Goal: Task Accomplishment & Management: Use online tool/utility

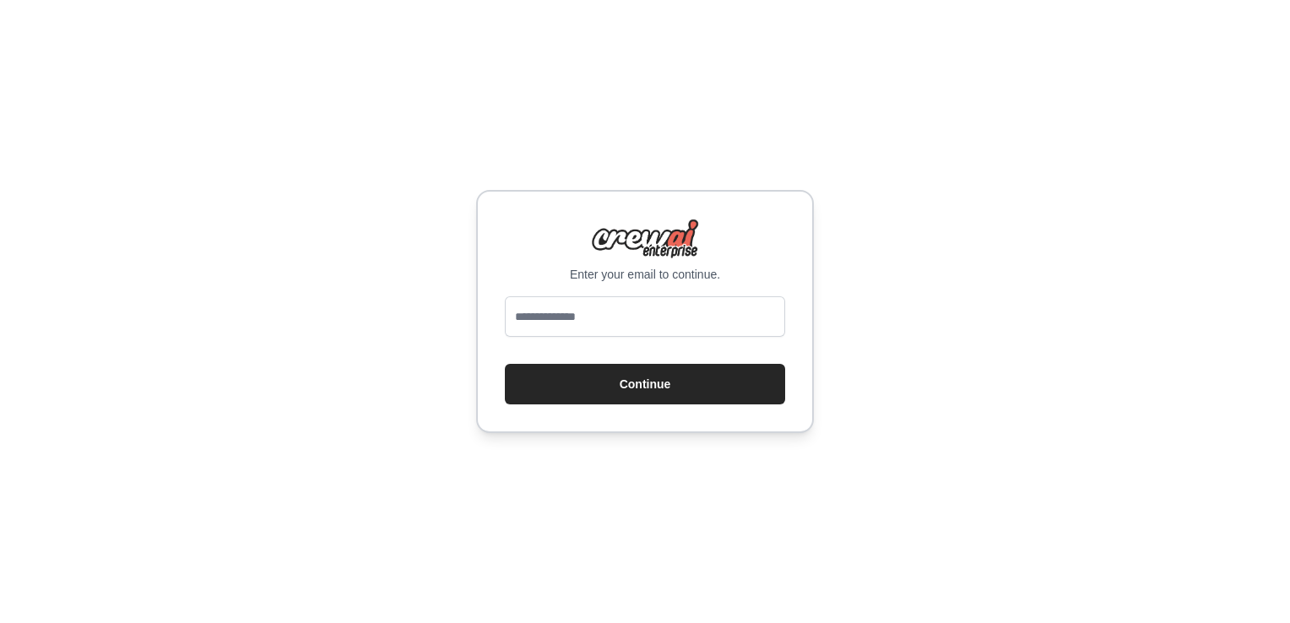
type input "**********"
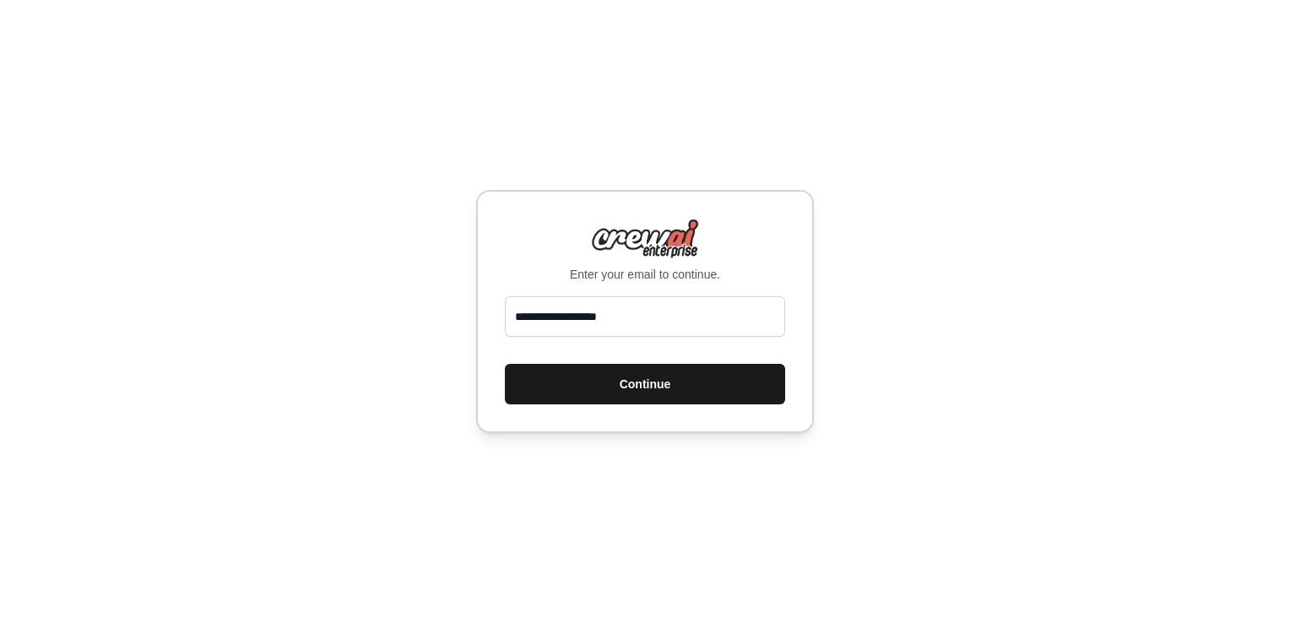
click at [643, 385] on button "Continue" at bounding box center [645, 384] width 280 height 41
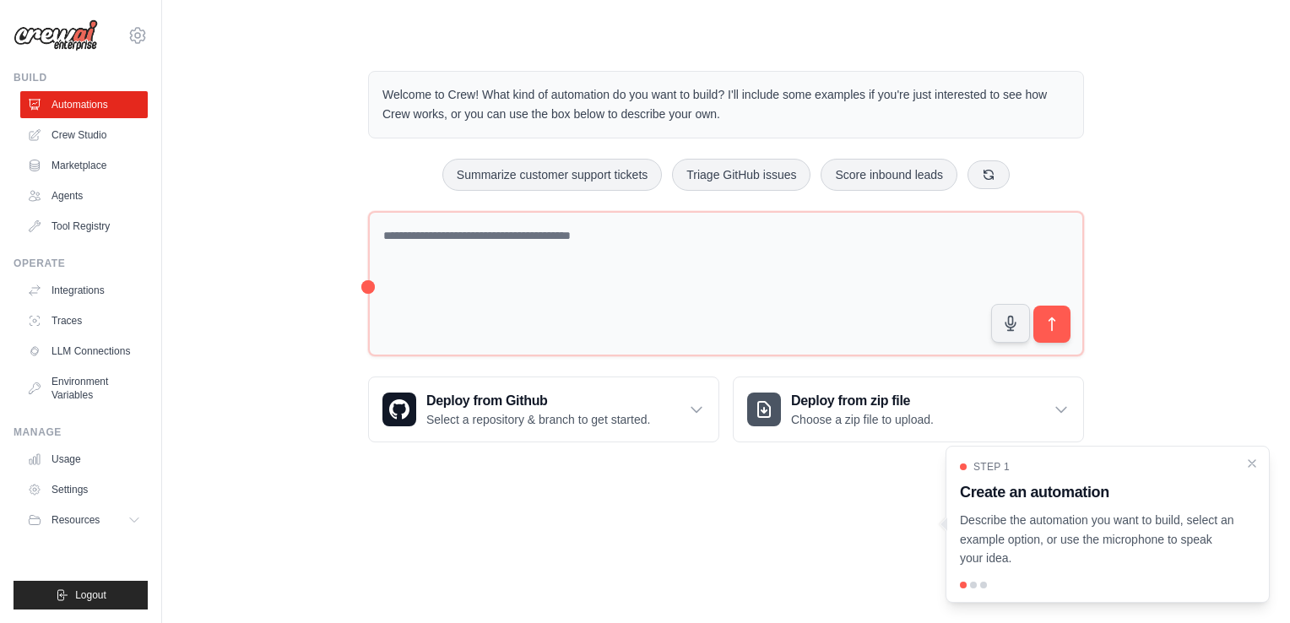
click at [1241, 451] on div "Step 1 Create an automation Describe the automation you want to build, select a…" at bounding box center [1108, 524] width 324 height 157
click at [1251, 464] on icon "Close walkthrough" at bounding box center [1253, 463] width 8 height 8
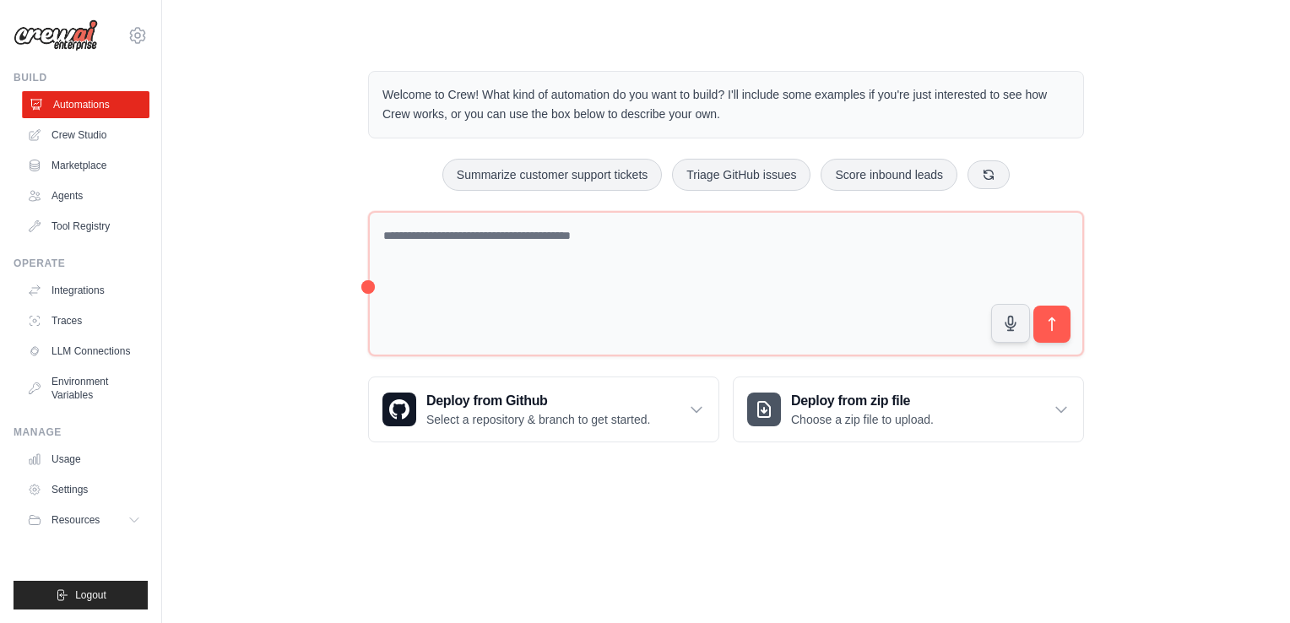
click at [70, 102] on link "Automations" at bounding box center [86, 104] width 128 height 27
click at [70, 461] on link "Usage" at bounding box center [86, 459] width 128 height 27
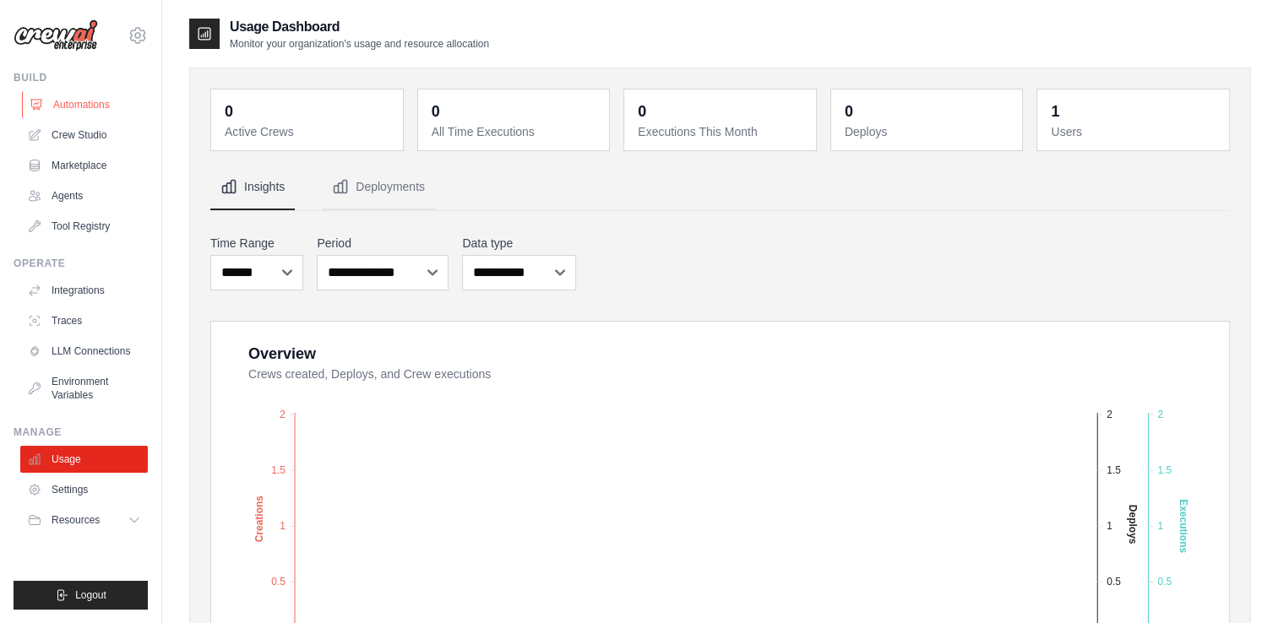
click at [79, 113] on link "Automations" at bounding box center [86, 104] width 128 height 27
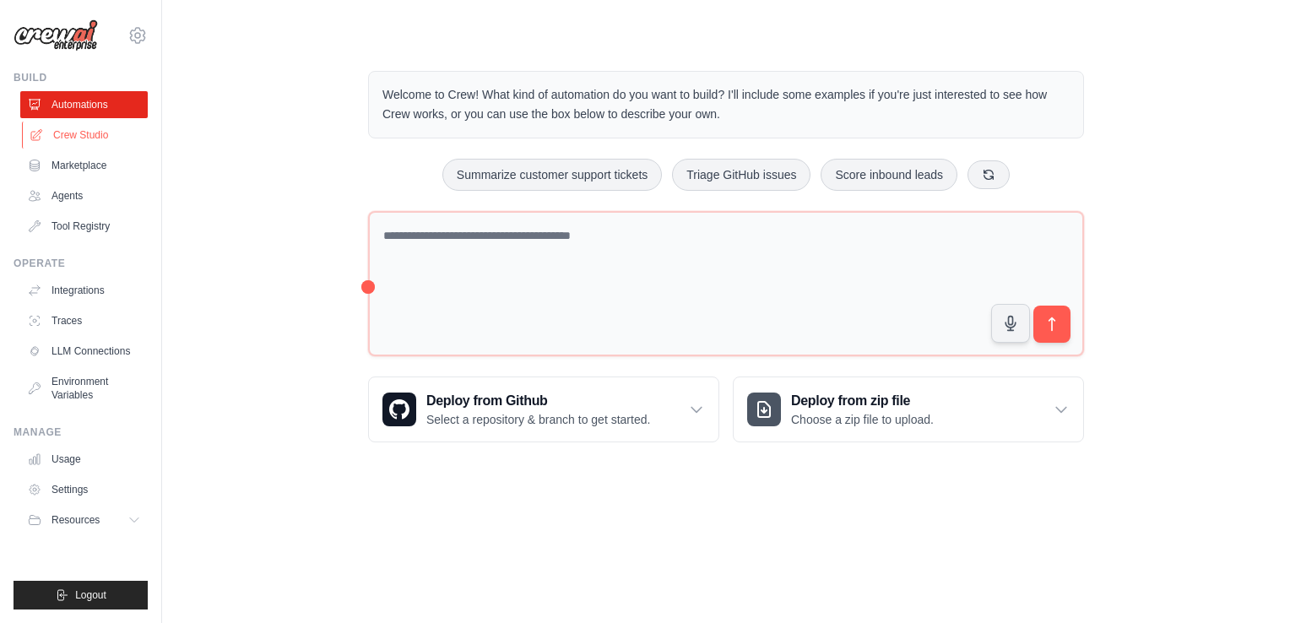
click at [66, 147] on link "Crew Studio" at bounding box center [86, 135] width 128 height 27
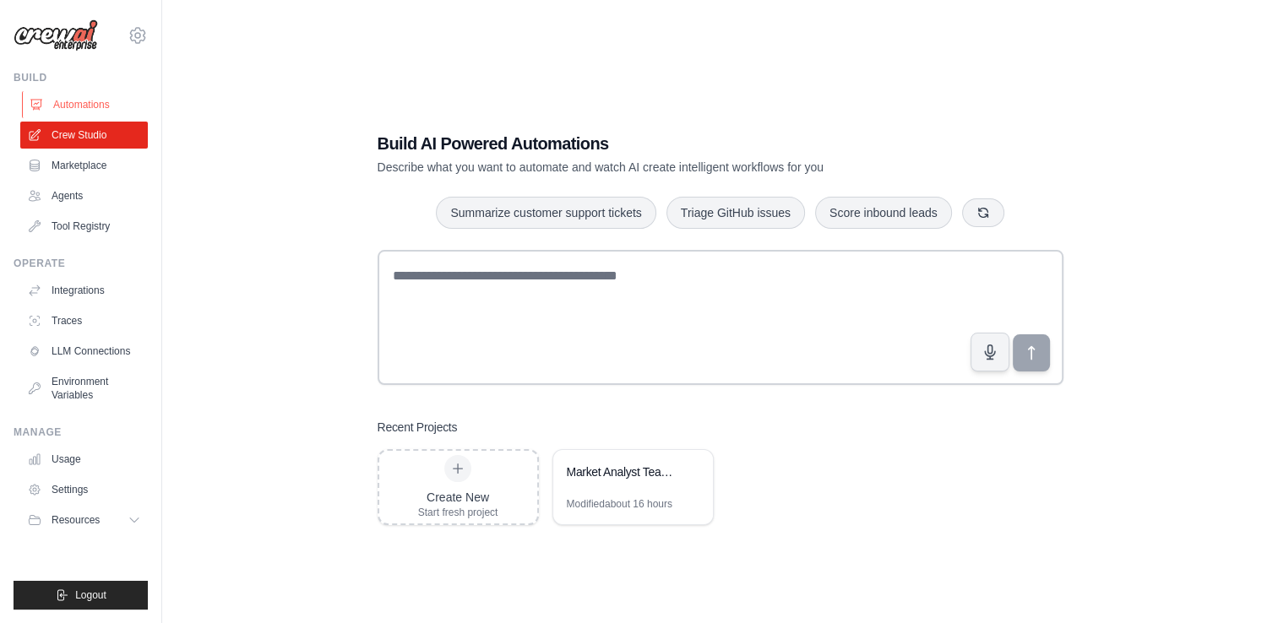
click at [78, 91] on link "Automations" at bounding box center [86, 104] width 128 height 27
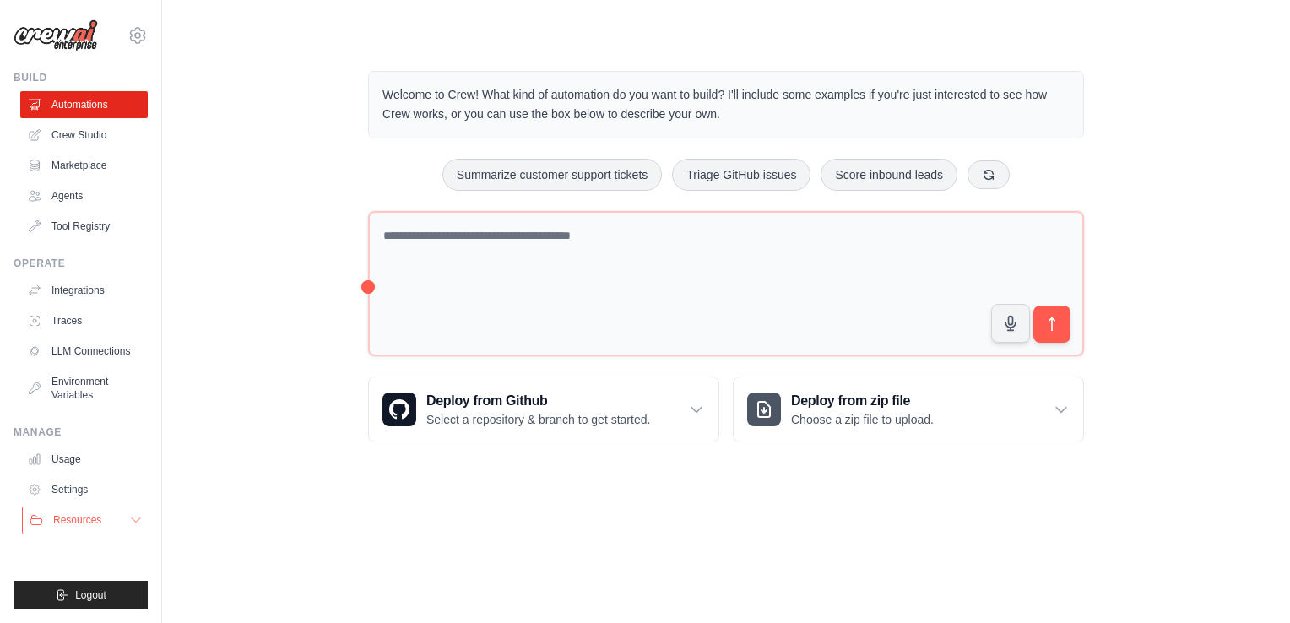
click at [132, 532] on button "Resources" at bounding box center [86, 520] width 128 height 27
click at [64, 91] on link "Automations" at bounding box center [86, 104] width 128 height 27
click at [72, 138] on link "Crew Studio" at bounding box center [86, 135] width 128 height 27
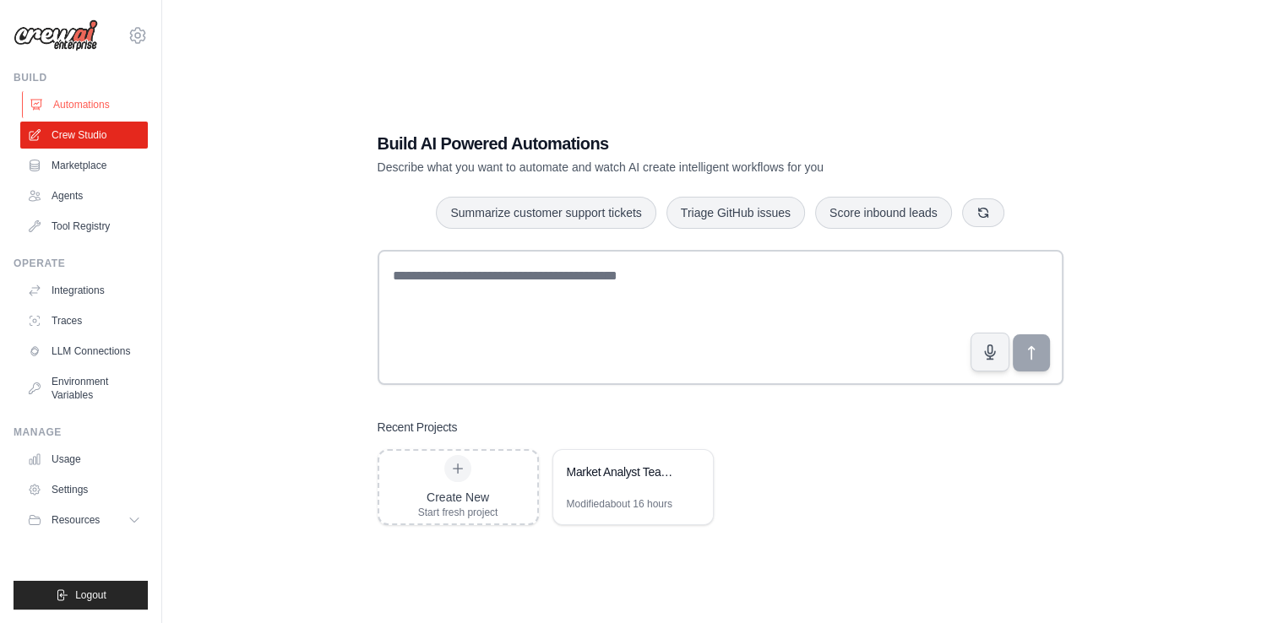
click at [71, 104] on link "Automations" at bounding box center [86, 104] width 128 height 27
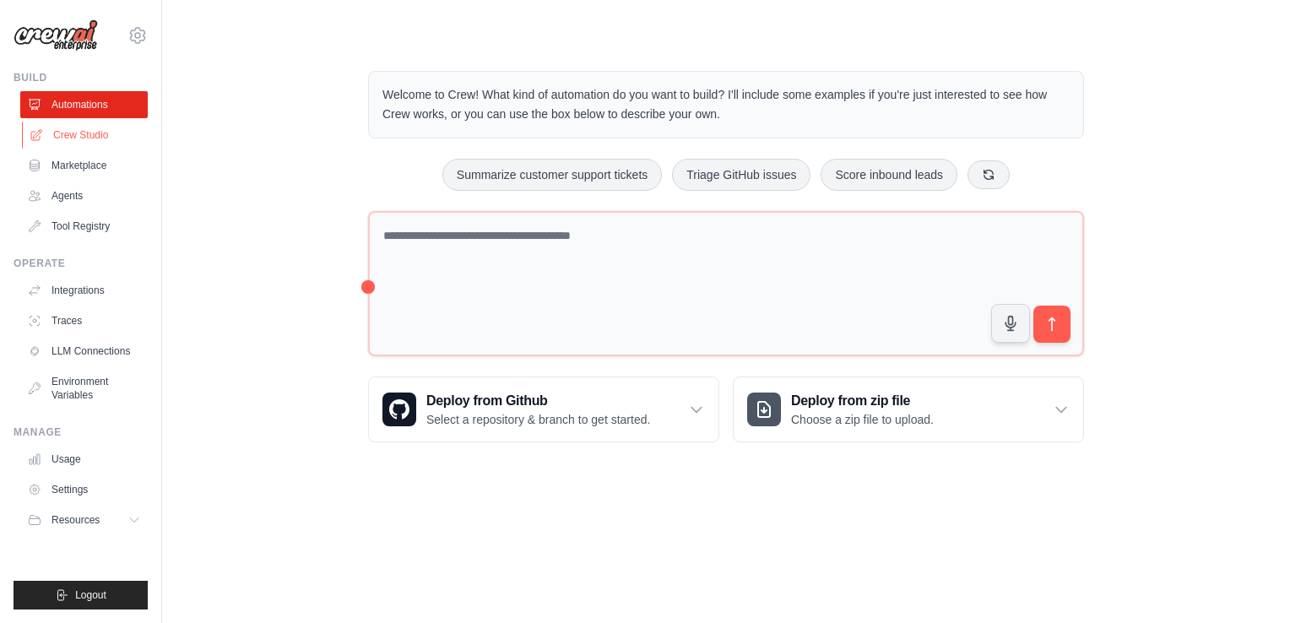
click at [51, 126] on link "Crew Studio" at bounding box center [86, 135] width 128 height 27
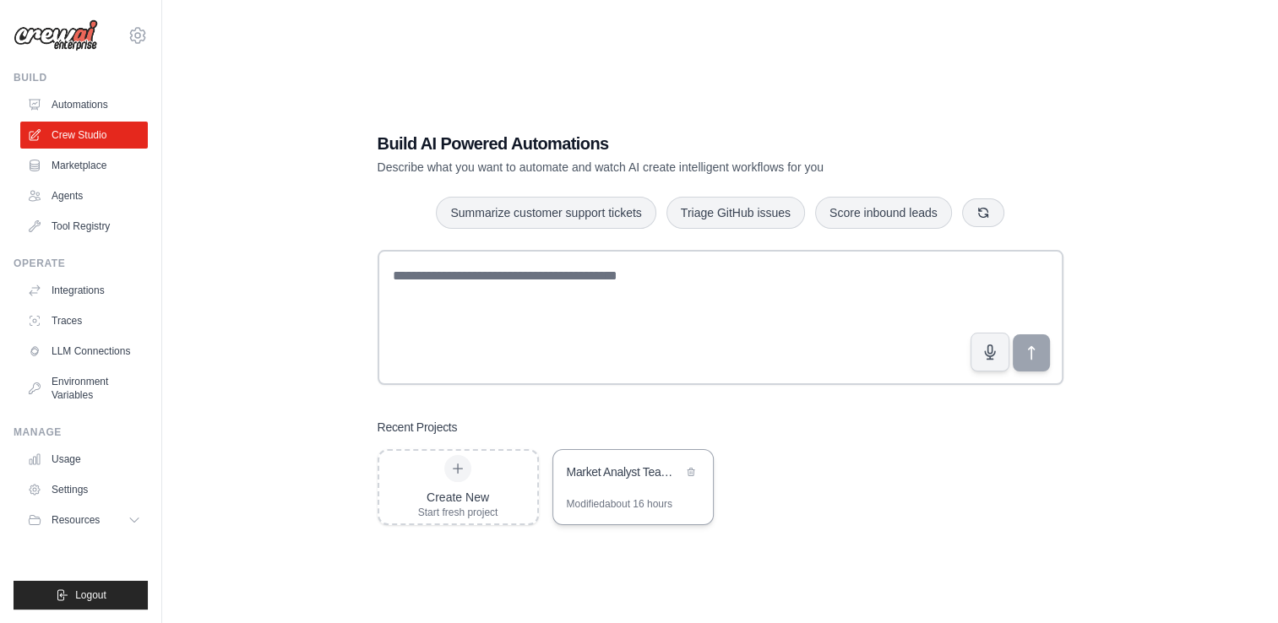
click at [583, 471] on div "Market Analyst Team - Stock Recommendation Engine" at bounding box center [625, 472] width 116 height 17
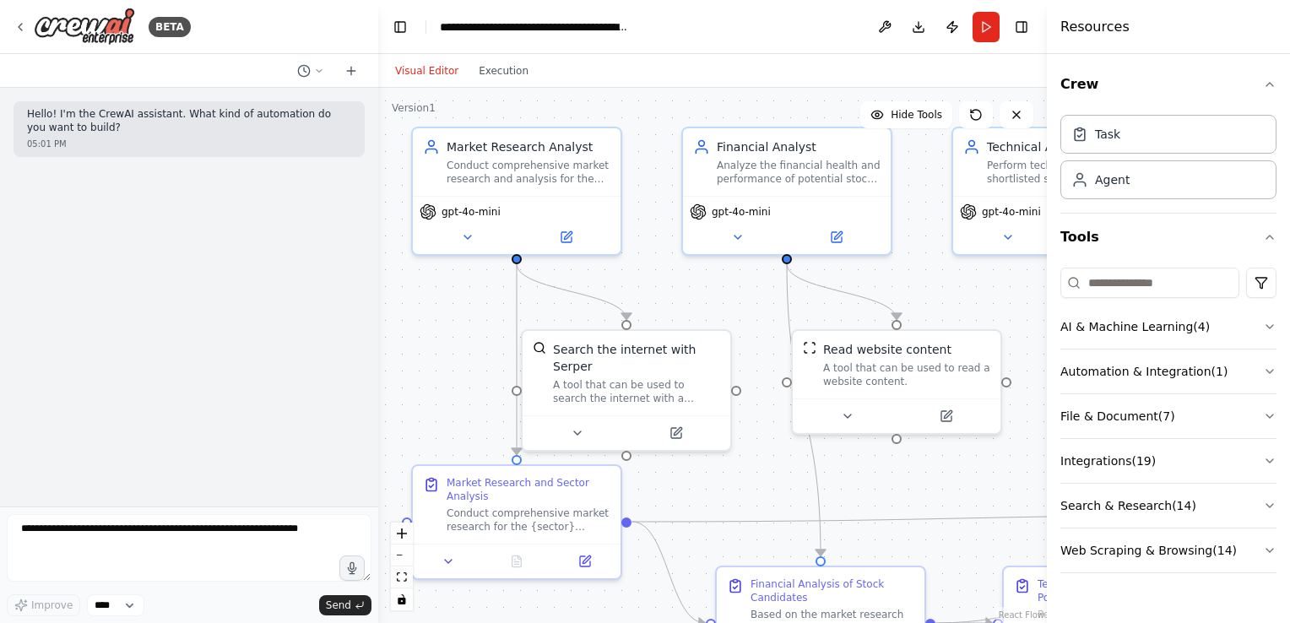
drag, startPoint x: 751, startPoint y: 337, endPoint x: 699, endPoint y: 291, distance: 68.8
click at [699, 291] on div ".deletable-edge-delete-btn { width: 20px; height: 20px; border: 0px solid #ffff…" at bounding box center [712, 355] width 669 height 535
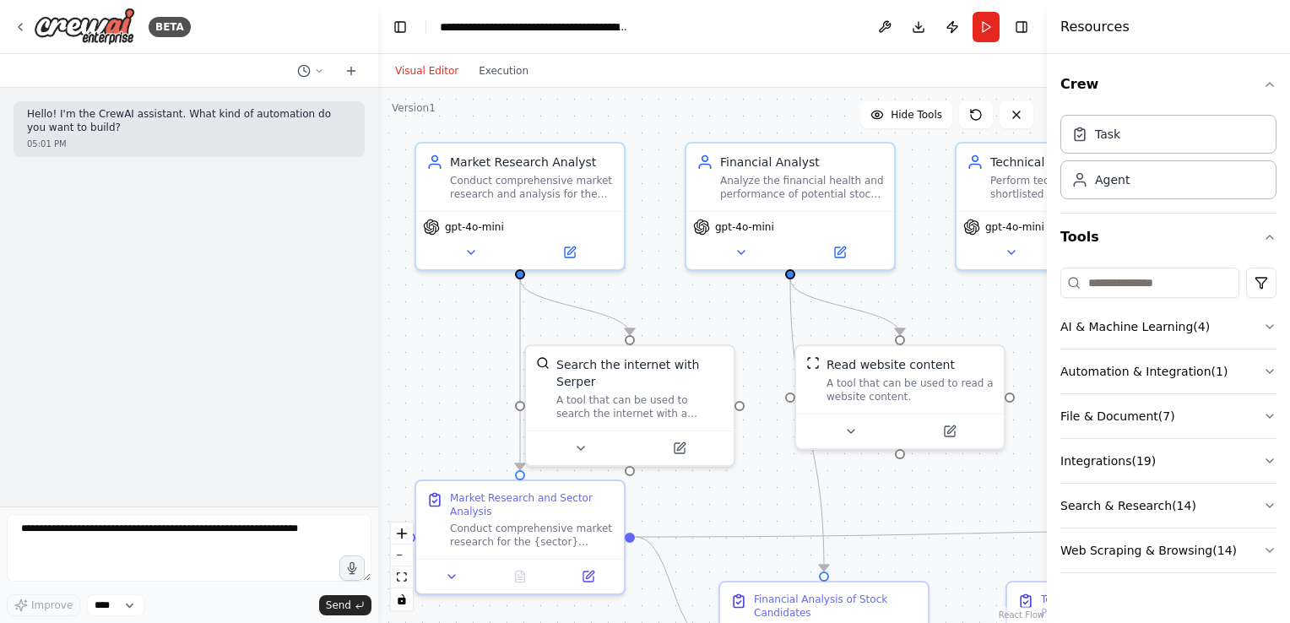
click at [667, 306] on div ".deletable-edge-delete-btn { width: 20px; height: 20px; border: 0px solid #ffff…" at bounding box center [712, 355] width 669 height 535
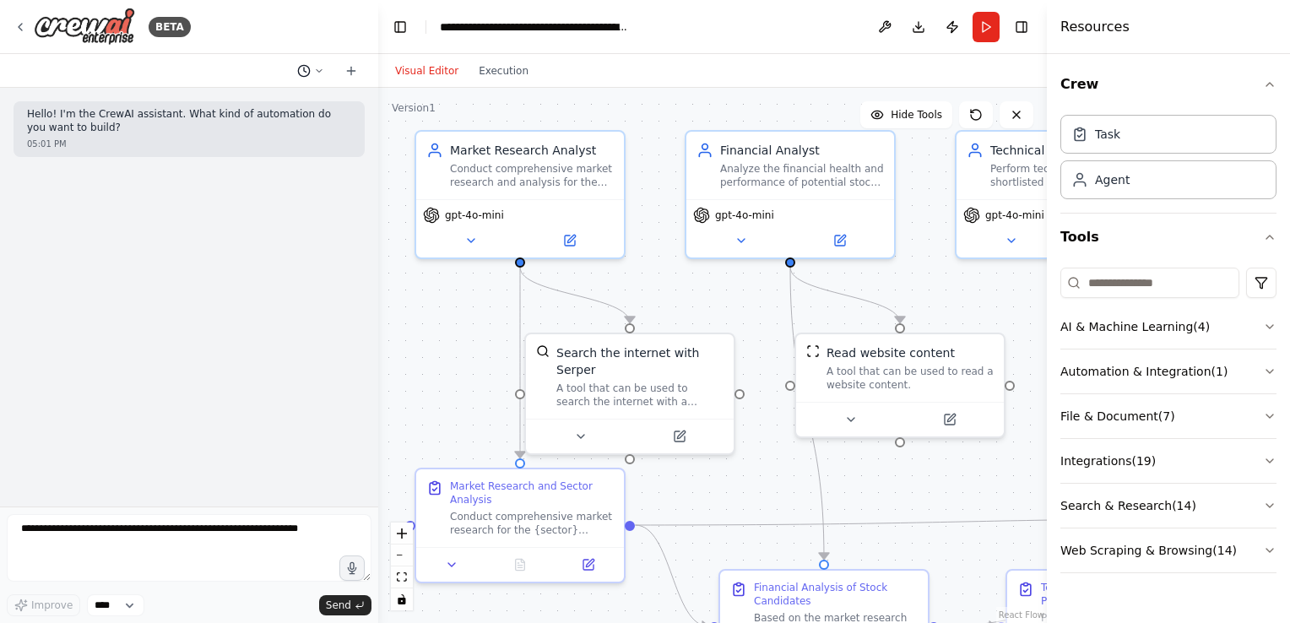
click at [319, 67] on icon at bounding box center [319, 71] width 10 height 10
click at [269, 140] on button "I want to create a team of market analysts that perform a deep market analysis …" at bounding box center [276, 132] width 201 height 27
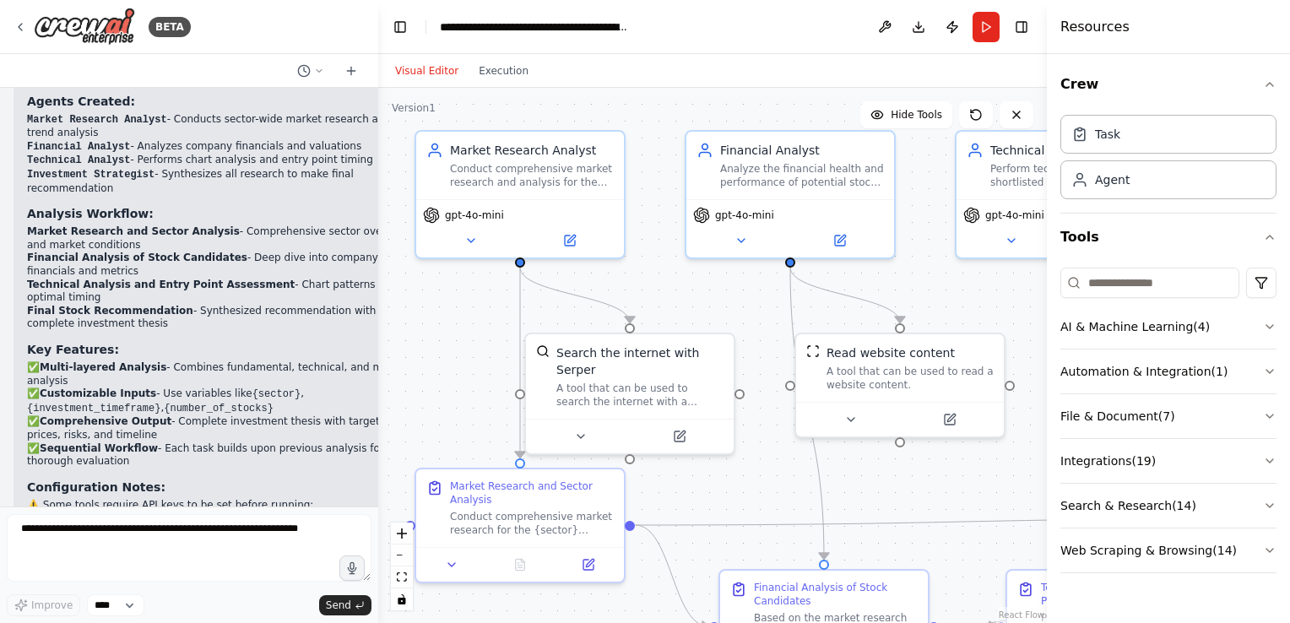
scroll to position [1385, 0]
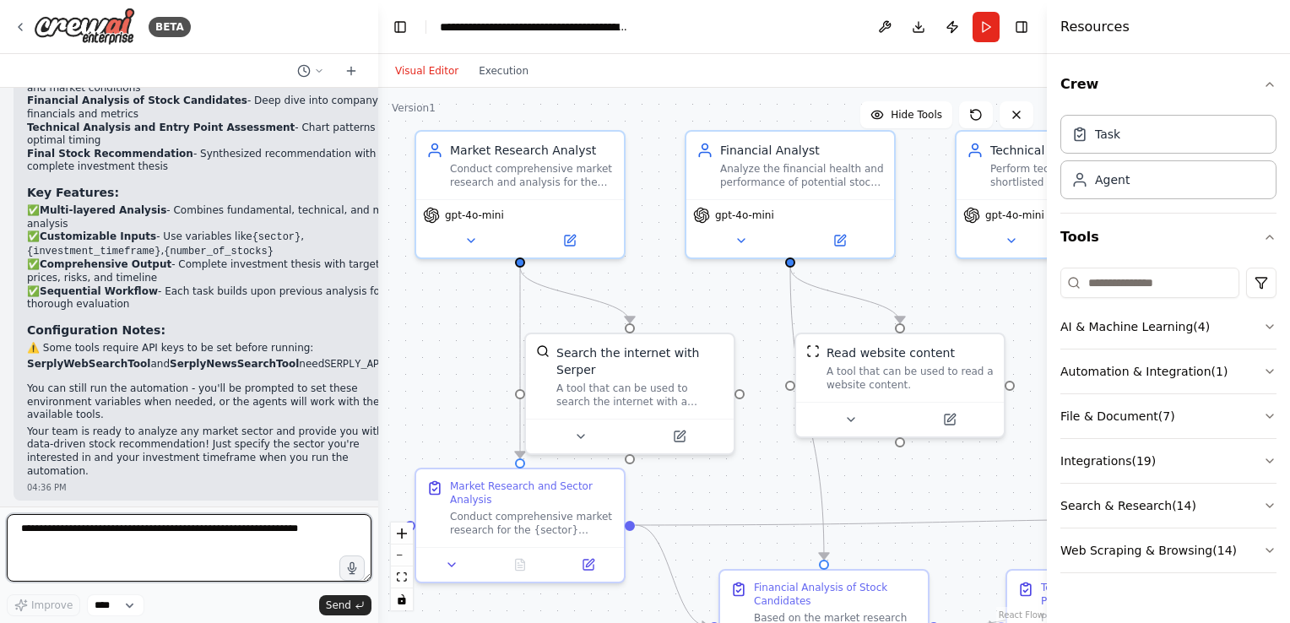
click at [93, 530] on textarea at bounding box center [189, 548] width 365 height 68
type textarea "**********"
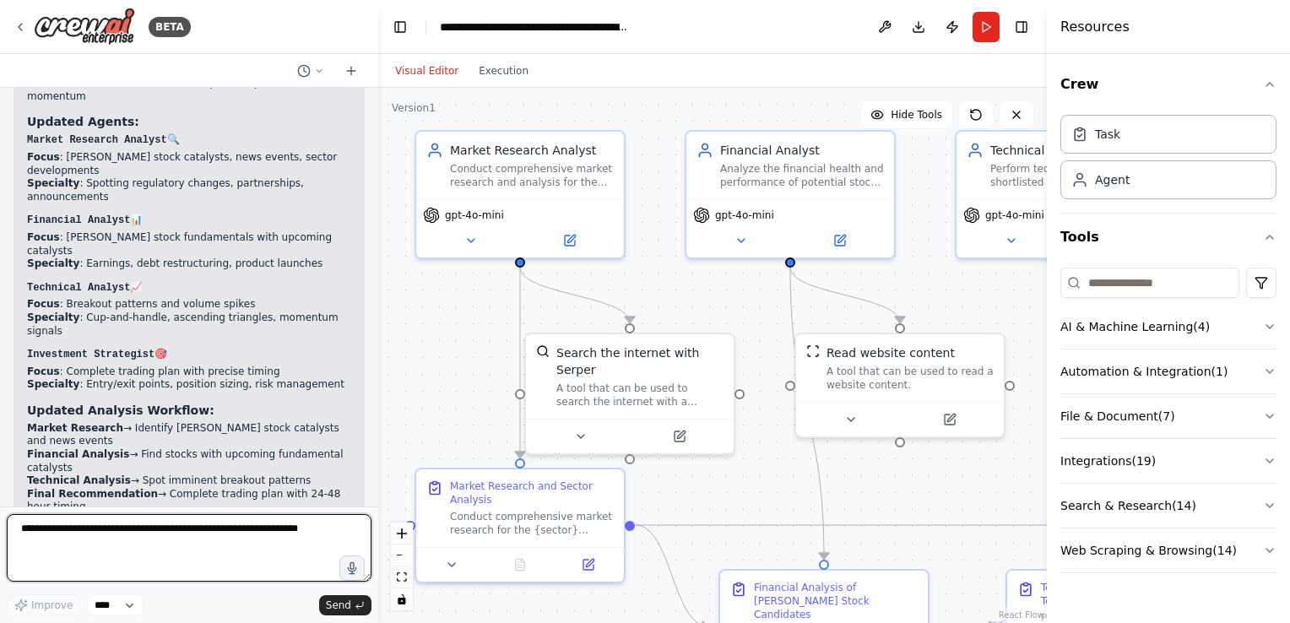
scroll to position [2721, 0]
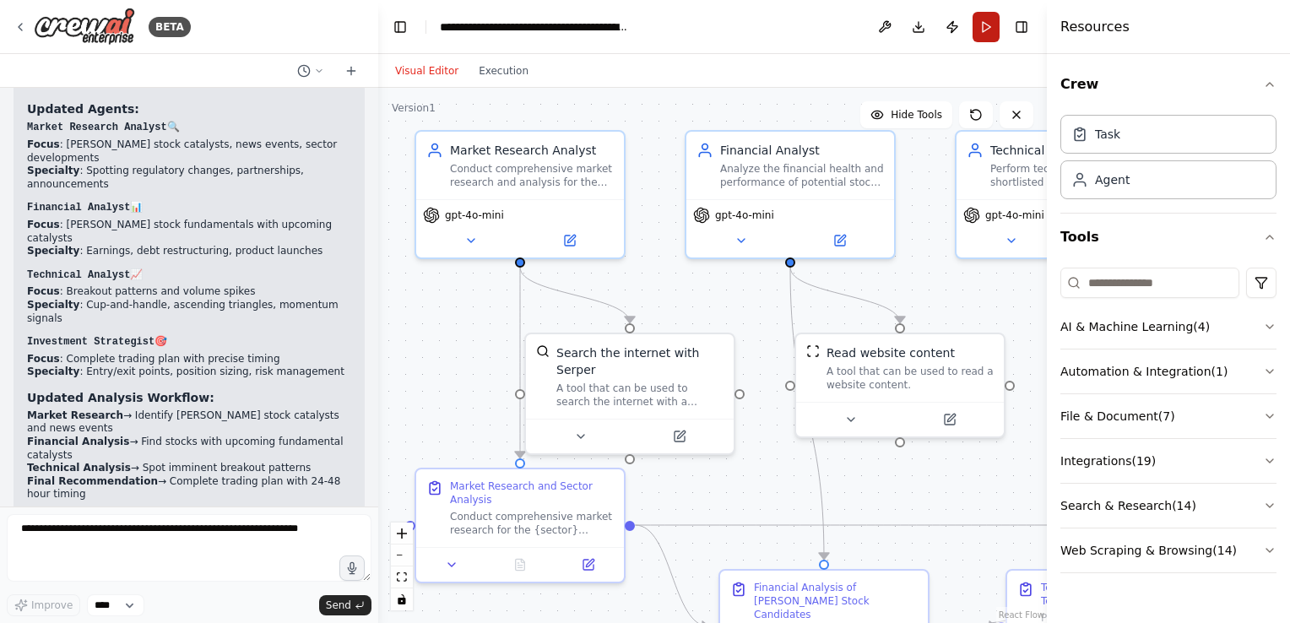
click at [983, 29] on button "Run" at bounding box center [986, 27] width 27 height 30
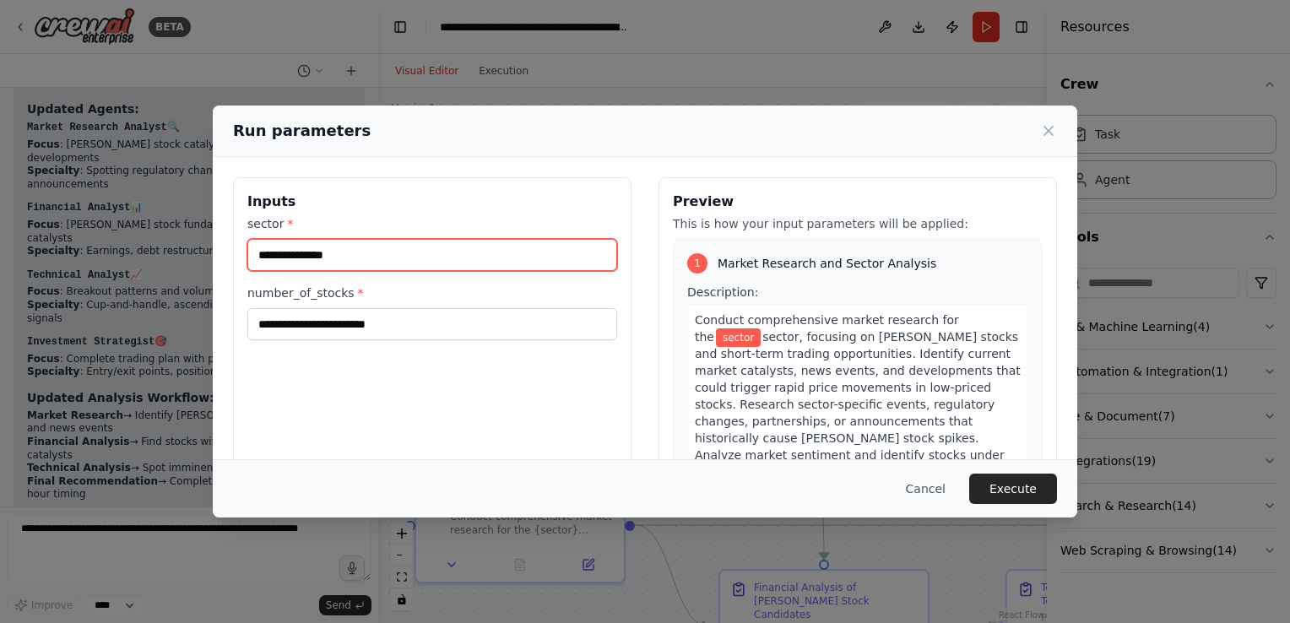
click at [479, 251] on input "sector *" at bounding box center [432, 255] width 370 height 32
type input "**********"
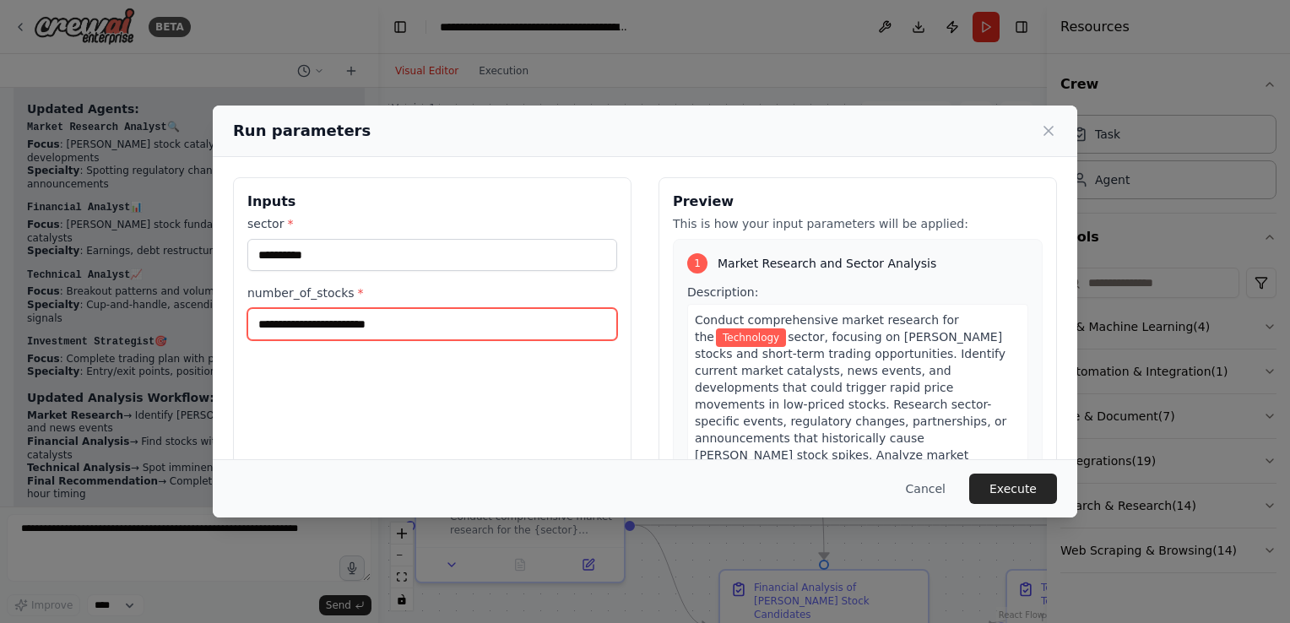
click at [432, 319] on input "number_of_stocks *" at bounding box center [432, 324] width 370 height 32
type input "*"
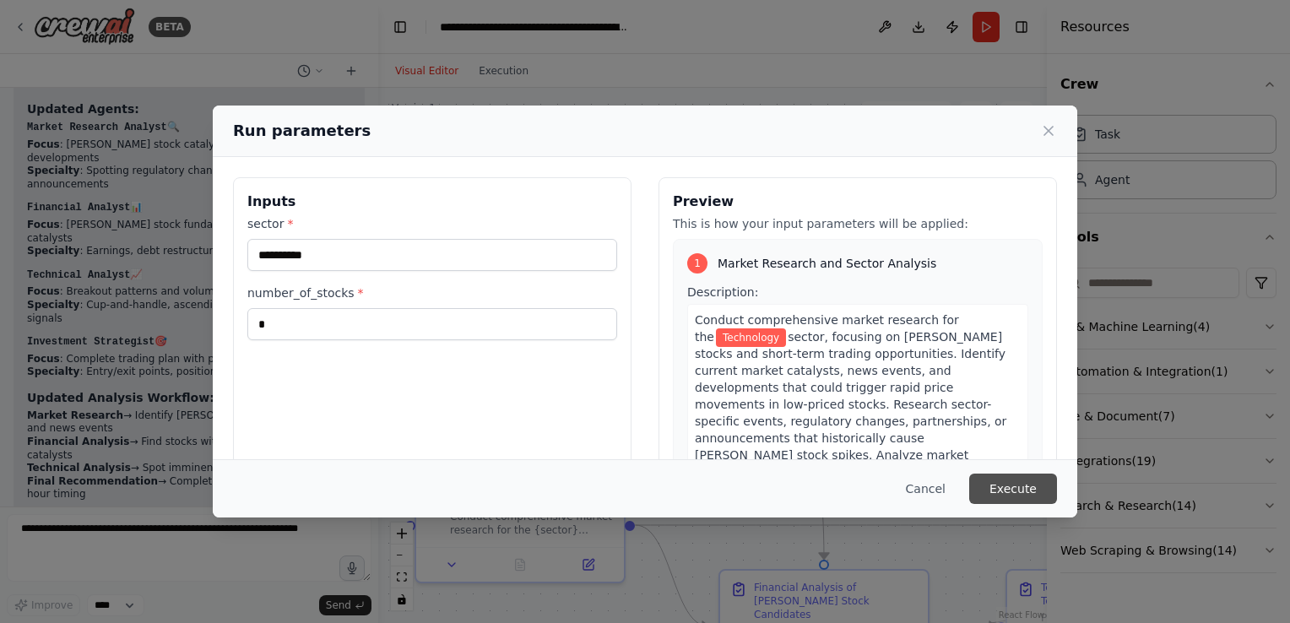
click at [1012, 487] on button "Execute" at bounding box center [1013, 489] width 88 height 30
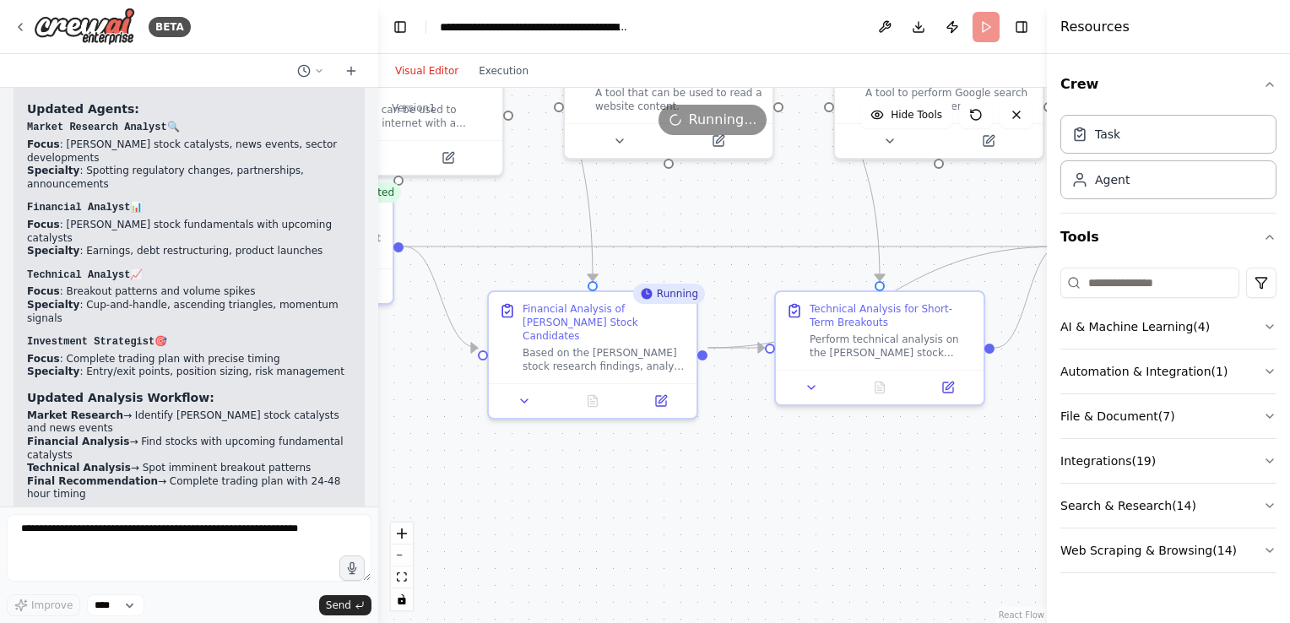
drag, startPoint x: 736, startPoint y: 497, endPoint x: 505, endPoint y: 219, distance: 362.2
click at [505, 219] on div ".deletable-edge-delete-btn { width: 20px; height: 20px; border: 0px solid #ffff…" at bounding box center [712, 355] width 669 height 535
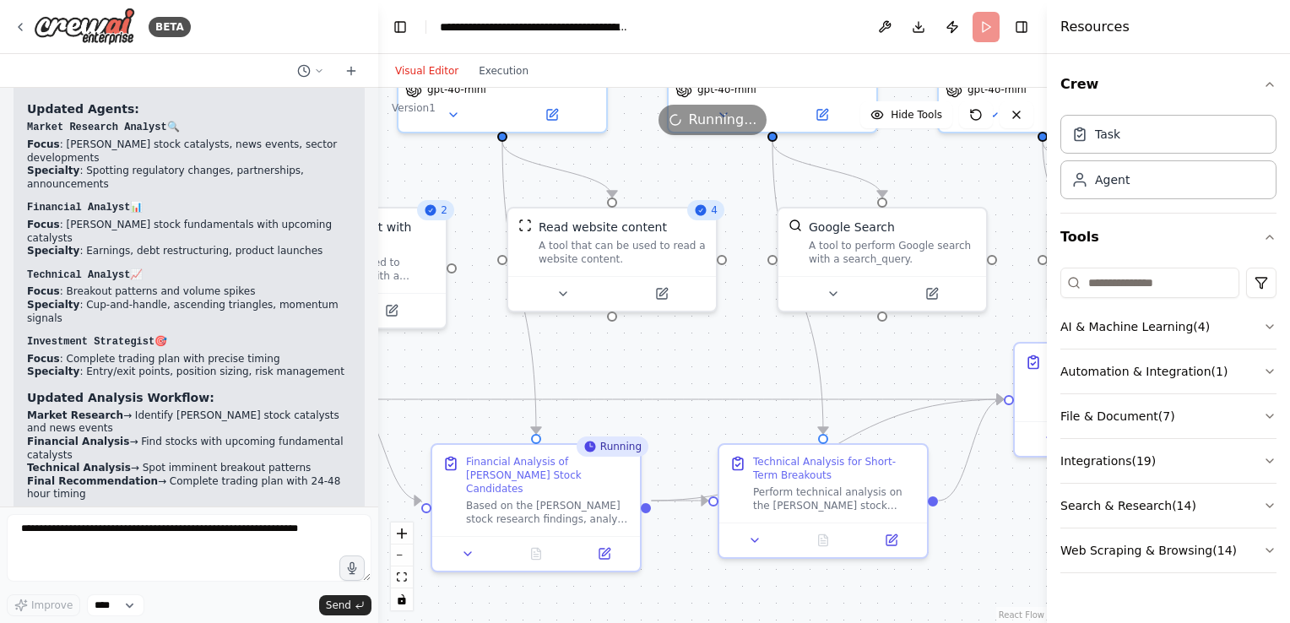
drag, startPoint x: 774, startPoint y: 494, endPoint x: 746, endPoint y: 593, distance: 102.9
click at [741, 616] on div ".deletable-edge-delete-btn { width: 20px; height: 20px; border: 0px solid #ffff…" at bounding box center [712, 355] width 669 height 535
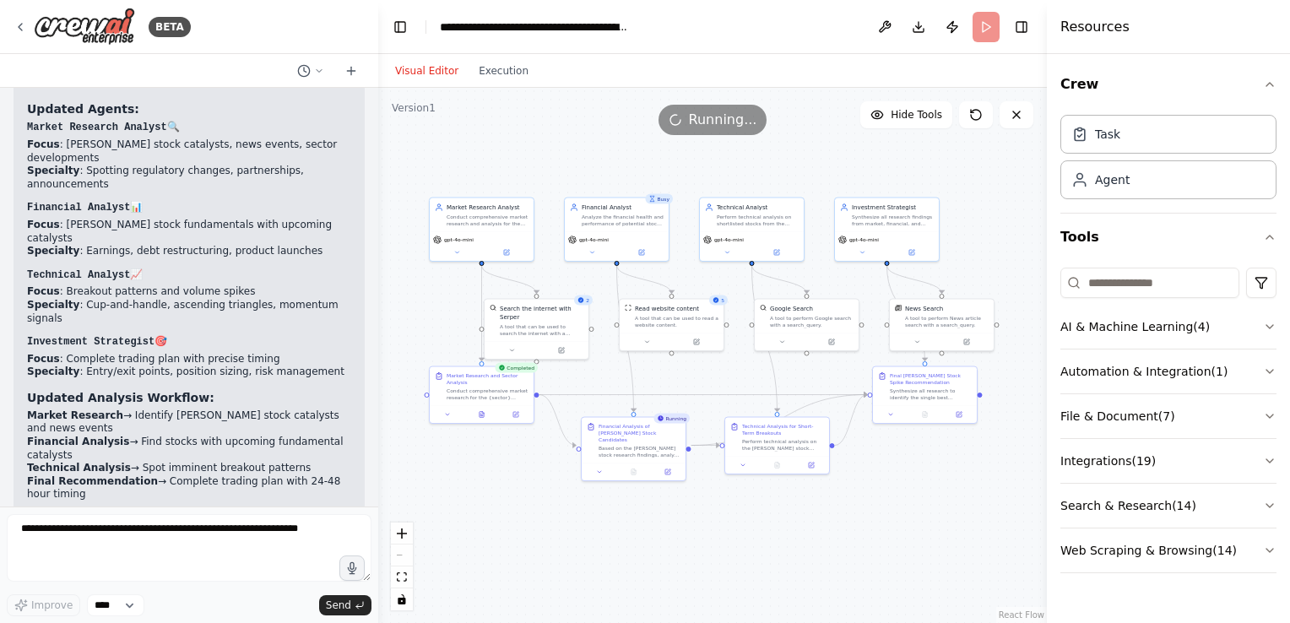
drag, startPoint x: 613, startPoint y: 349, endPoint x: 648, endPoint y: 380, distance: 47.3
click at [648, 377] on div ".deletable-edge-delete-btn { width: 20px; height: 20px; border: 0px solid #ffff…" at bounding box center [712, 355] width 669 height 535
click at [713, 322] on div "A tool that can be used to read a website content." at bounding box center [677, 320] width 84 height 14
drag, startPoint x: 713, startPoint y: 322, endPoint x: 699, endPoint y: 361, distance: 41.9
click at [699, 361] on div ".deletable-edge-delete-btn { width: 20px; height: 20px; border: 0px solid #ffff…" at bounding box center [712, 355] width 669 height 535
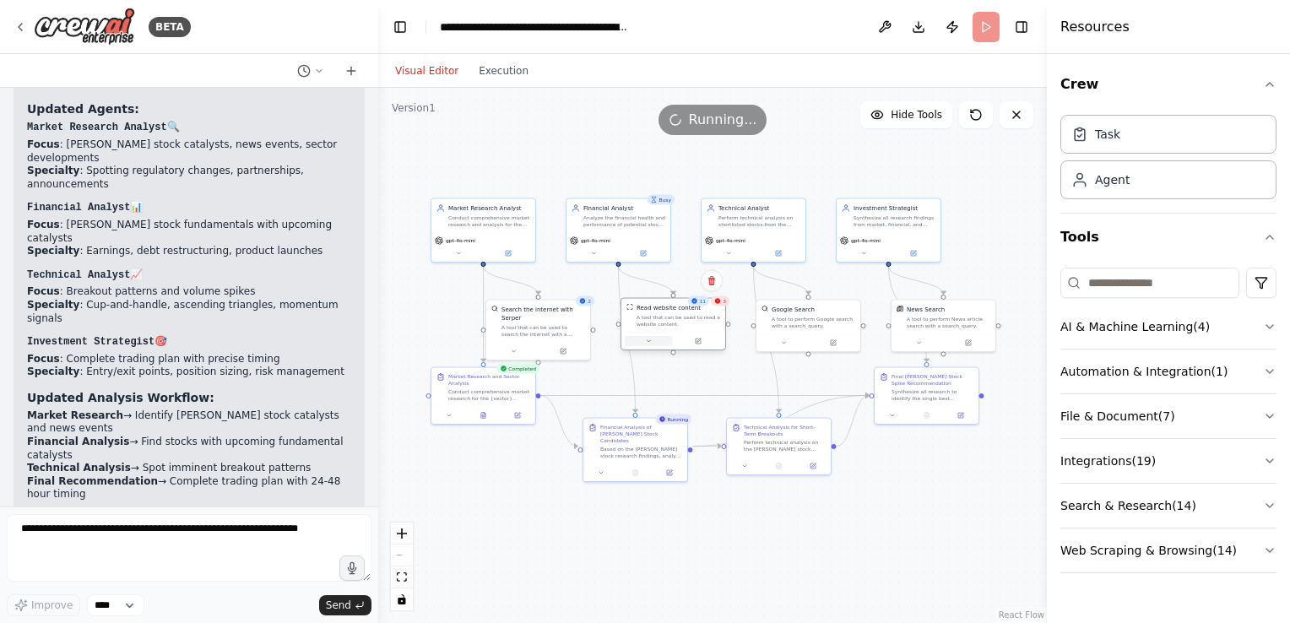
click at [652, 343] on icon at bounding box center [648, 341] width 7 height 7
click at [742, 414] on button "Cancel" at bounding box center [739, 410] width 30 height 12
click at [785, 346] on div at bounding box center [809, 342] width 104 height 18
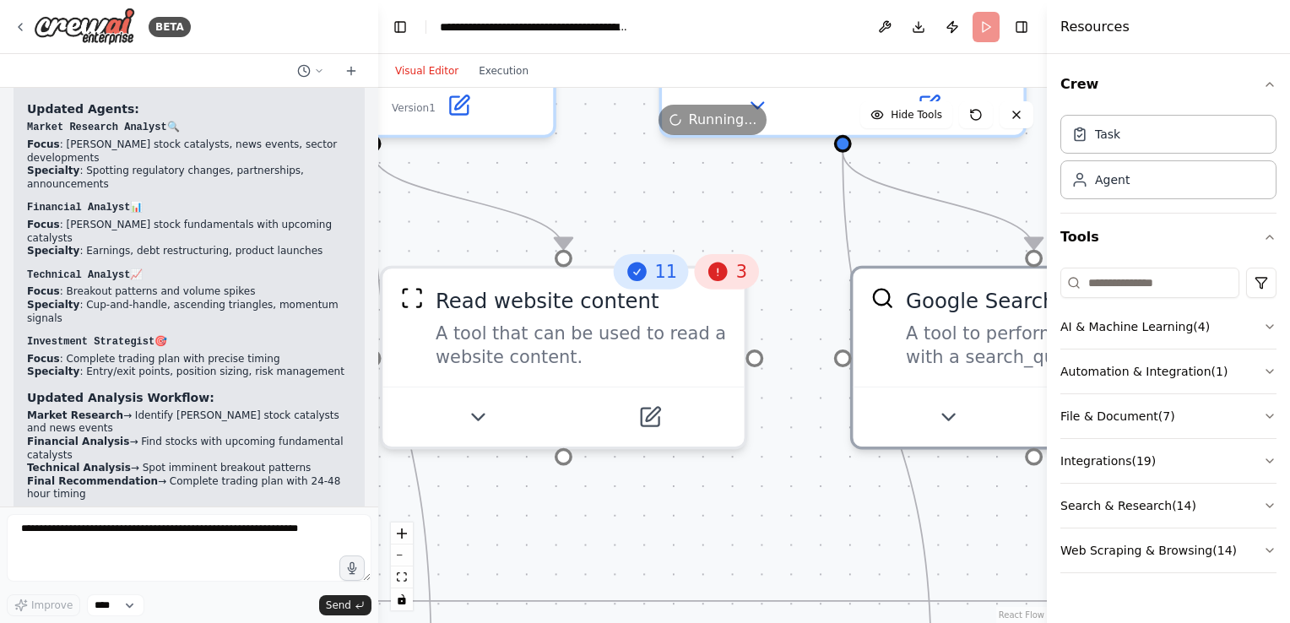
click at [719, 277] on icon at bounding box center [718, 271] width 19 height 19
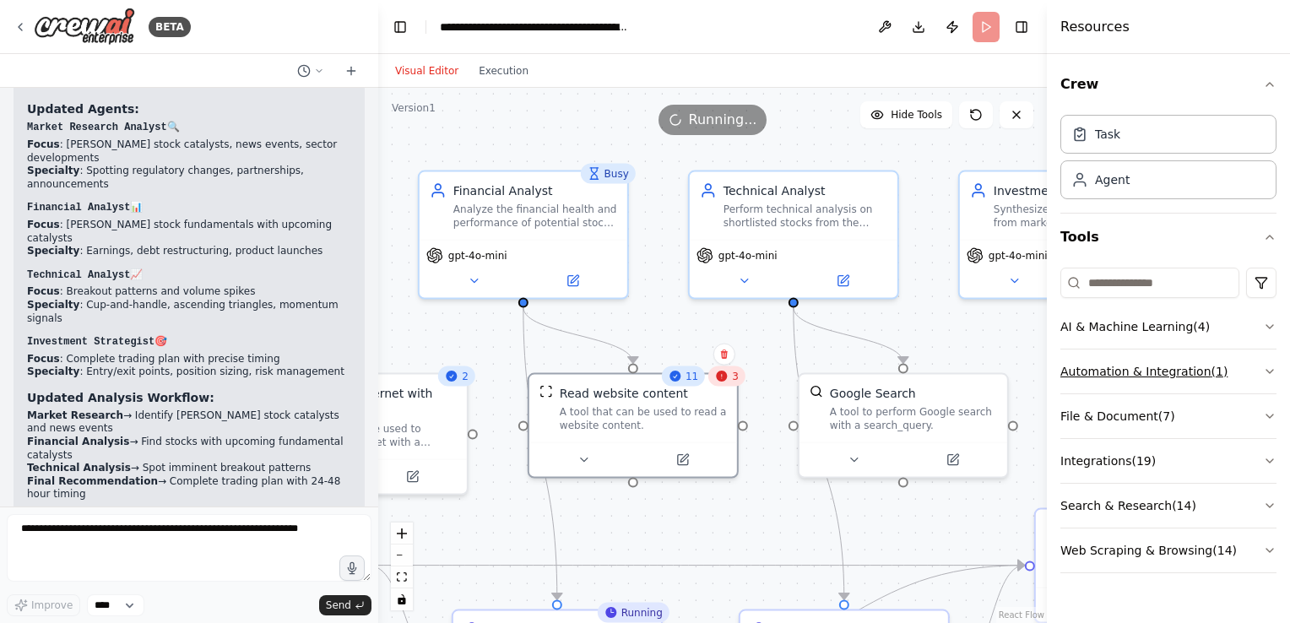
click at [1265, 365] on icon "button" at bounding box center [1270, 372] width 14 height 14
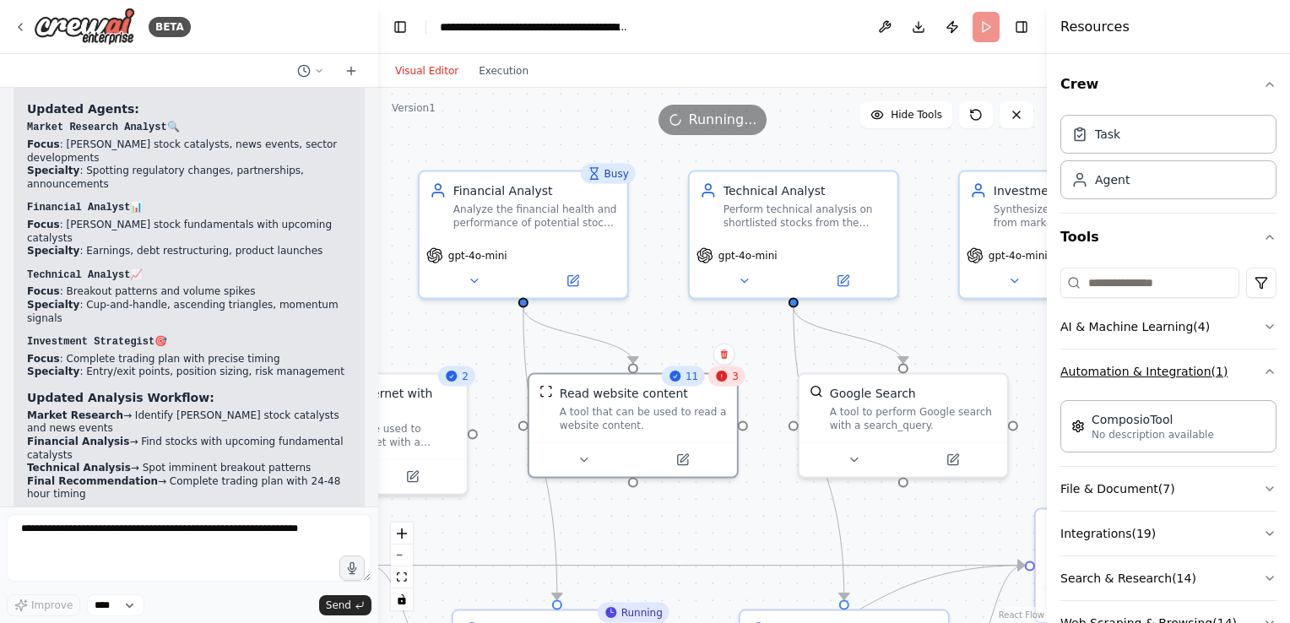
click at [1265, 364] on div "Crew Task Agent Tools AI & Machine Learning ( 4 ) Automation & Integration ( 1 …" at bounding box center [1168, 338] width 243 height 569
click at [1263, 373] on icon "button" at bounding box center [1270, 372] width 14 height 14
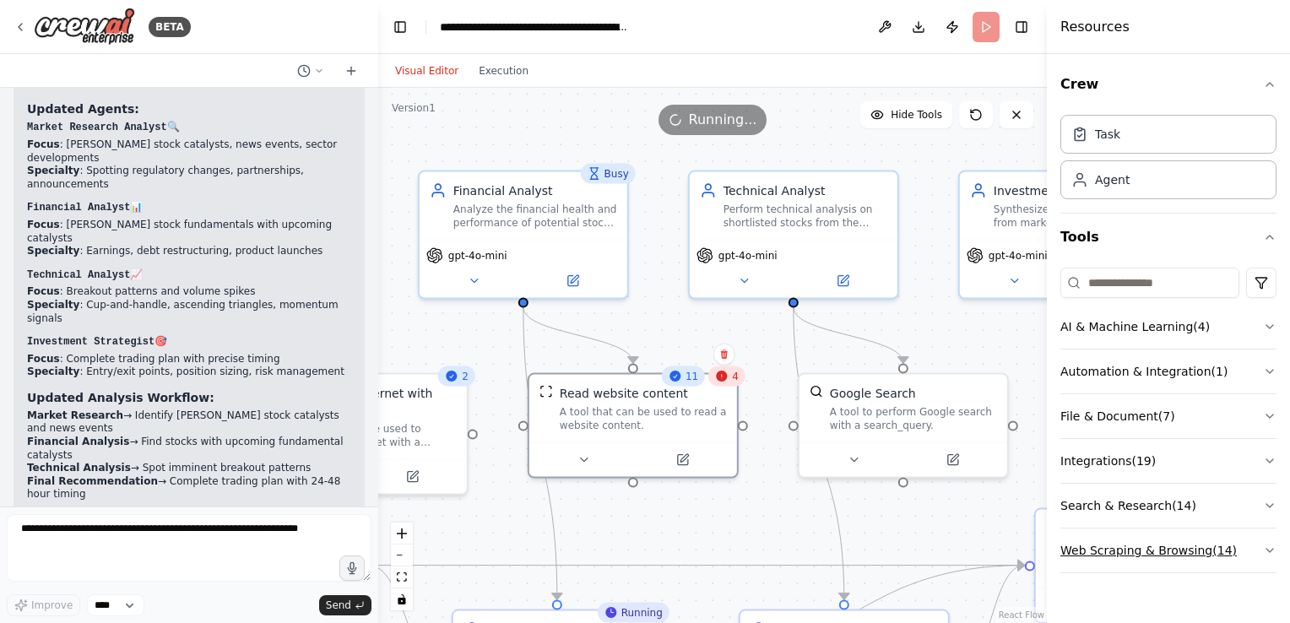
click at [1263, 545] on icon "button" at bounding box center [1270, 551] width 14 height 14
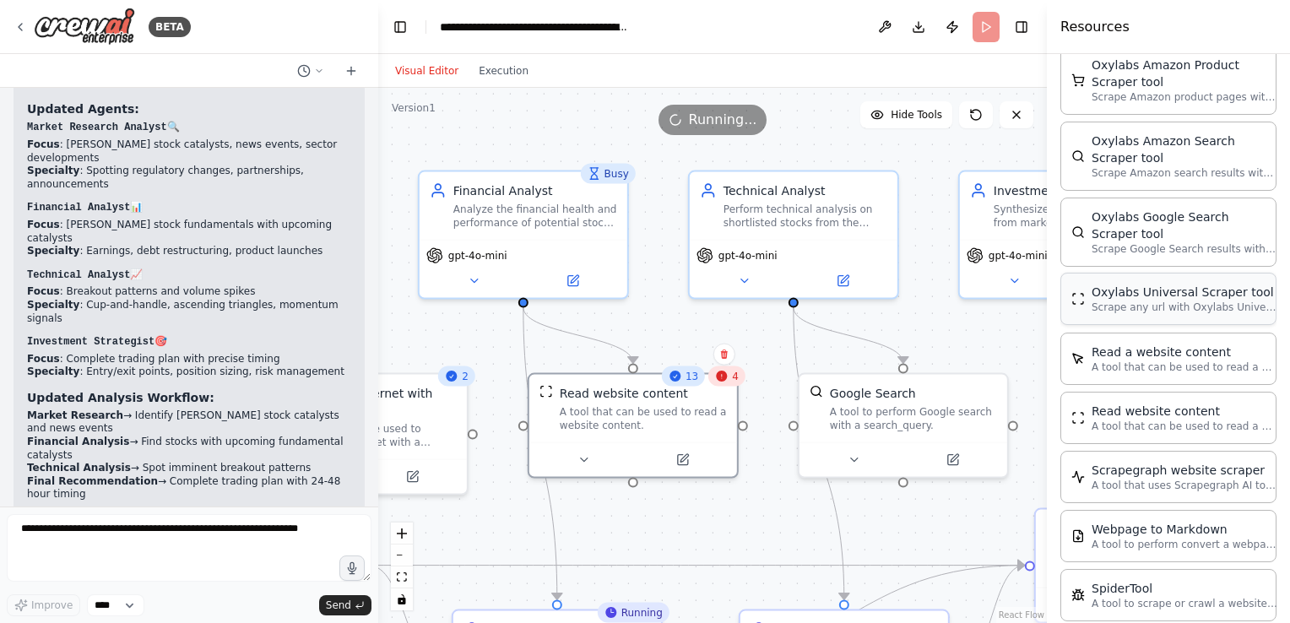
scroll to position [844, 0]
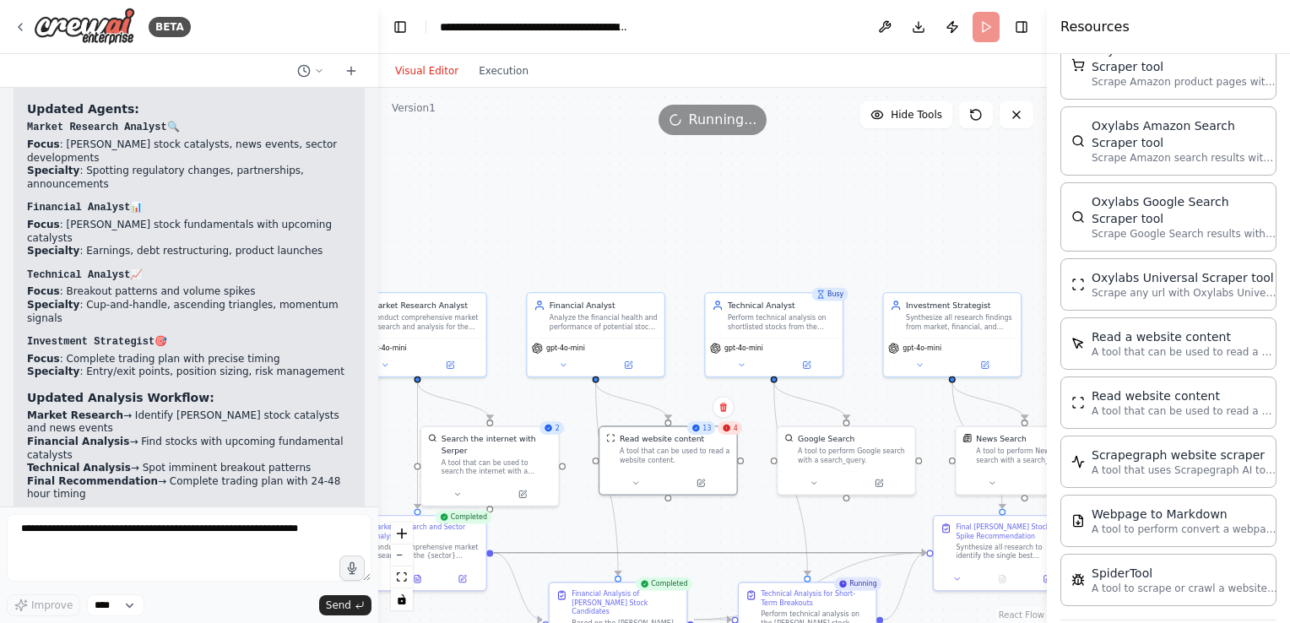
drag, startPoint x: 723, startPoint y: 549, endPoint x: 710, endPoint y: 499, distance: 51.4
click at [710, 499] on div ".deletable-edge-delete-btn { width: 20px; height: 20px; border: 0px solid #ffff…" at bounding box center [712, 355] width 669 height 535
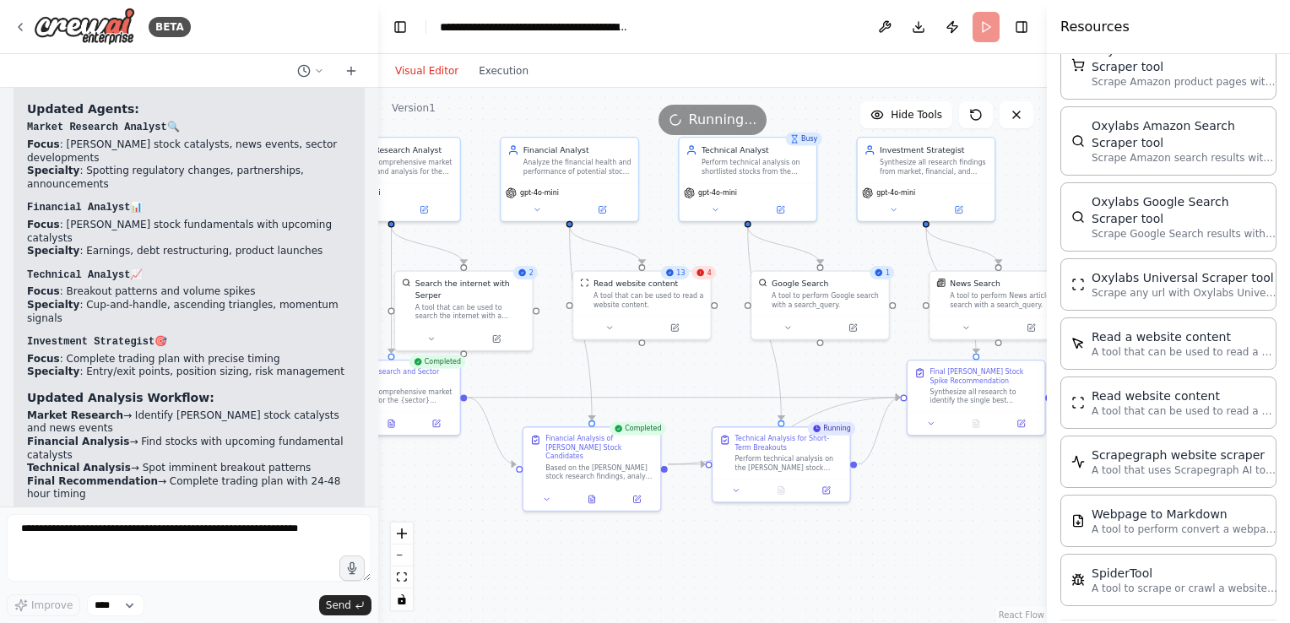
drag, startPoint x: 718, startPoint y: 542, endPoint x: 692, endPoint y: 387, distance: 157.6
click at [692, 387] on div ".deletable-edge-delete-btn { width: 20px; height: 20px; border: 0px solid #ffff…" at bounding box center [712, 355] width 669 height 535
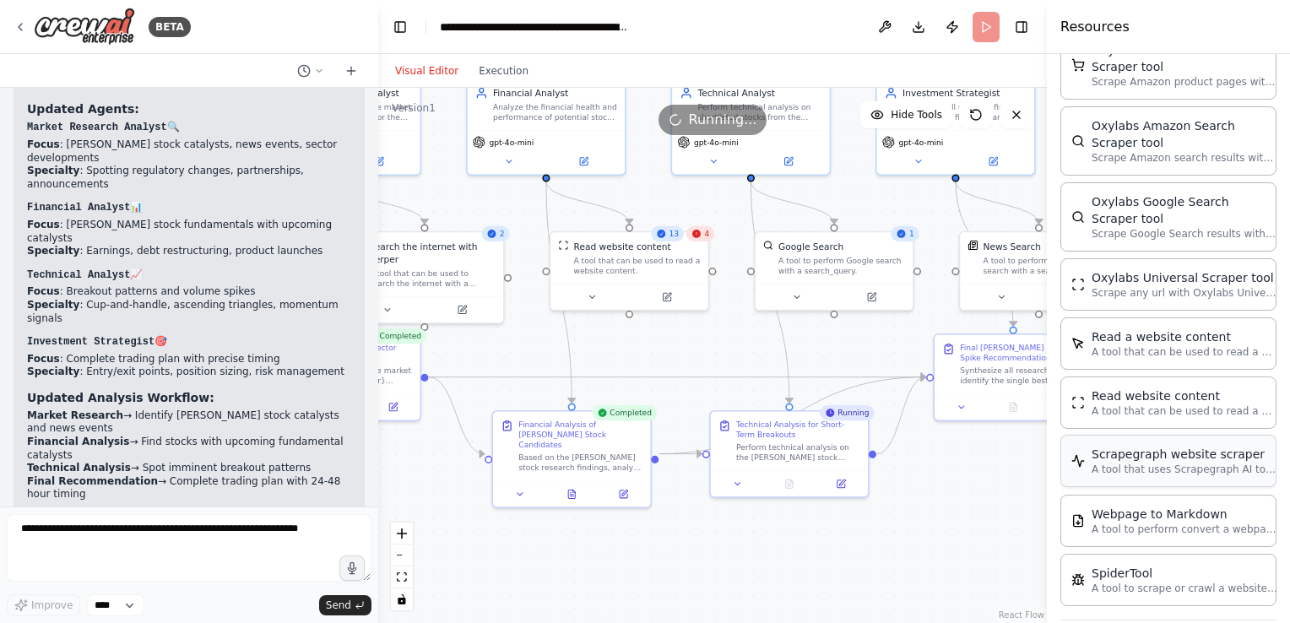
scroll to position [861, 0]
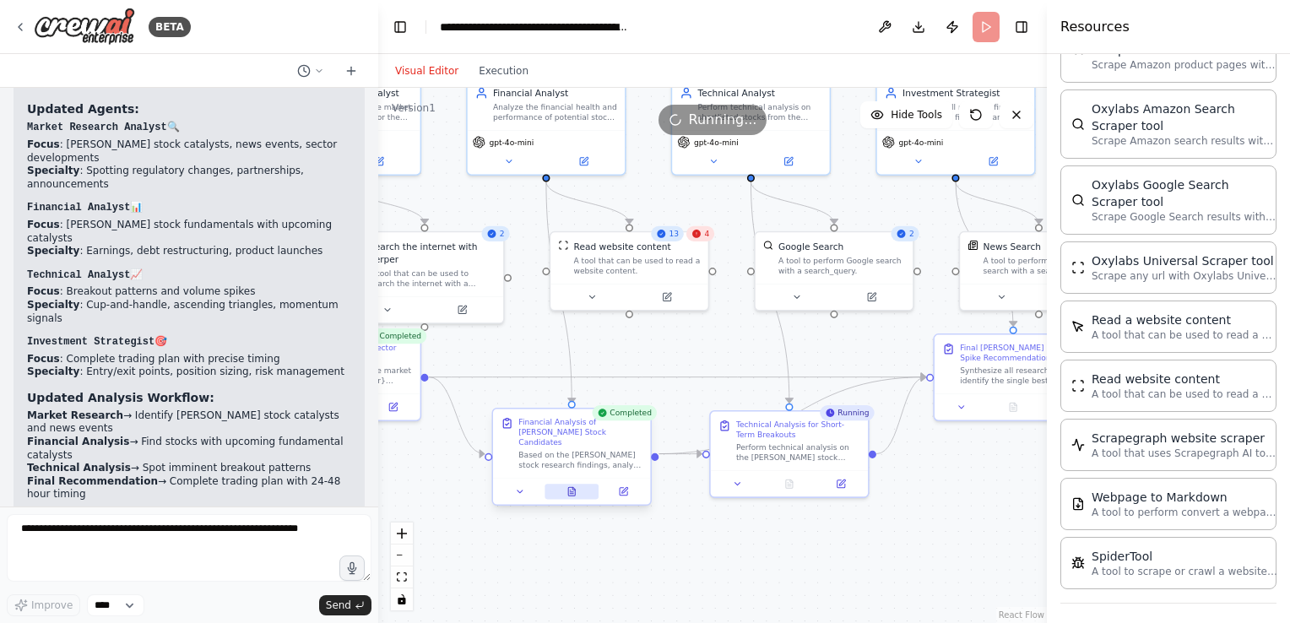
click at [569, 486] on icon at bounding box center [572, 491] width 10 height 10
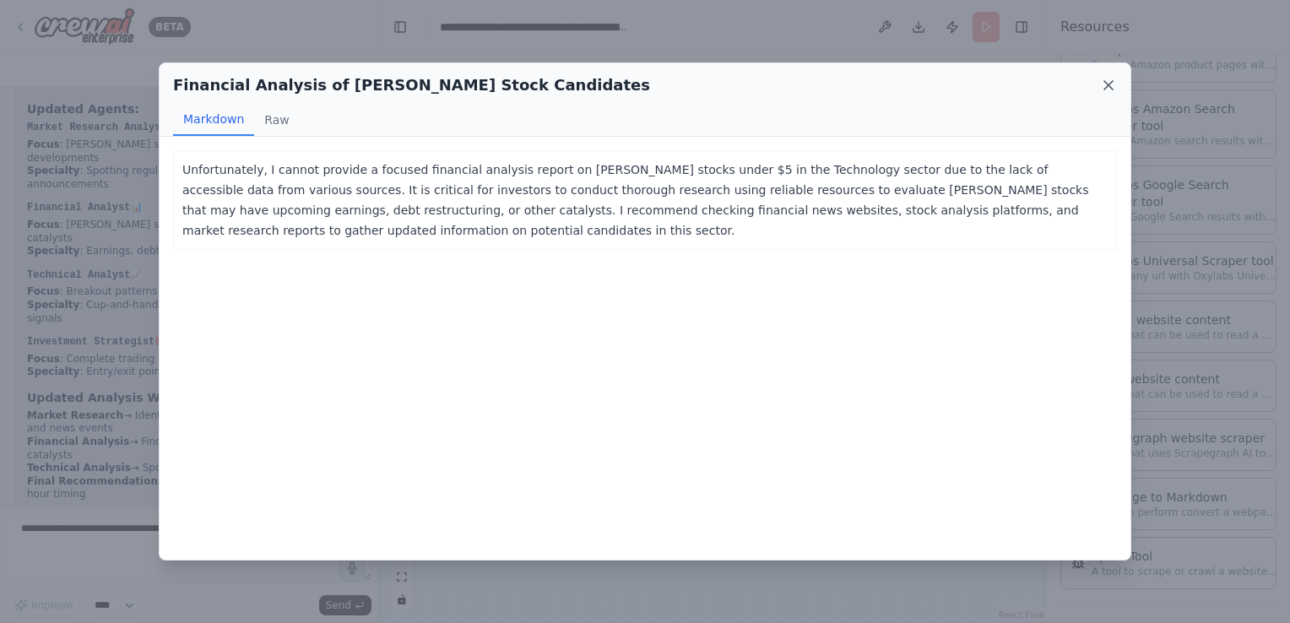
click at [1110, 84] on icon at bounding box center [1108, 85] width 17 height 17
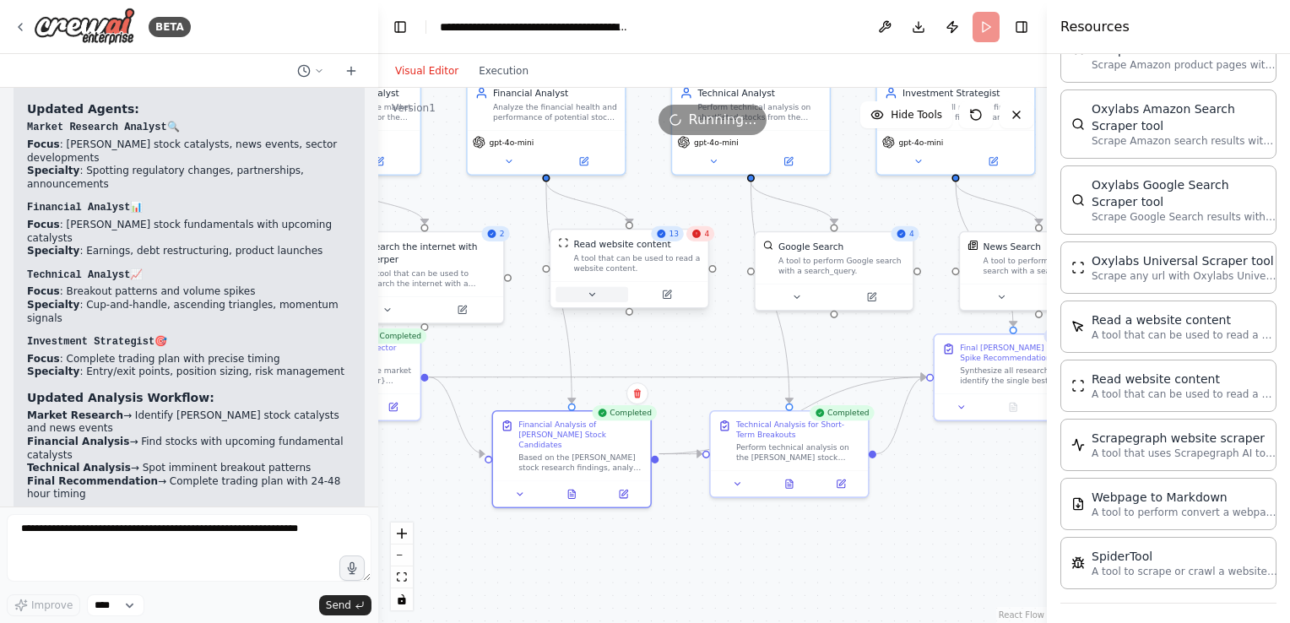
click at [601, 295] on button at bounding box center [592, 294] width 73 height 15
click at [739, 403] on button "Cancel" at bounding box center [729, 399] width 46 height 18
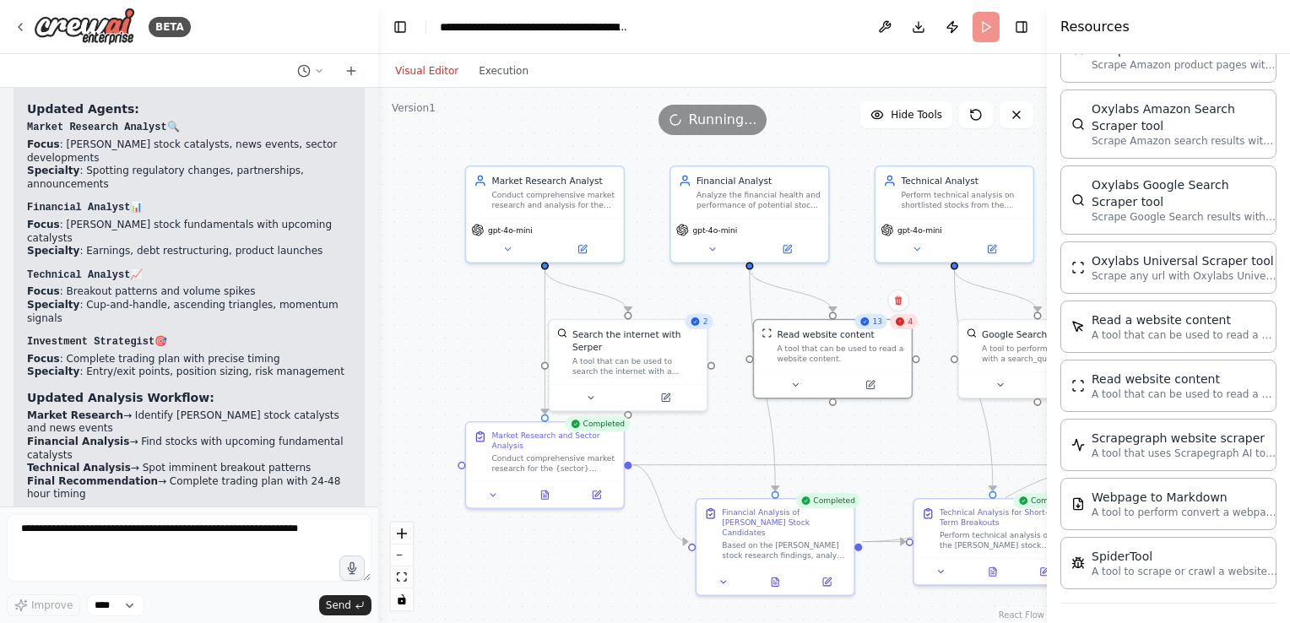
drag, startPoint x: 597, startPoint y: 577, endPoint x: 780, endPoint y: 663, distance: 202.5
click at [780, 622] on html "BETA I want to create a team of market analysts that perform a deep market anal…" at bounding box center [645, 311] width 1290 height 623
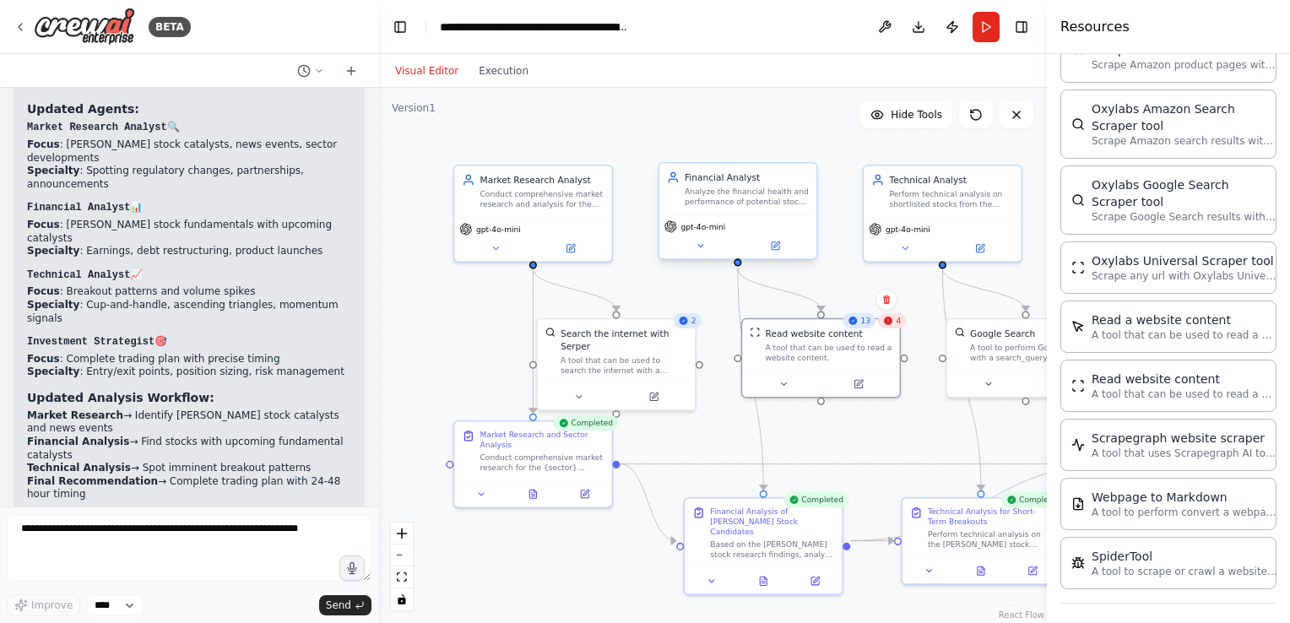
click at [703, 254] on div "gpt-4o-mini" at bounding box center [737, 236] width 157 height 44
click at [705, 247] on icon at bounding box center [701, 246] width 10 height 10
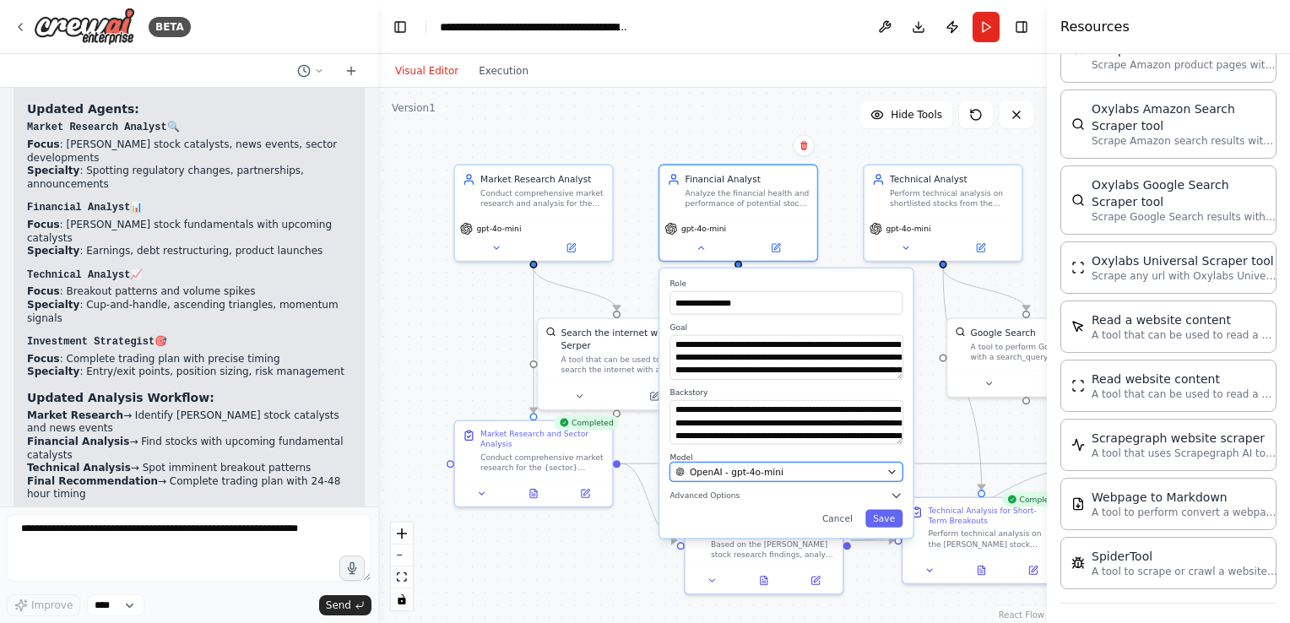
click at [804, 478] on button "OpenAI - gpt-4o-mini" at bounding box center [786, 472] width 233 height 19
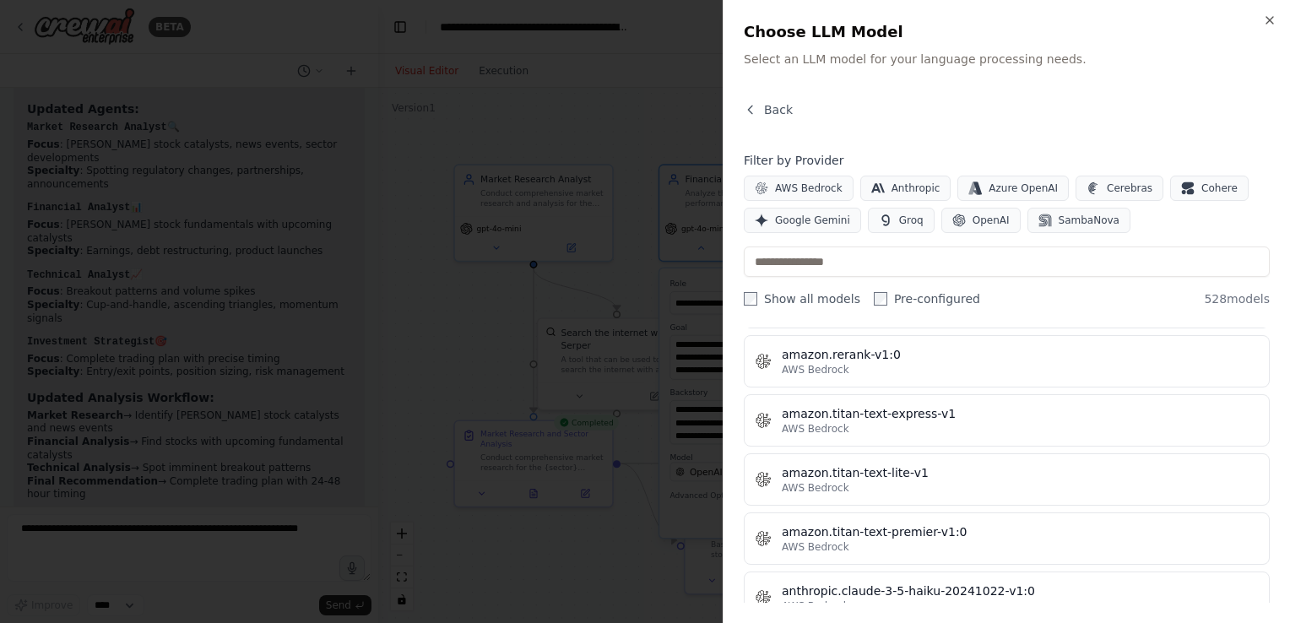
scroll to position [0, 0]
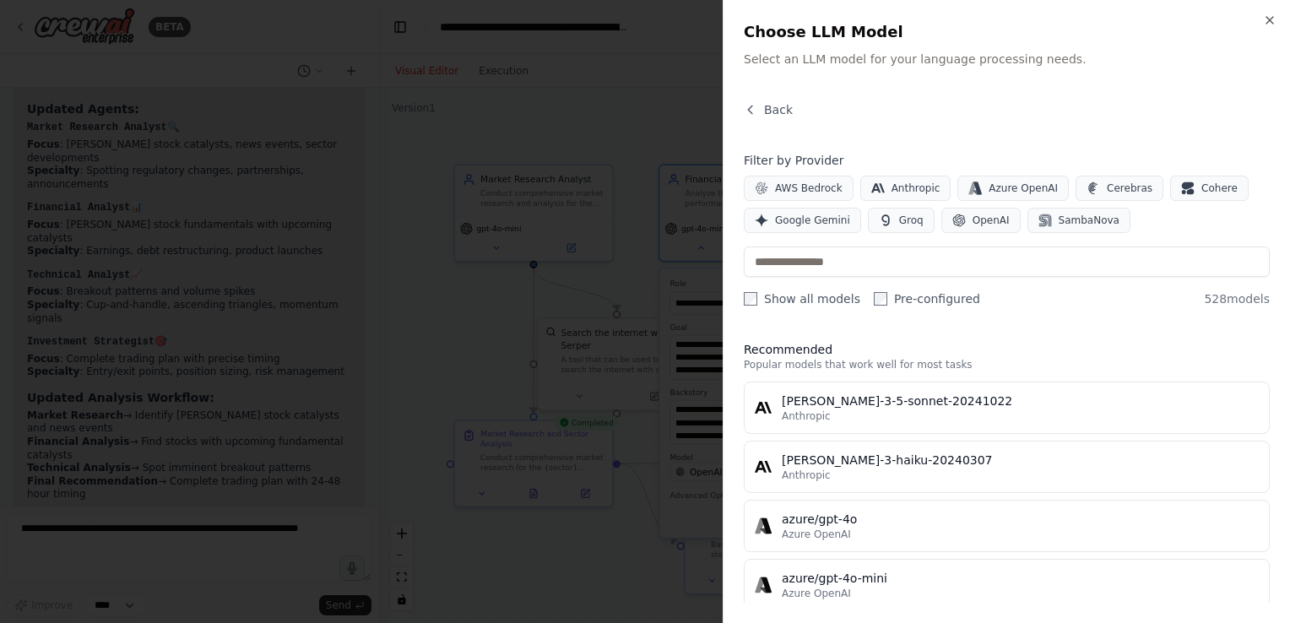
click at [482, 309] on div at bounding box center [645, 311] width 1290 height 623
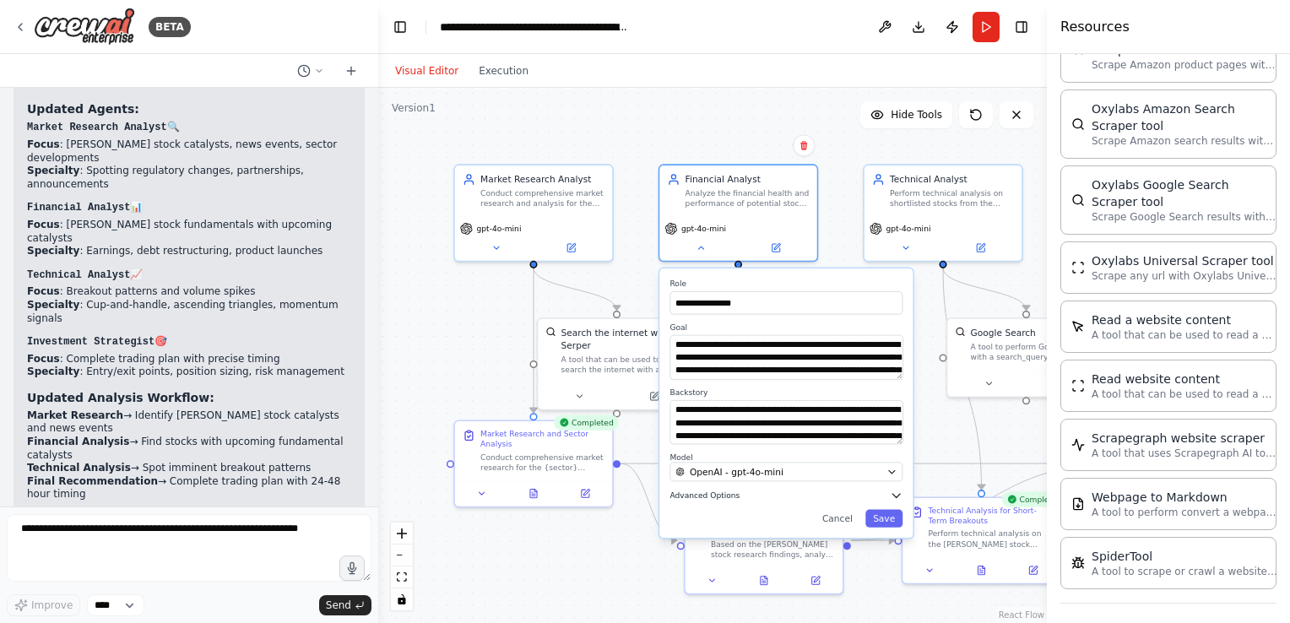
click at [689, 491] on span "Advanced Options" at bounding box center [705, 496] width 70 height 10
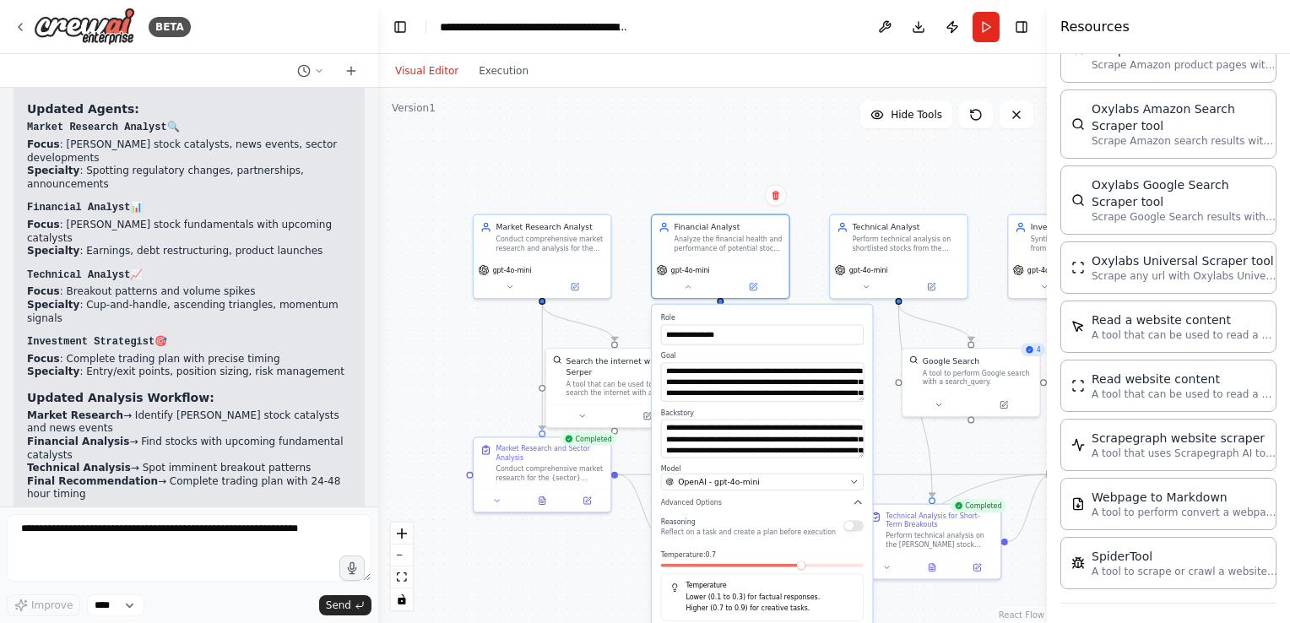
click at [600, 549] on div ".deletable-edge-delete-btn { width: 20px; height: 20px; border: 0px solid #ffff…" at bounding box center [712, 355] width 669 height 535
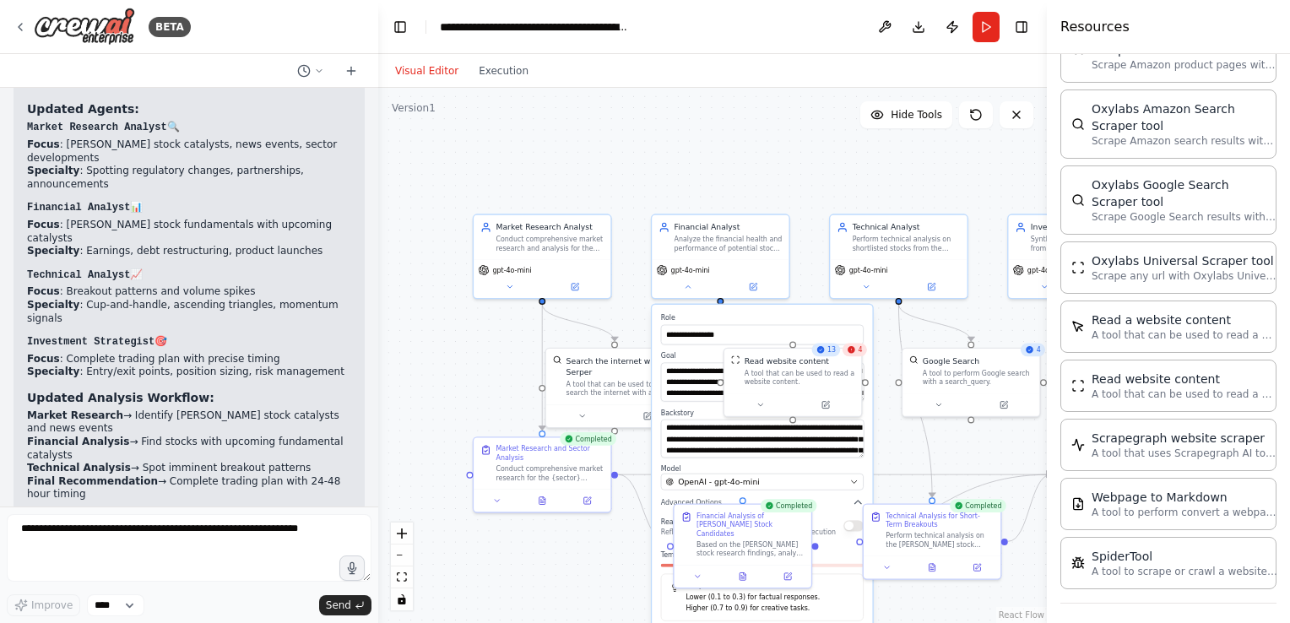
click at [605, 543] on div ".deletable-edge-delete-btn { width: 20px; height: 20px; border: 0px solid #ffff…" at bounding box center [712, 355] width 669 height 535
click at [736, 316] on label "Role" at bounding box center [762, 317] width 203 height 9
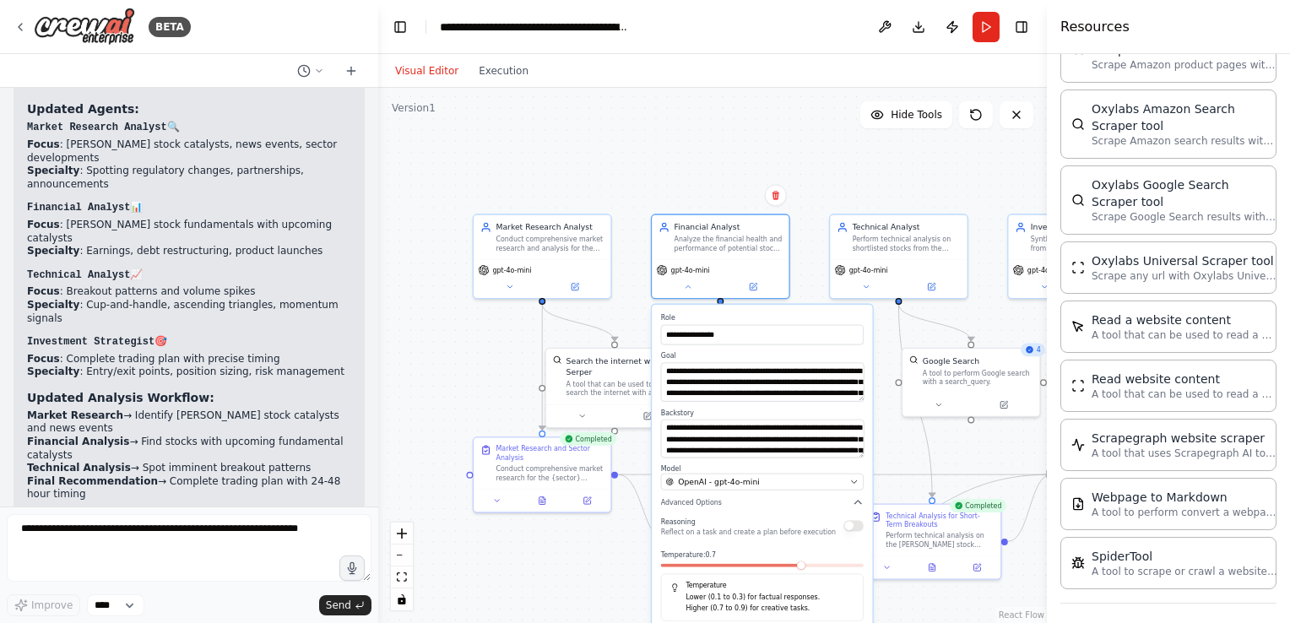
click at [700, 308] on div "**********" at bounding box center [762, 479] width 220 height 348
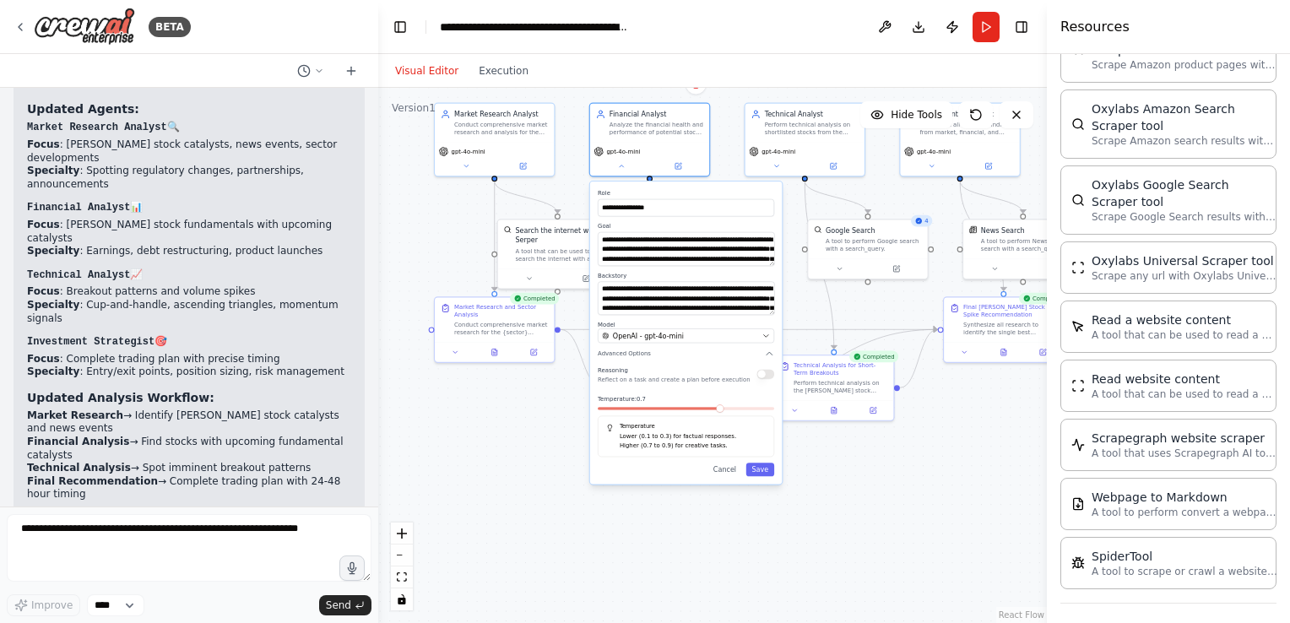
drag, startPoint x: 935, startPoint y: 600, endPoint x: 817, endPoint y: 397, distance: 234.6
click at [817, 397] on div ".deletable-edge-delete-btn { width: 20px; height: 20px; border: 0px solid #ffff…" at bounding box center [712, 355] width 669 height 535
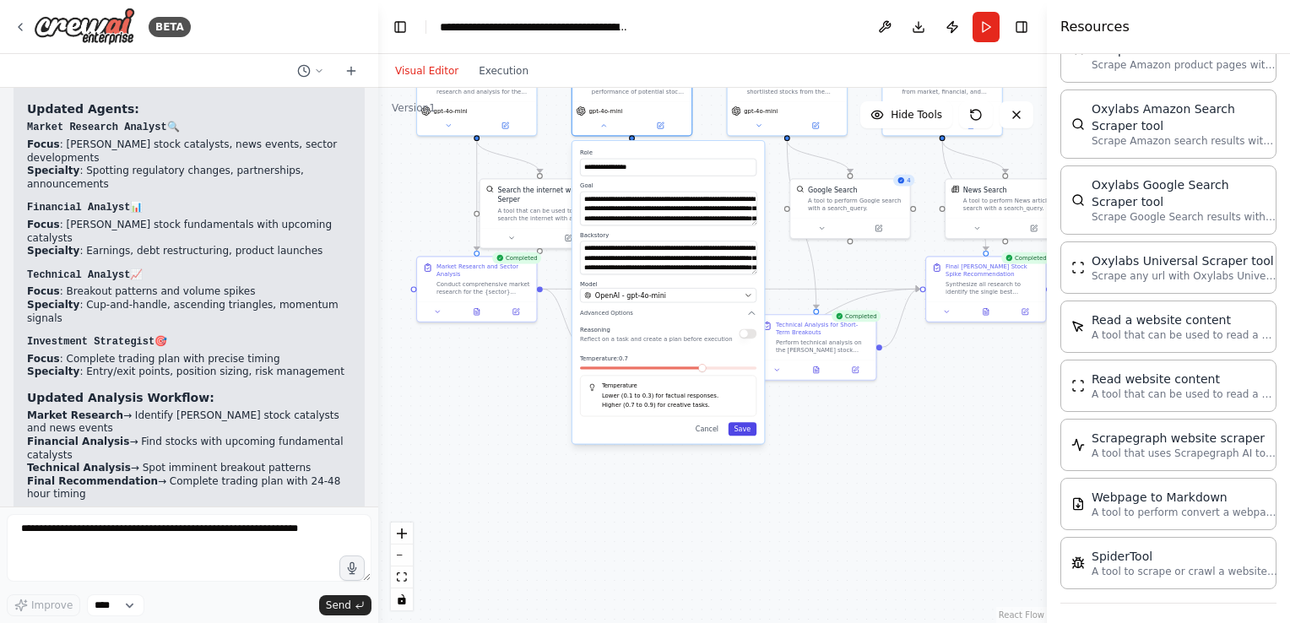
click at [743, 431] on button "Save" at bounding box center [743, 429] width 29 height 14
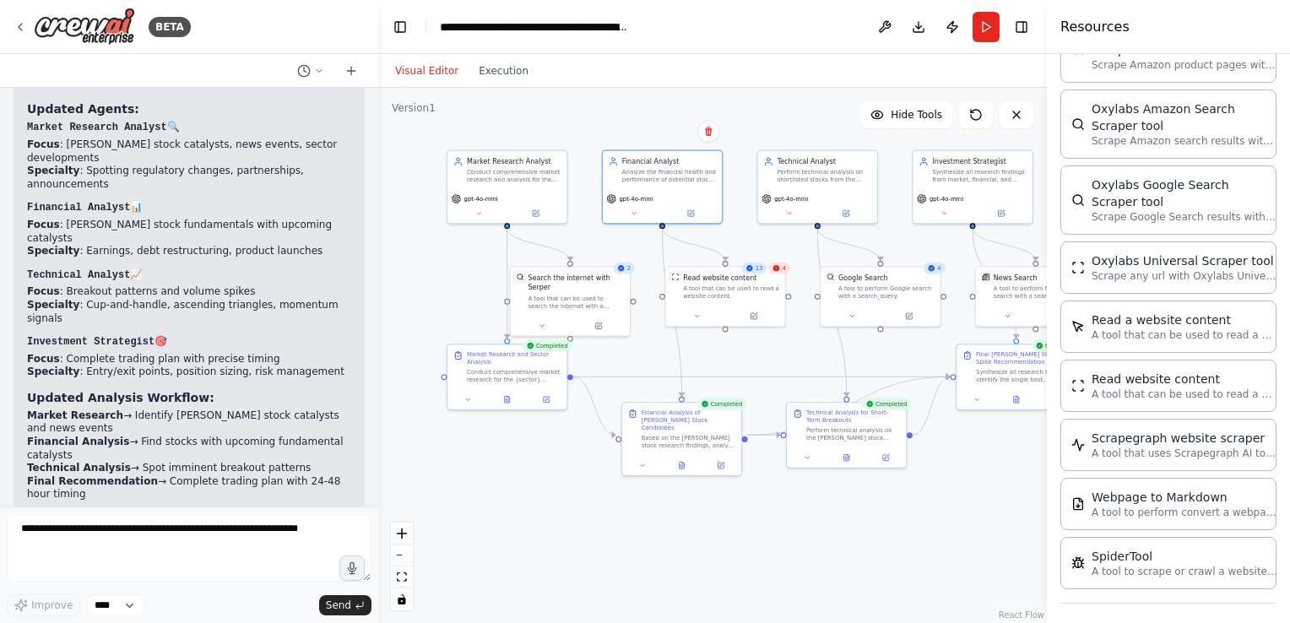
drag, startPoint x: 703, startPoint y: 272, endPoint x: 730, endPoint y: 393, distance: 124.6
click at [730, 393] on div ".deletable-edge-delete-btn { width: 20px; height: 20px; border: 0px solid #ffff…" at bounding box center [712, 355] width 669 height 535
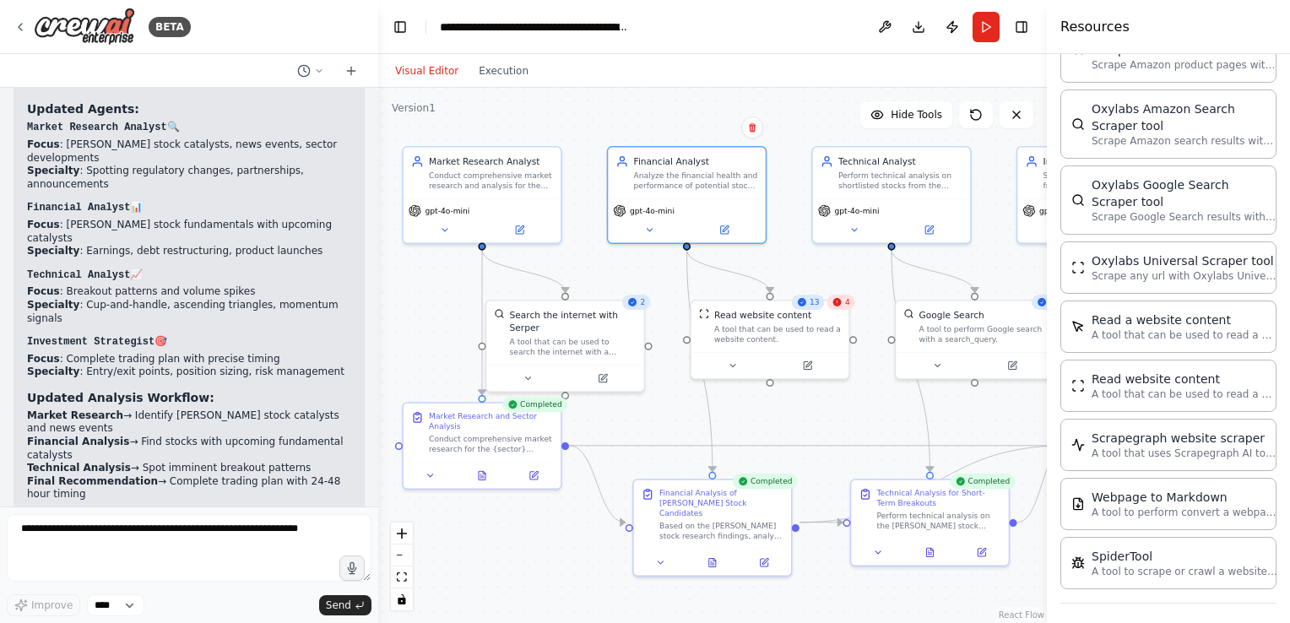
drag, startPoint x: 713, startPoint y: 384, endPoint x: 760, endPoint y: 418, distance: 58.1
click at [760, 418] on div ".deletable-edge-delete-btn { width: 20px; height: 20px; border: 0px solid #ffff…" at bounding box center [712, 355] width 669 height 535
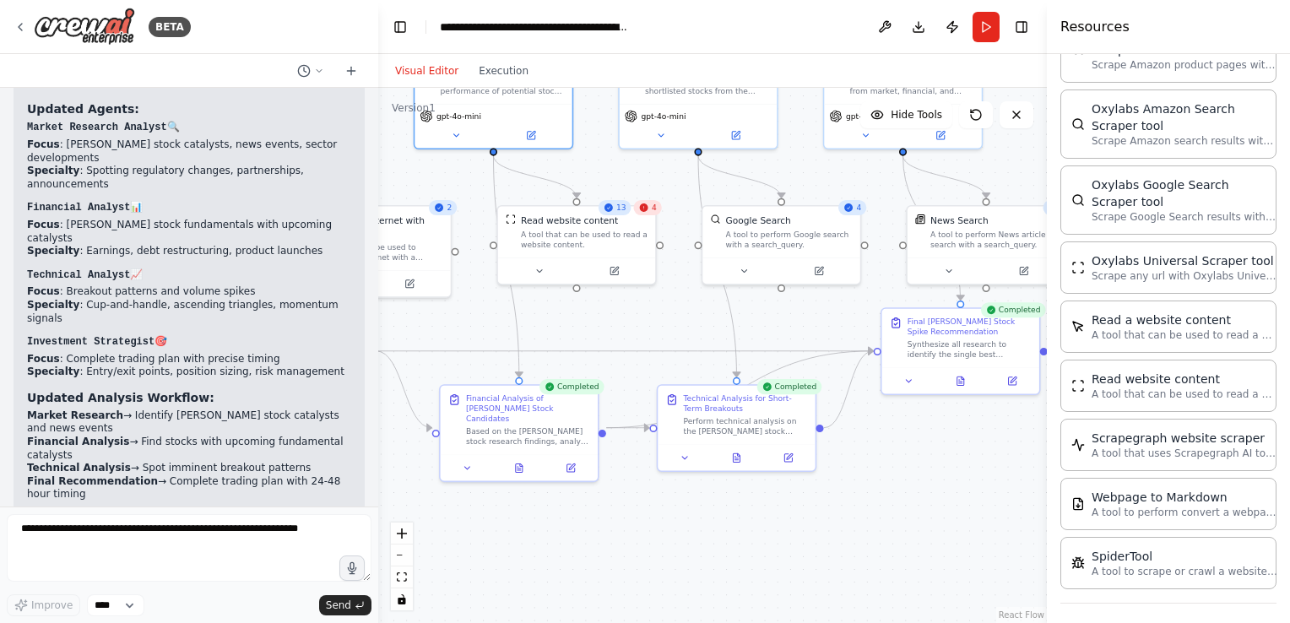
drag, startPoint x: 818, startPoint y: 424, endPoint x: 625, endPoint y: 329, distance: 215.3
click at [625, 329] on div ".deletable-edge-delete-btn { width: 20px; height: 20px; border: 0px solid #ffff…" at bounding box center [712, 355] width 669 height 535
click at [734, 461] on button at bounding box center [736, 455] width 54 height 15
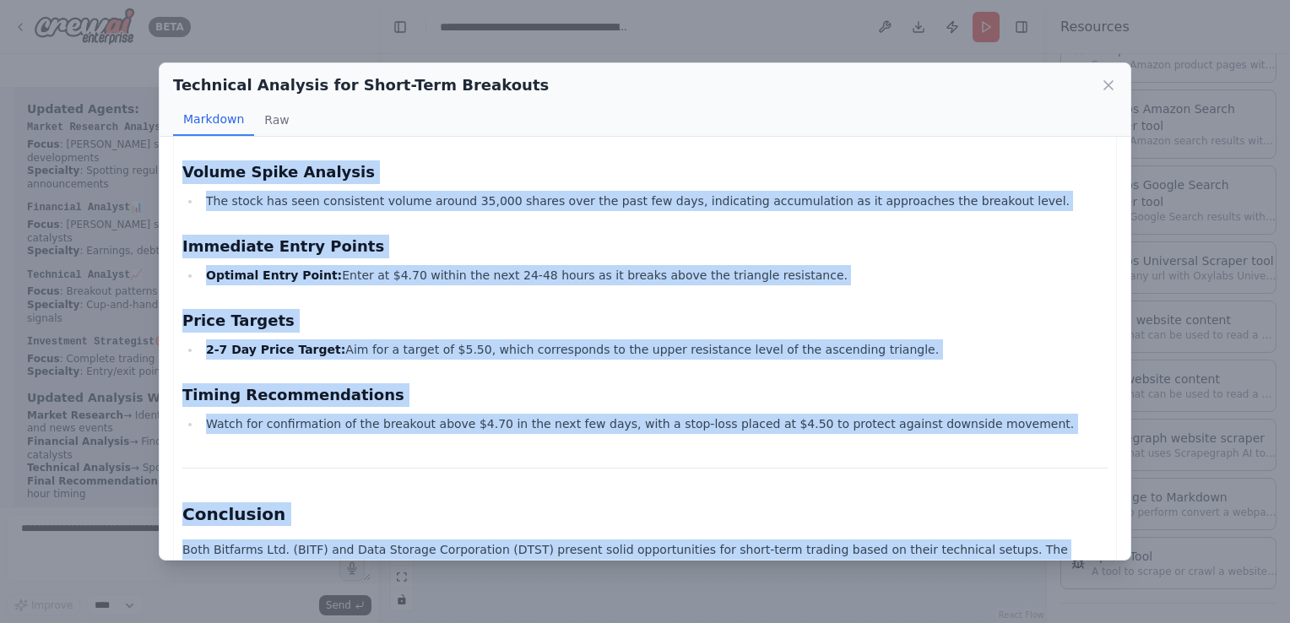
scroll to position [740, 0]
drag, startPoint x: 187, startPoint y: 176, endPoint x: 1023, endPoint y: 551, distance: 917.3
click at [1023, 551] on div "Technical Analysis Report for Selected Penny Stocks in Technology Sector 1. Bit…" at bounding box center [645, 348] width 971 height 423
copy div "Technical Analysis Report for Selected Penny Stocks in Technology Sector 1. Bit…"
click at [484, 453] on div "Technical Analysis Report for Selected Penny Stocks in Technology Sector 1. Bit…" at bounding box center [644, 10] width 925 height 1180
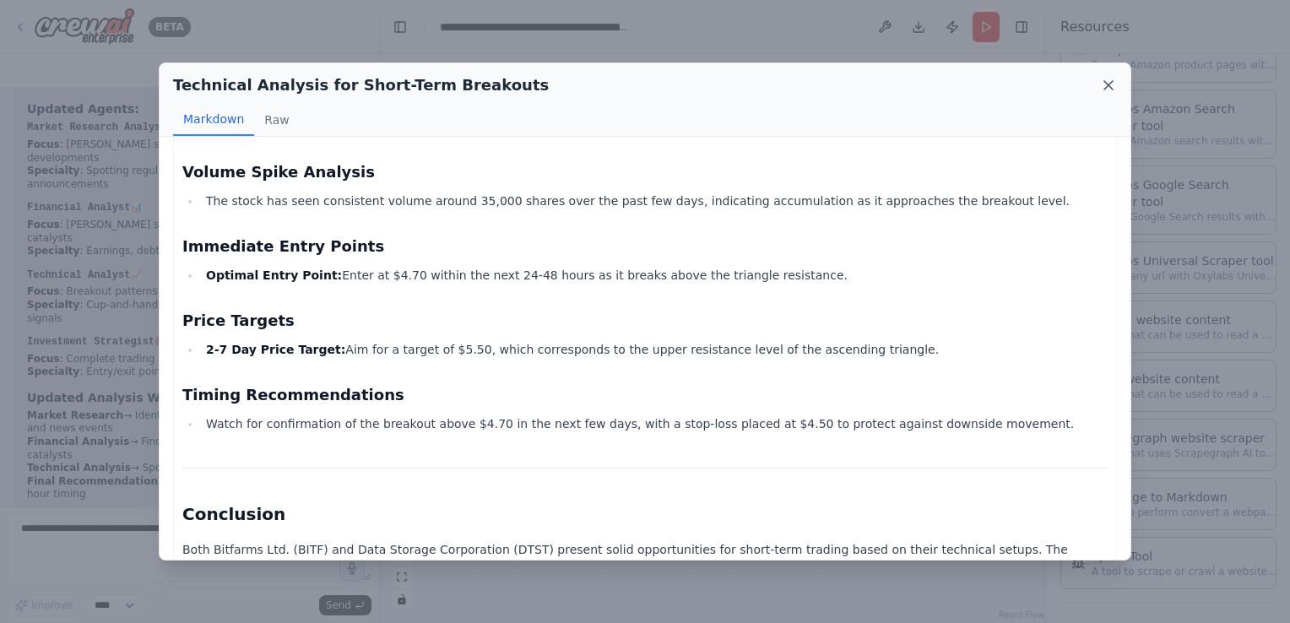
click at [1108, 90] on icon at bounding box center [1108, 85] width 17 height 17
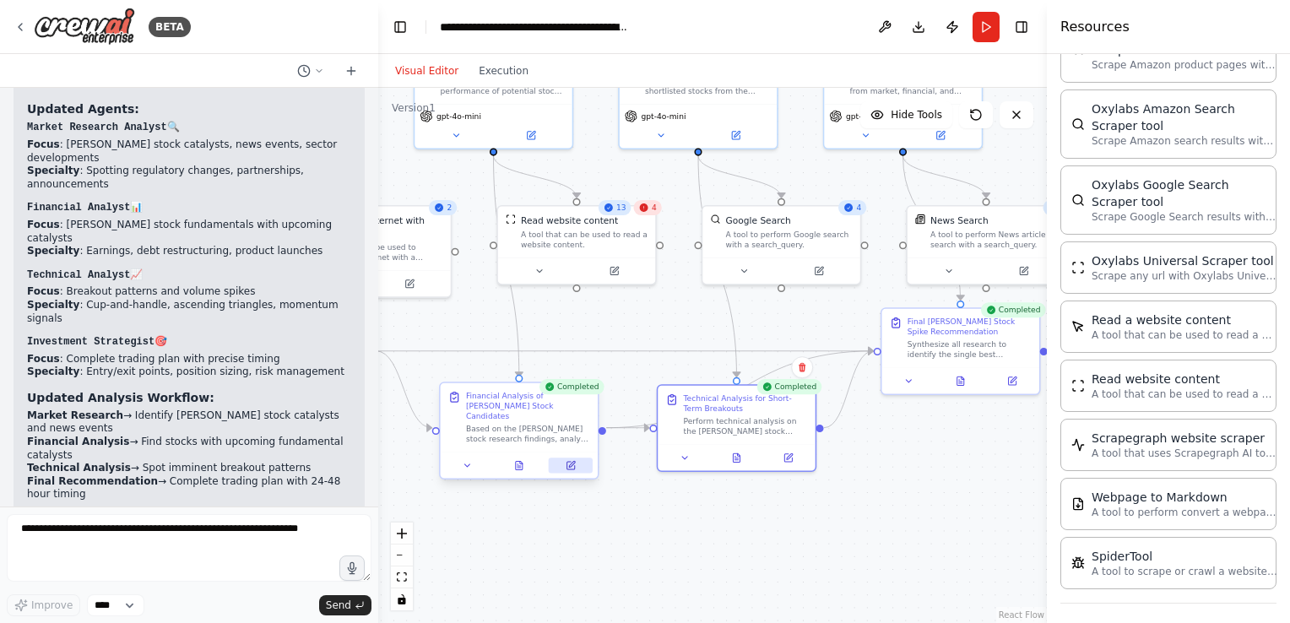
click at [569, 462] on icon at bounding box center [571, 466] width 8 height 8
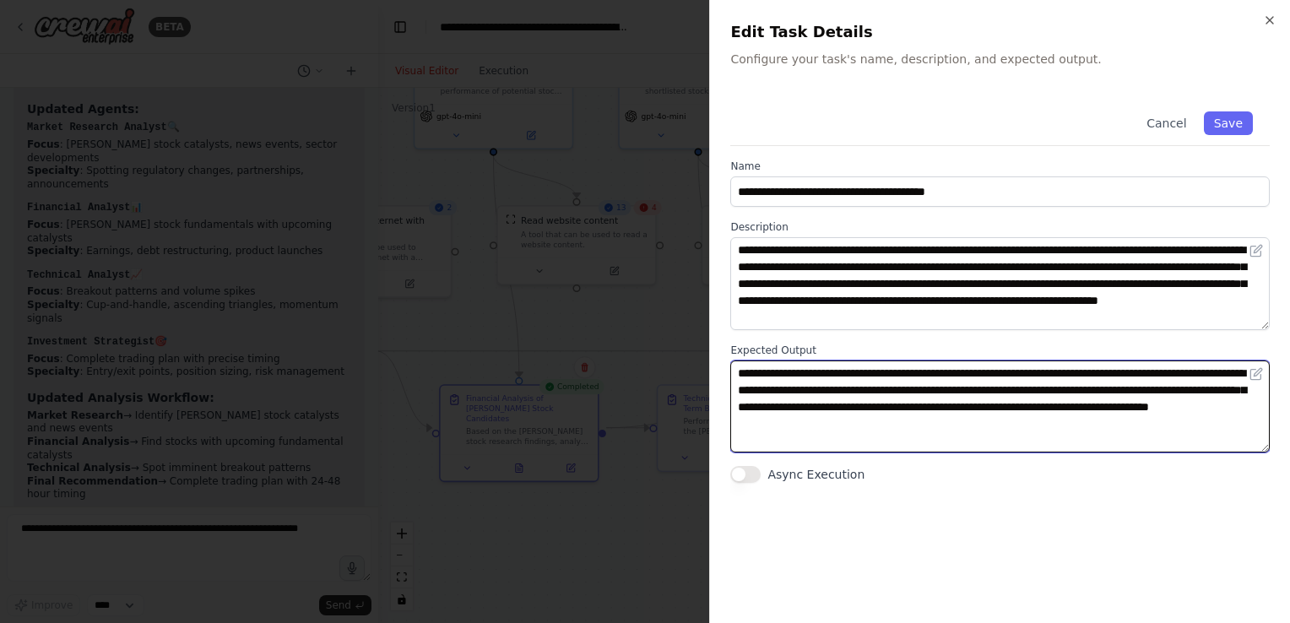
click at [1050, 426] on textarea "**********" at bounding box center [1000, 407] width 540 height 93
click at [764, 440] on textarea "**********" at bounding box center [1000, 407] width 540 height 93
paste textarea "**********"
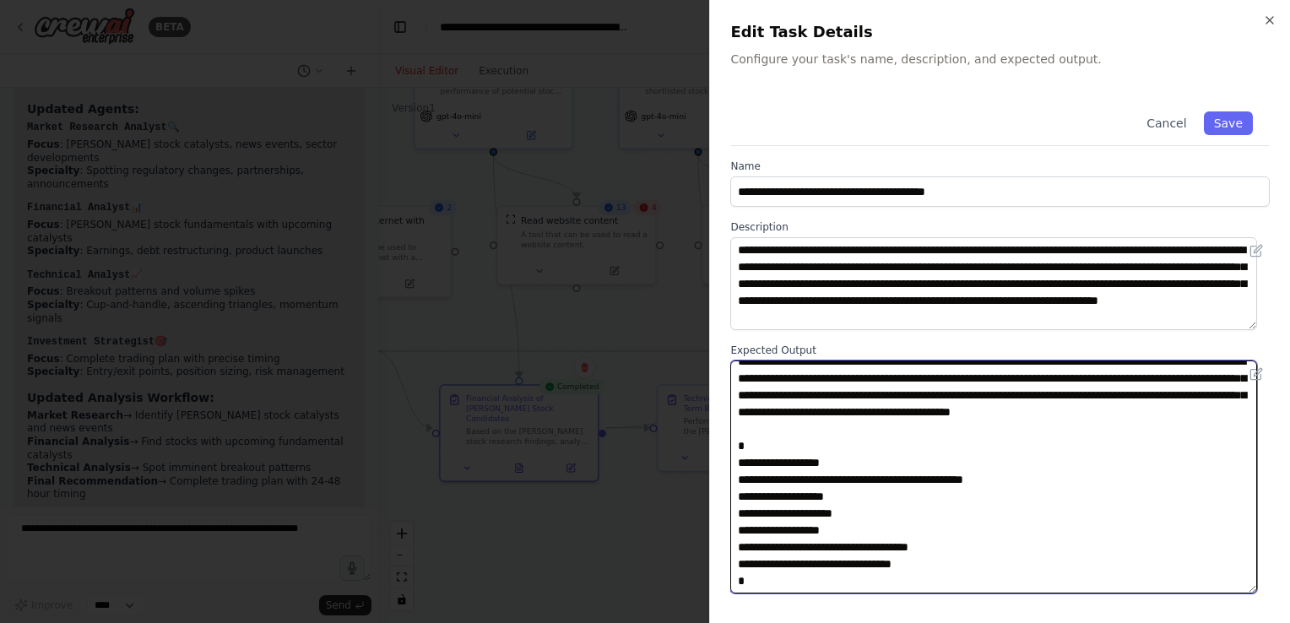
scroll to position [0, 0]
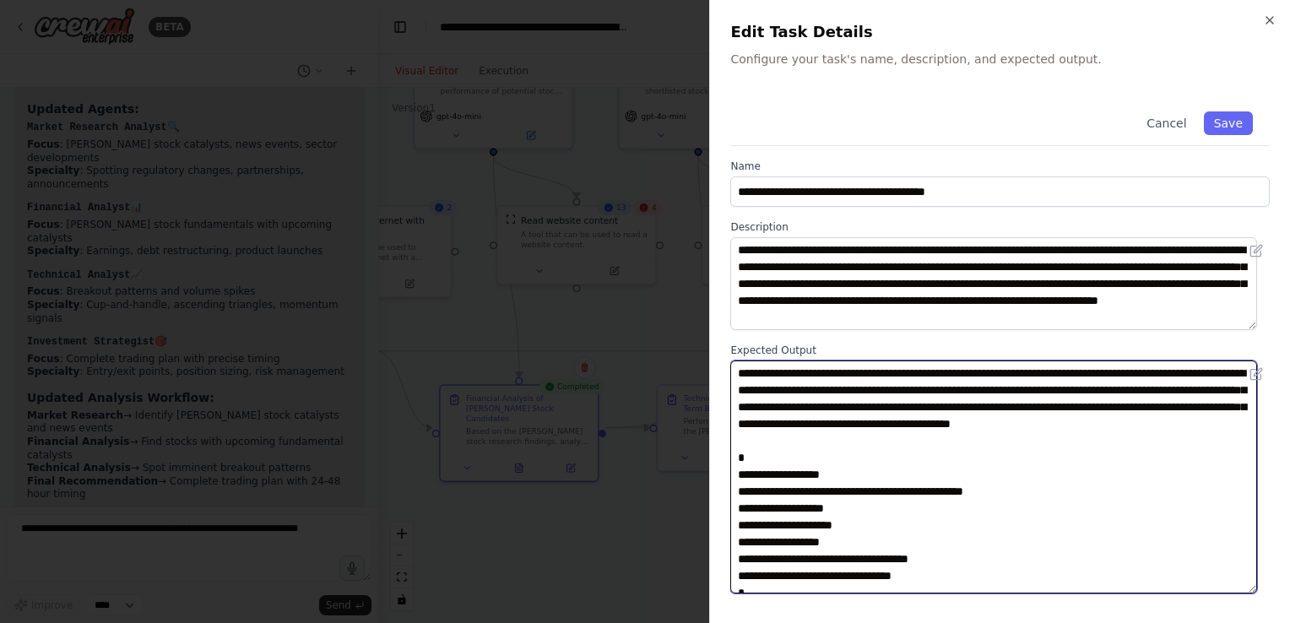
drag, startPoint x: 1267, startPoint y: 449, endPoint x: 1235, endPoint y: 590, distance: 144.4
click at [1235, 590] on textarea "**********" at bounding box center [993, 477] width 527 height 233
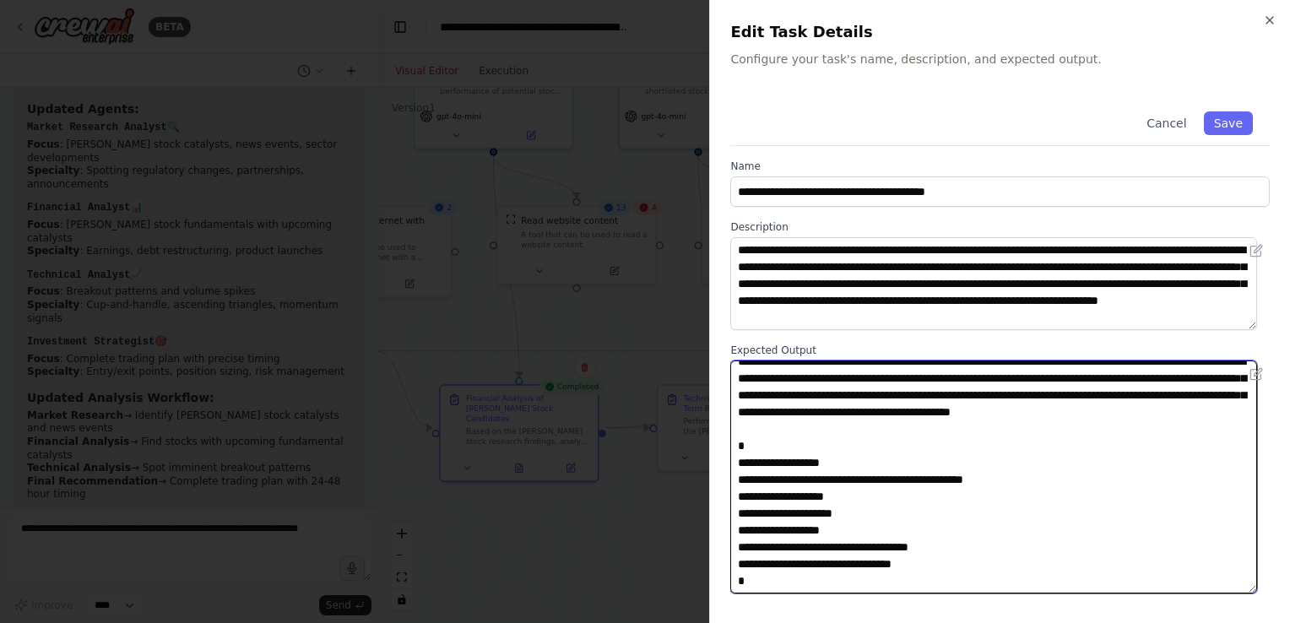
scroll to position [20, 0]
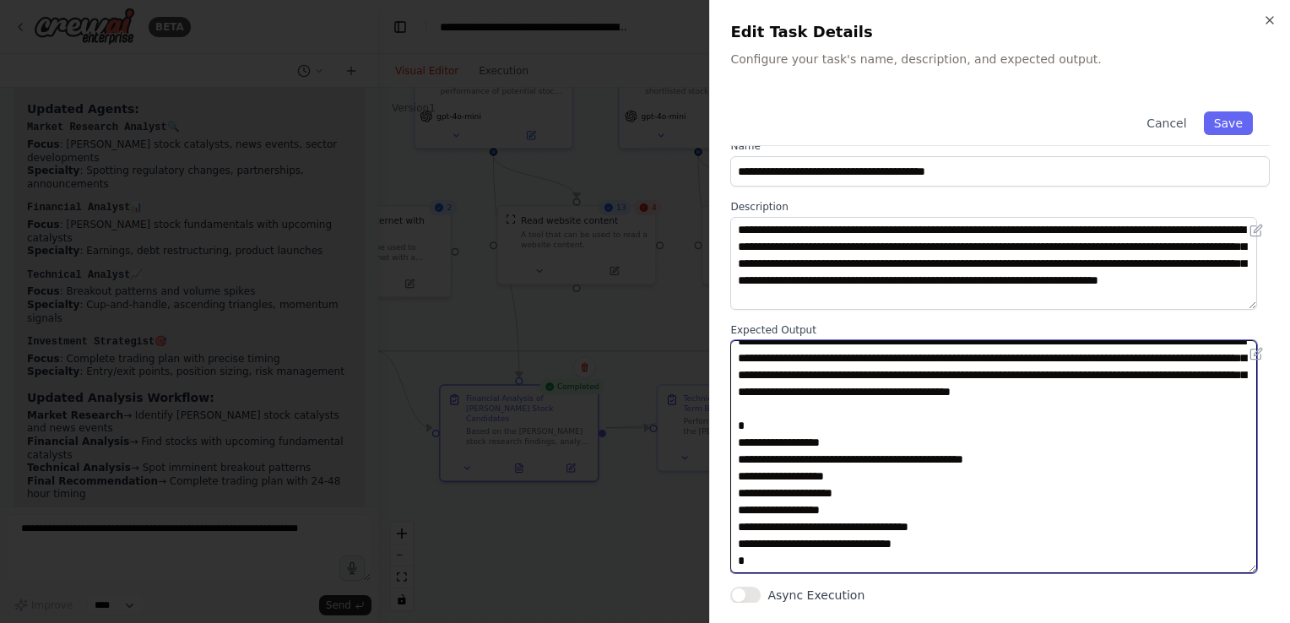
click at [969, 393] on textarea "**********" at bounding box center [993, 456] width 527 height 233
type textarea "**********"
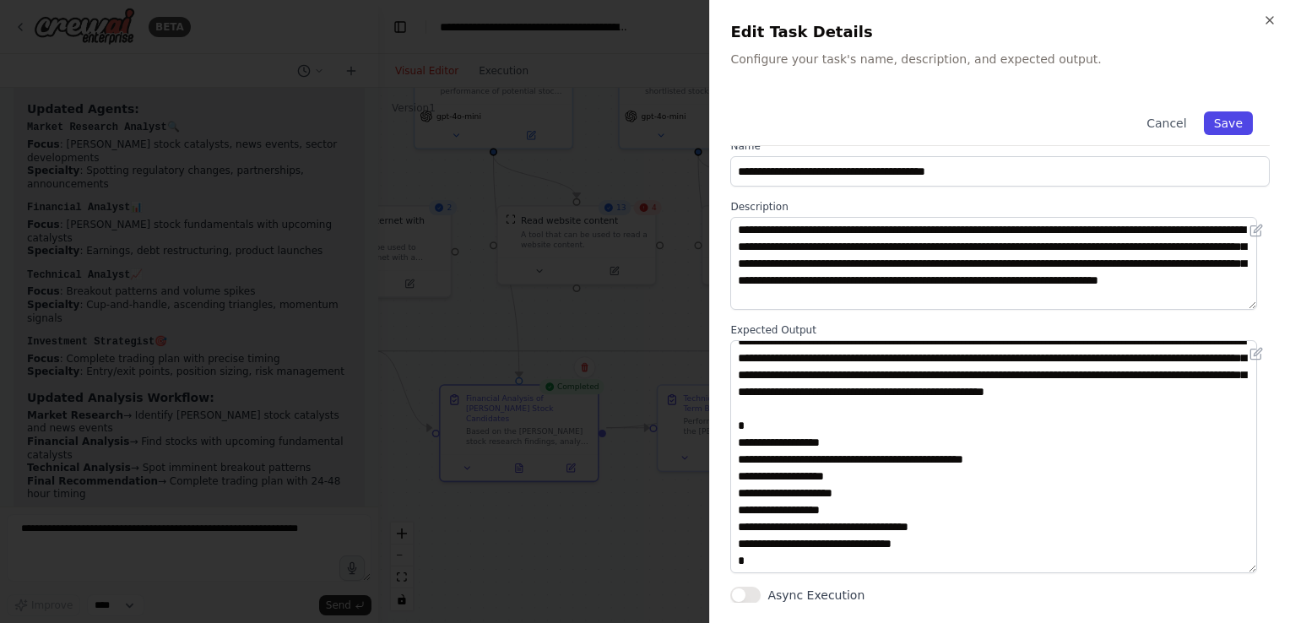
click at [1213, 120] on button "Save" at bounding box center [1228, 123] width 49 height 24
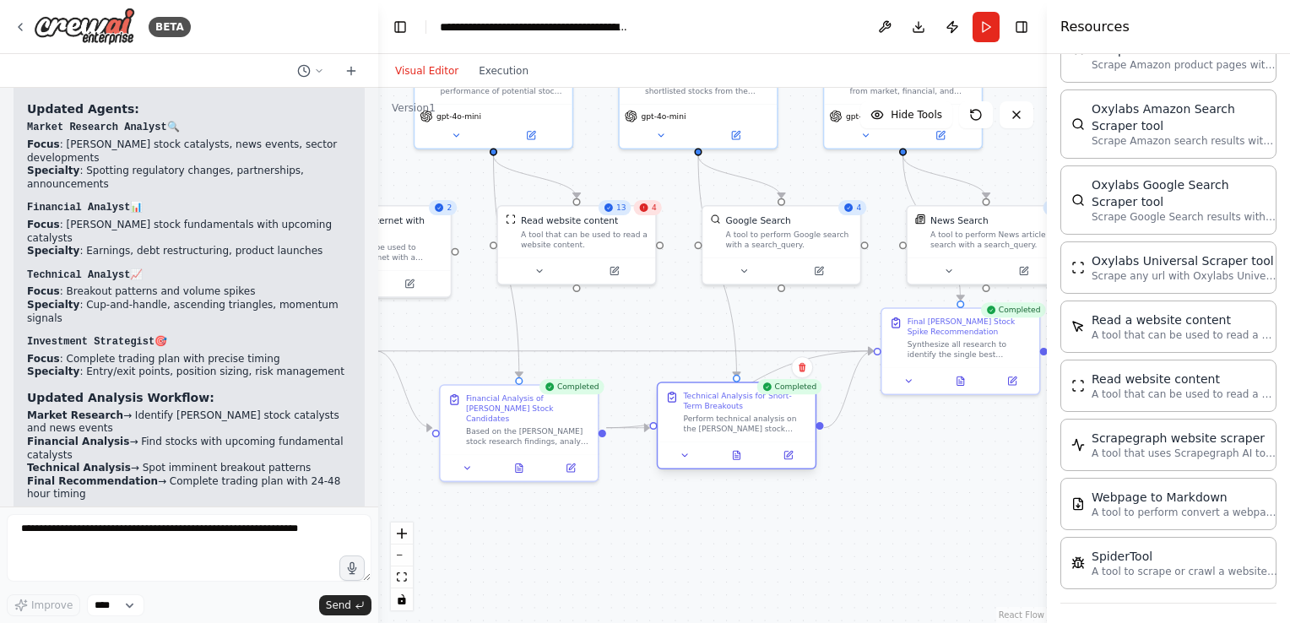
click at [719, 410] on div "Technical Analysis for Short-Term Breakouts" at bounding box center [746, 401] width 124 height 20
click at [559, 458] on button at bounding box center [571, 465] width 44 height 15
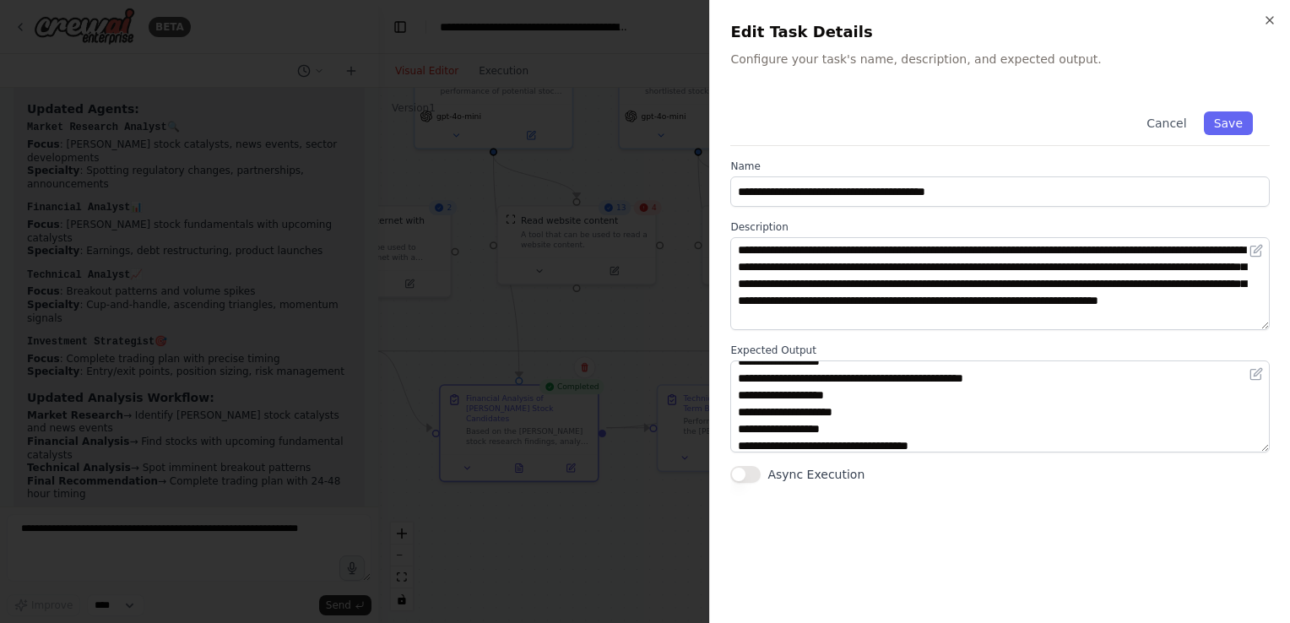
scroll to position [84, 0]
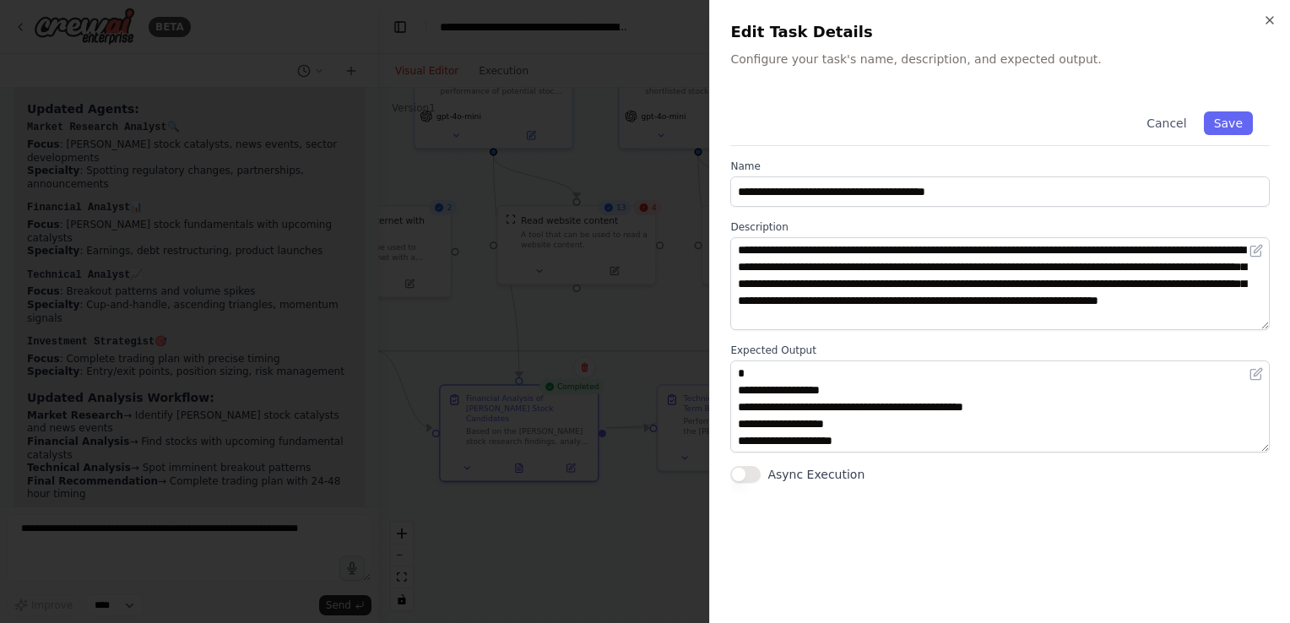
click at [609, 500] on div at bounding box center [645, 311] width 1290 height 623
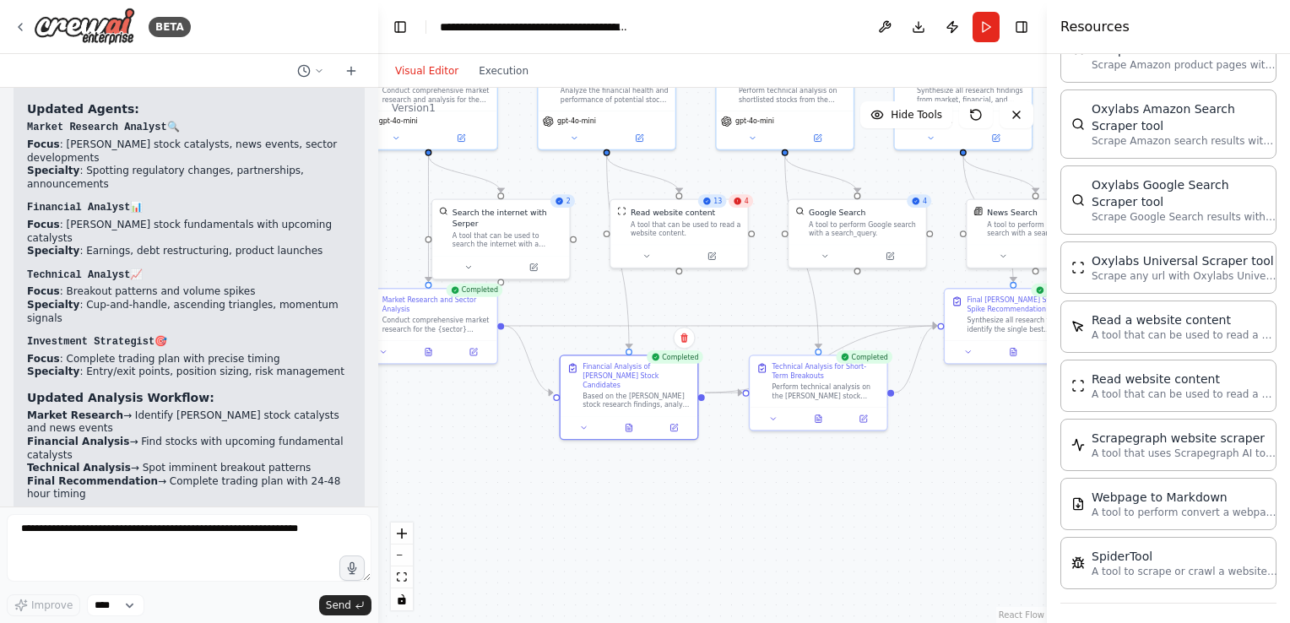
drag, startPoint x: 534, startPoint y: 510, endPoint x: 633, endPoint y: 463, distance: 110.3
click at [633, 463] on div ".deletable-edge-delete-btn { width: 20px; height: 20px; border: 0px solid #ffff…" at bounding box center [712, 355] width 669 height 535
click at [821, 419] on icon at bounding box center [819, 417] width 6 height 8
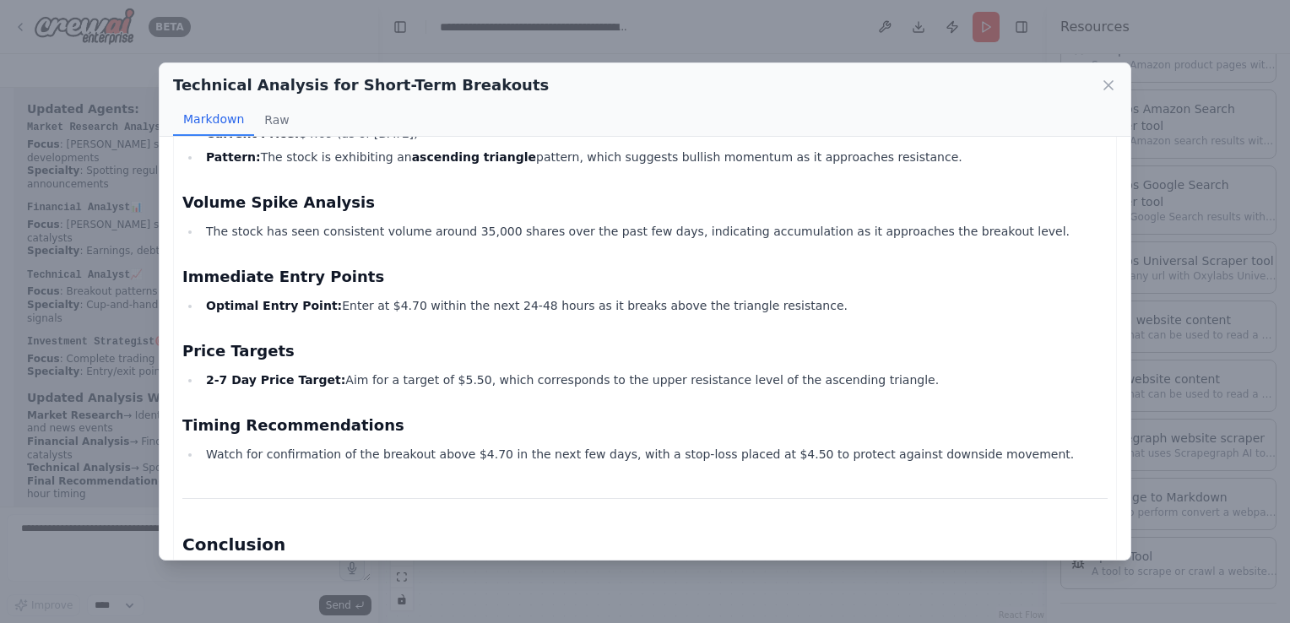
scroll to position [740, 0]
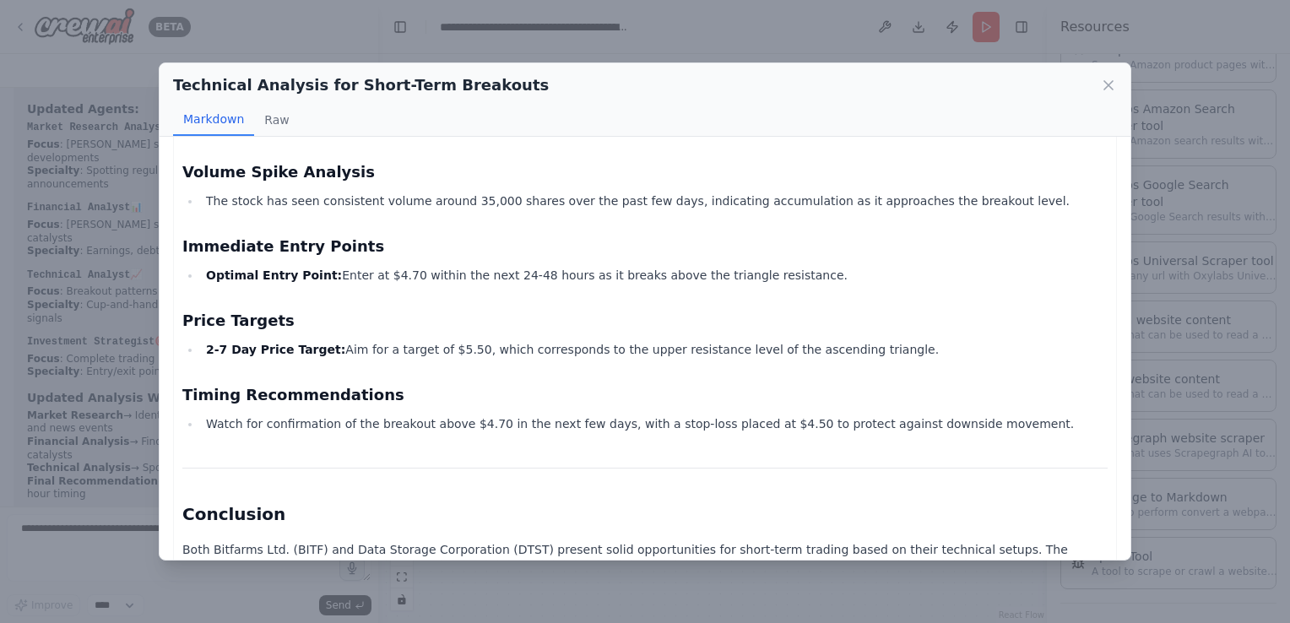
click at [591, 583] on div "Technical Analysis for Short-Term Breakouts Markdown Raw Technical Analysis Rep…" at bounding box center [645, 311] width 1290 height 623
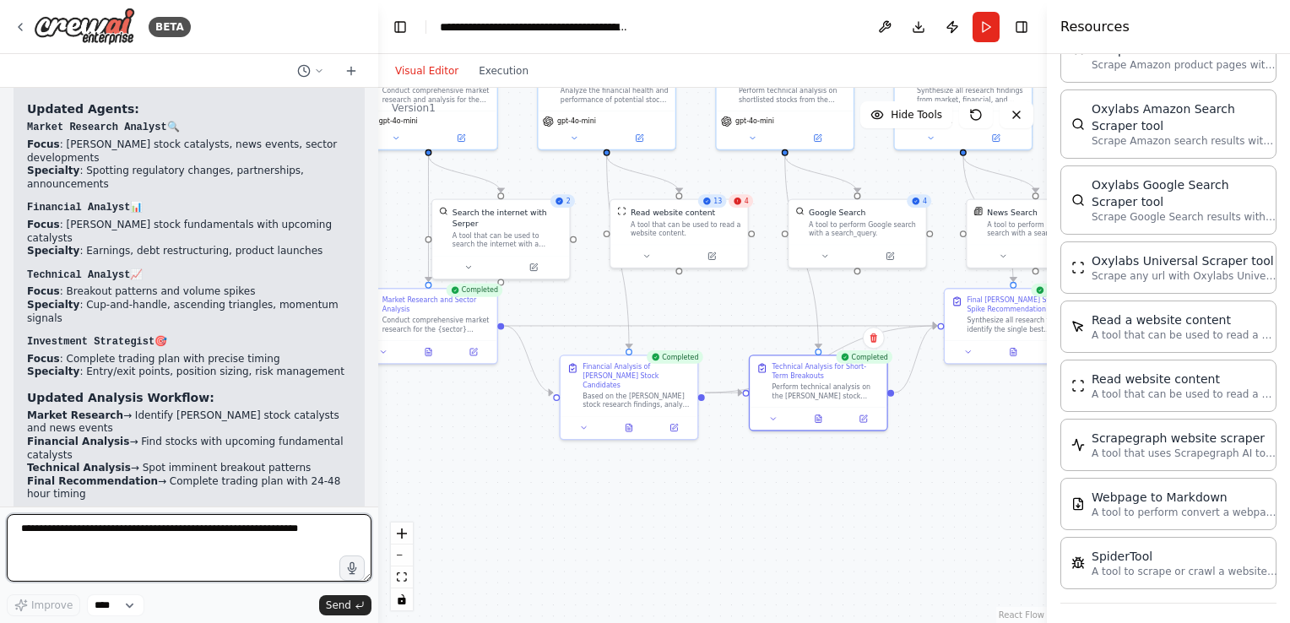
click at [165, 547] on textarea at bounding box center [189, 548] width 365 height 68
paste textarea "**********"
type textarea "**********"
click at [162, 535] on textarea at bounding box center [189, 548] width 365 height 68
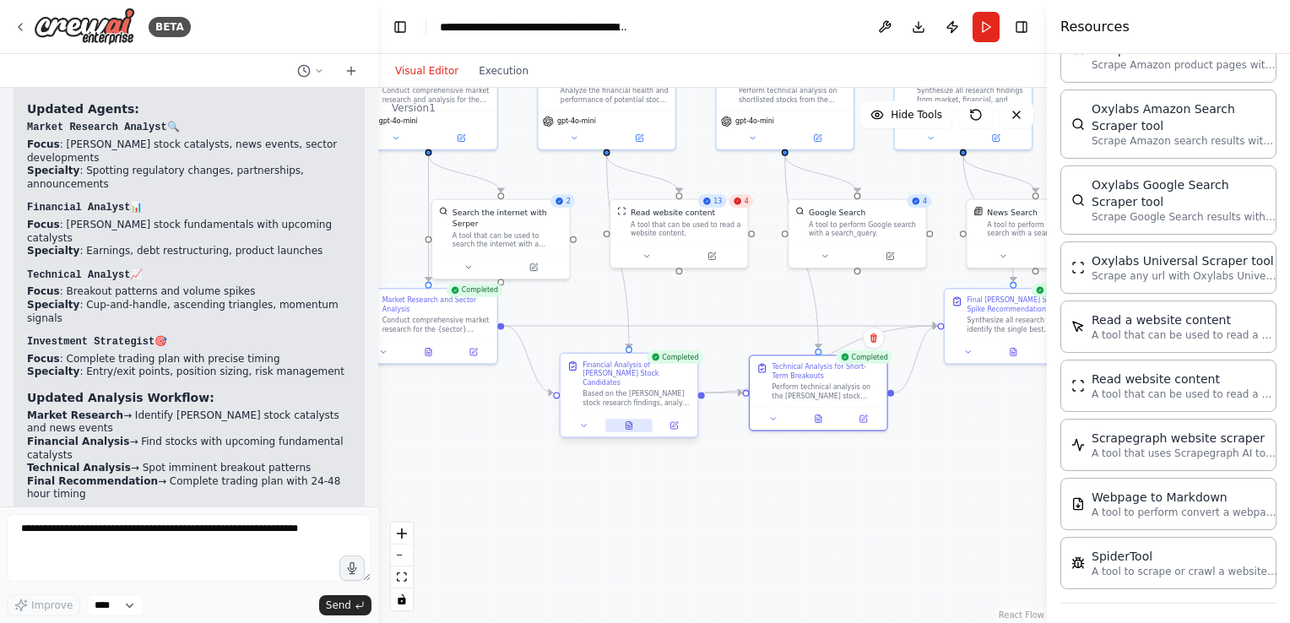
click at [631, 423] on div at bounding box center [629, 425] width 137 height 23
click at [681, 424] on div at bounding box center [629, 425] width 137 height 23
click at [672, 422] on icon at bounding box center [673, 425] width 7 height 7
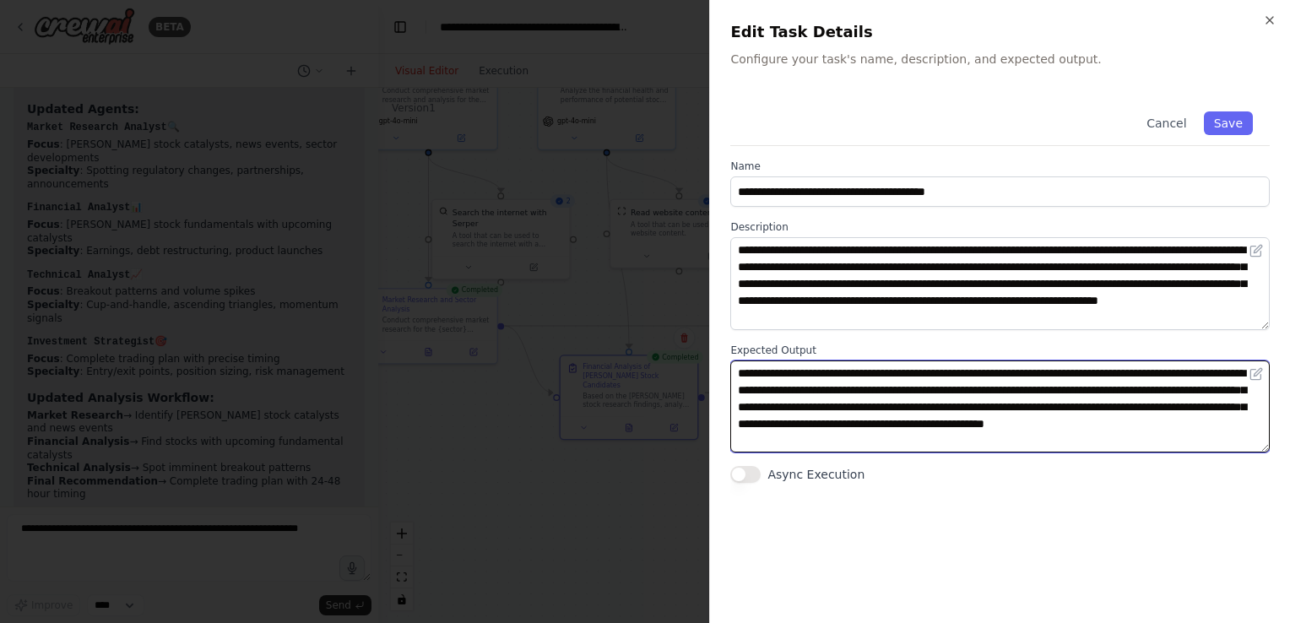
drag, startPoint x: 902, startPoint y: 440, endPoint x: 1045, endPoint y: 426, distance: 144.3
click at [1045, 426] on textarea "**********" at bounding box center [1000, 407] width 540 height 93
type textarea "**********"
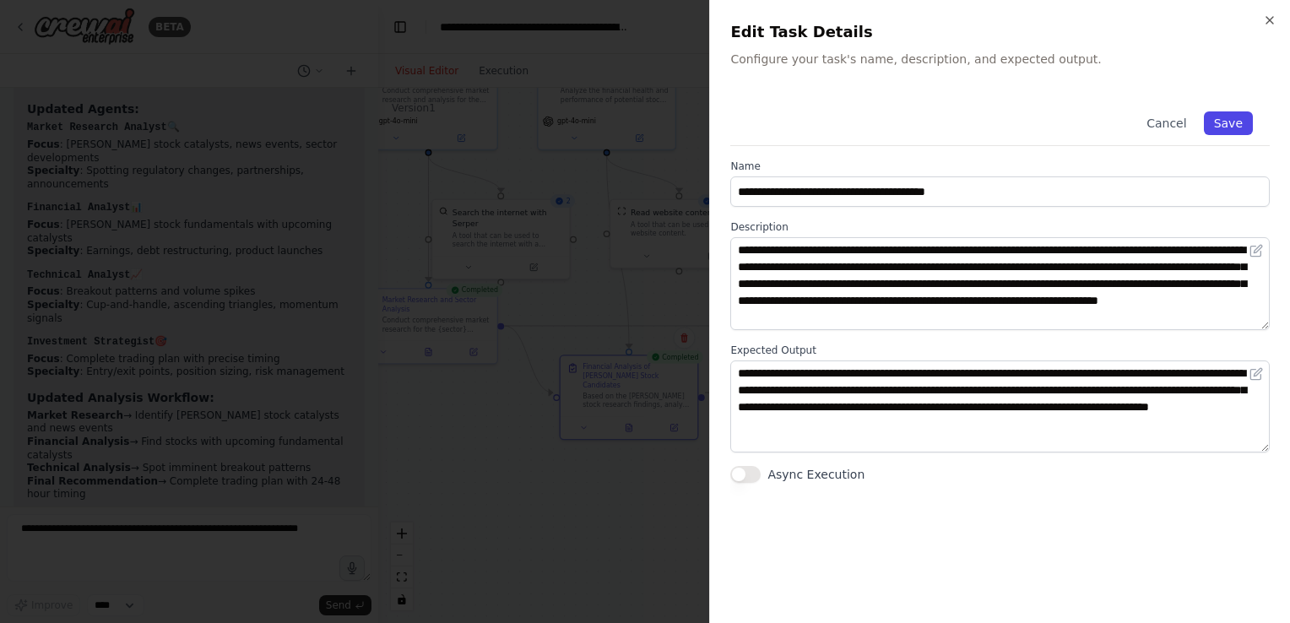
click at [1243, 117] on button "Save" at bounding box center [1228, 123] width 49 height 24
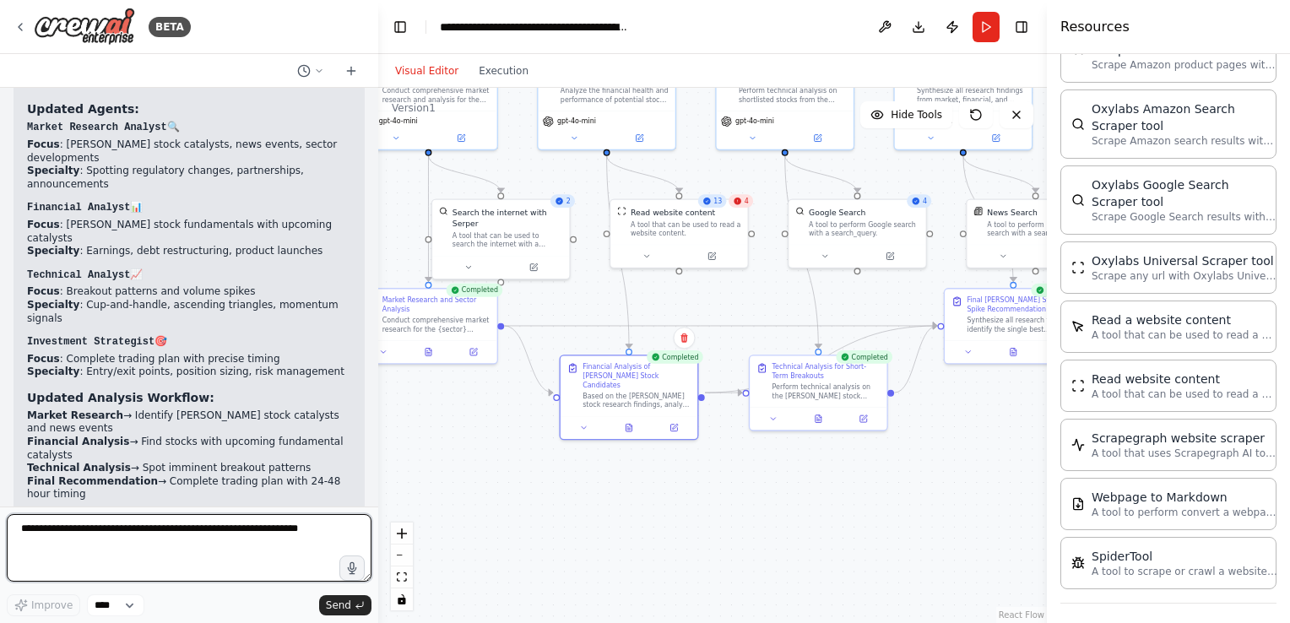
click at [156, 542] on textarea at bounding box center [189, 548] width 365 height 68
paste textarea "**********"
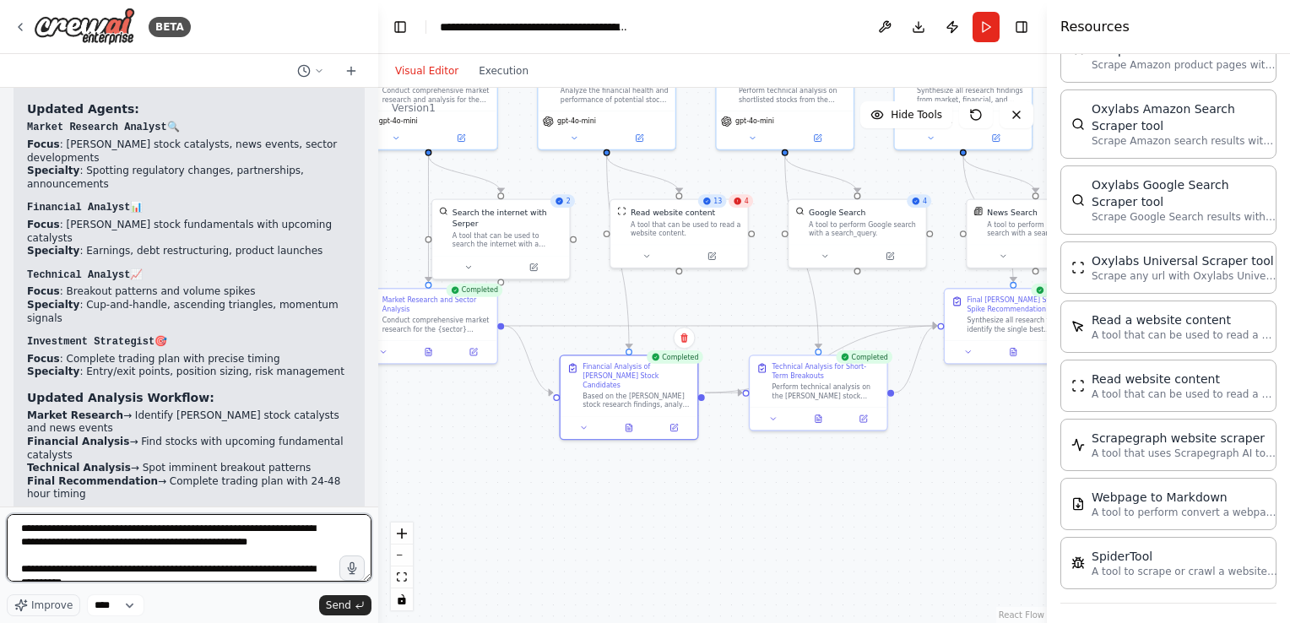
scroll to position [143, 0]
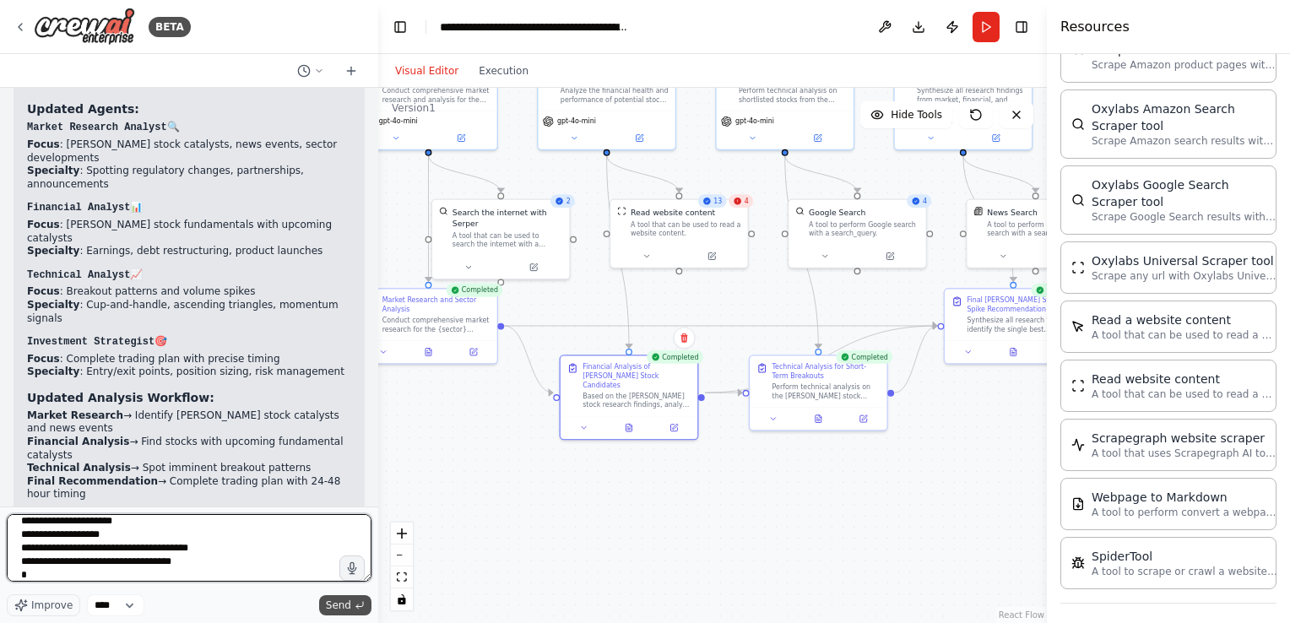
type textarea "**********"
click at [341, 613] on button "Send" at bounding box center [345, 605] width 52 height 20
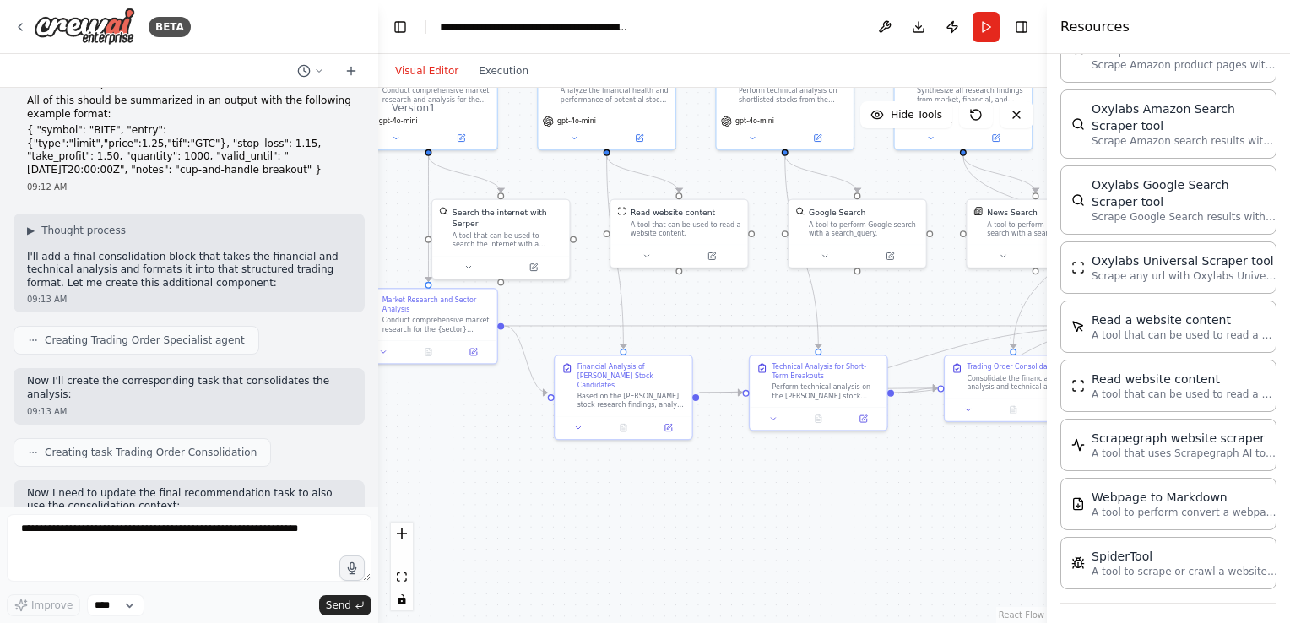
scroll to position [3426, 0]
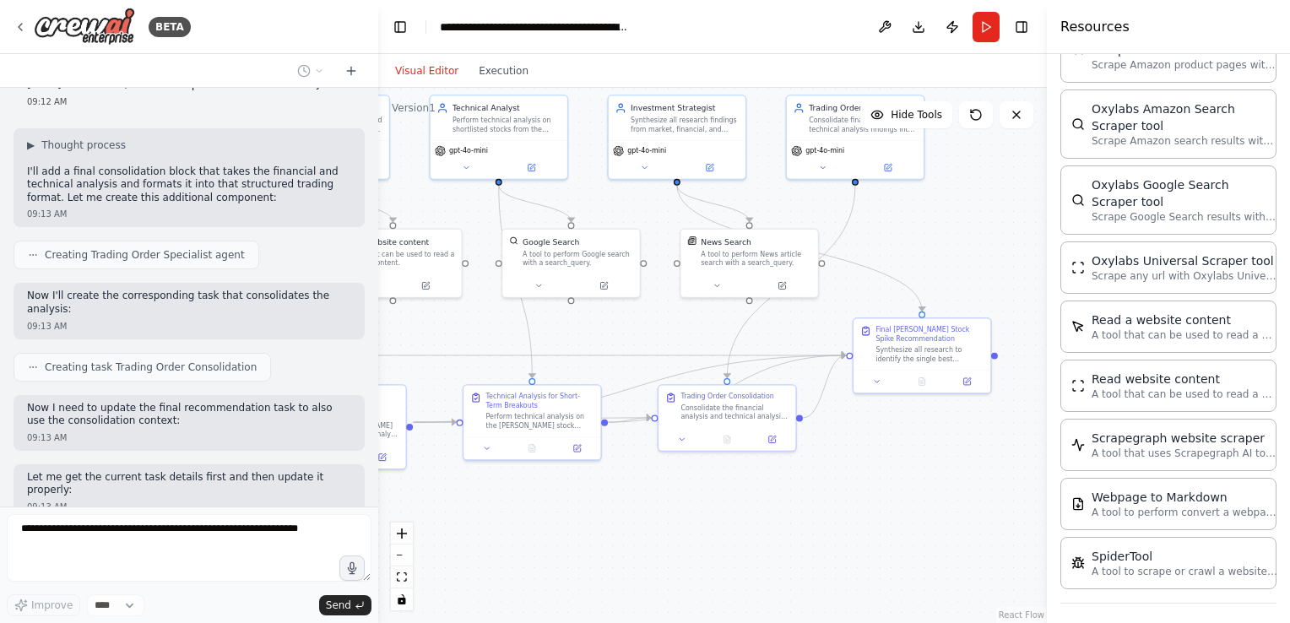
drag, startPoint x: 729, startPoint y: 501, endPoint x: 455, endPoint y: 526, distance: 274.8
click at [455, 526] on div ".deletable-edge-delete-btn { width: 20px; height: 20px; border: 0px solid #ffff…" at bounding box center [712, 355] width 669 height 535
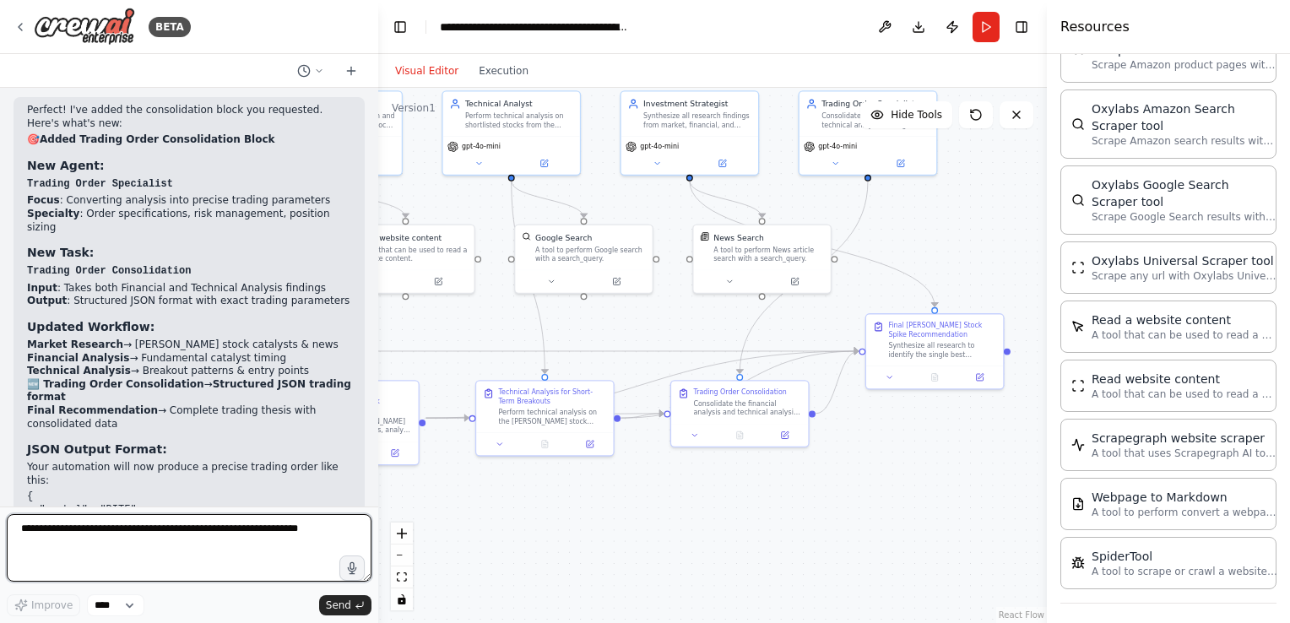
scroll to position [4043, 0]
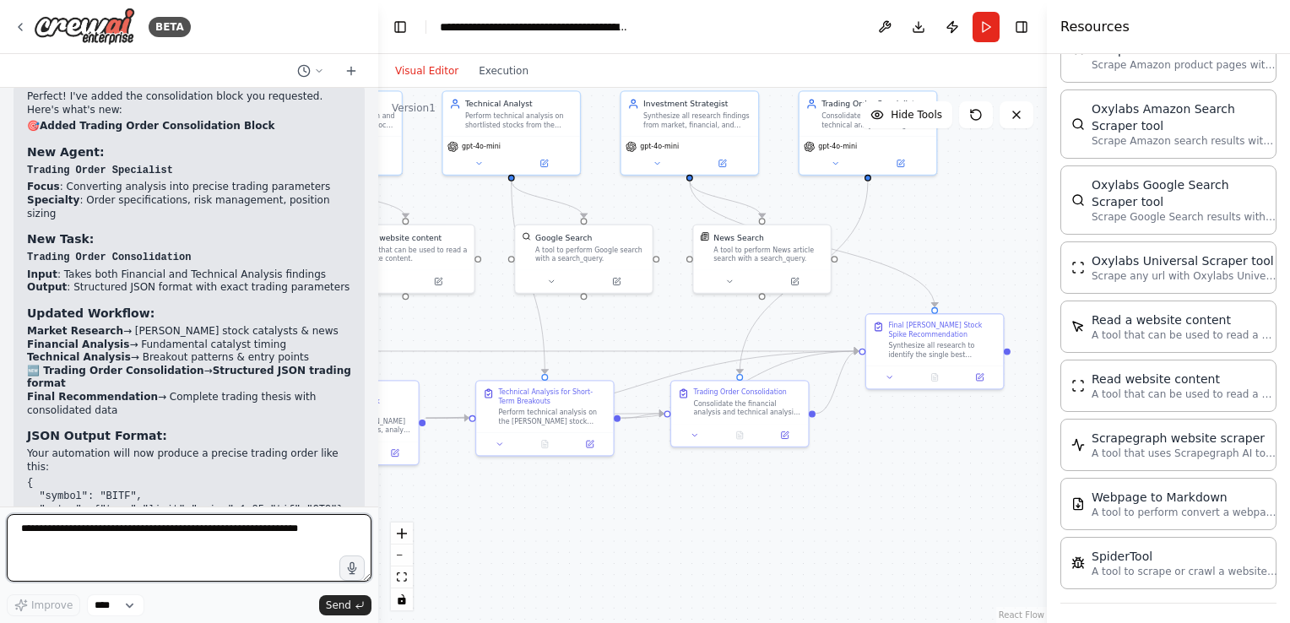
drag, startPoint x: 296, startPoint y: 539, endPoint x: -3, endPoint y: 527, distance: 300.0
click at [0, 527] on html "BETA I want to create a team of market analysts that perform a deep market anal…" at bounding box center [645, 311] width 1290 height 623
drag, startPoint x: 312, startPoint y: 536, endPoint x: 152, endPoint y: 547, distance: 160.0
click at [177, 535] on textarea at bounding box center [189, 548] width 365 height 68
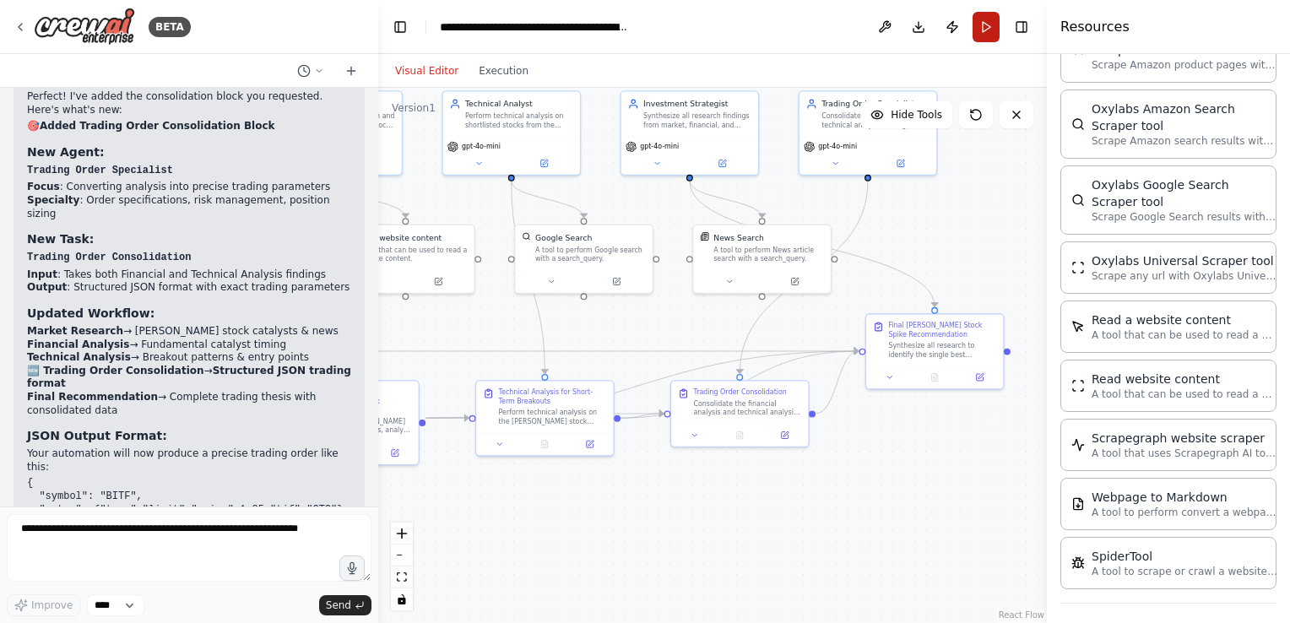
click at [979, 26] on button "Run" at bounding box center [986, 27] width 27 height 30
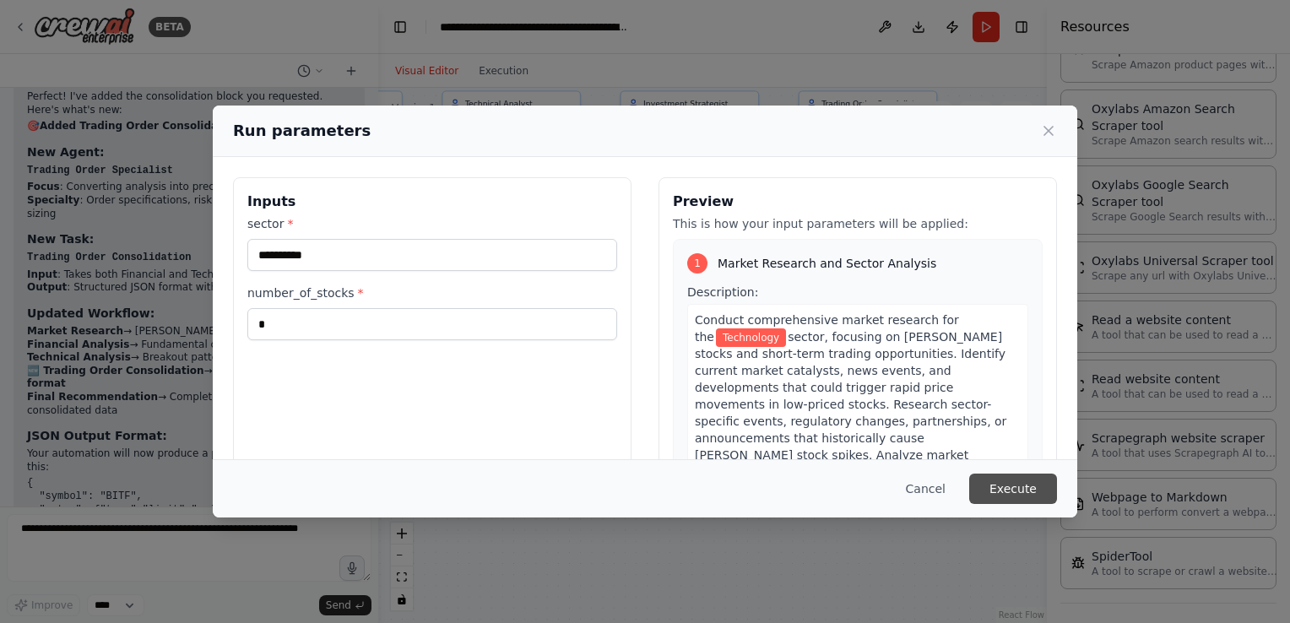
click at [1017, 502] on button "Execute" at bounding box center [1013, 489] width 88 height 30
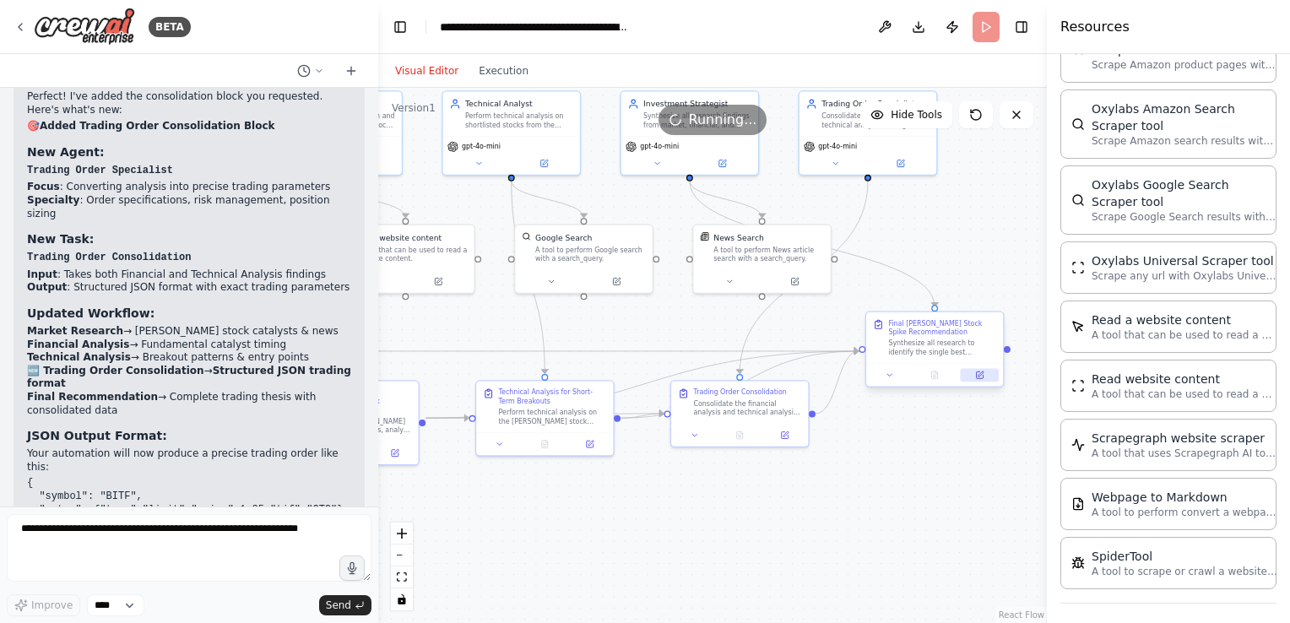
click at [983, 371] on icon at bounding box center [979, 375] width 9 height 9
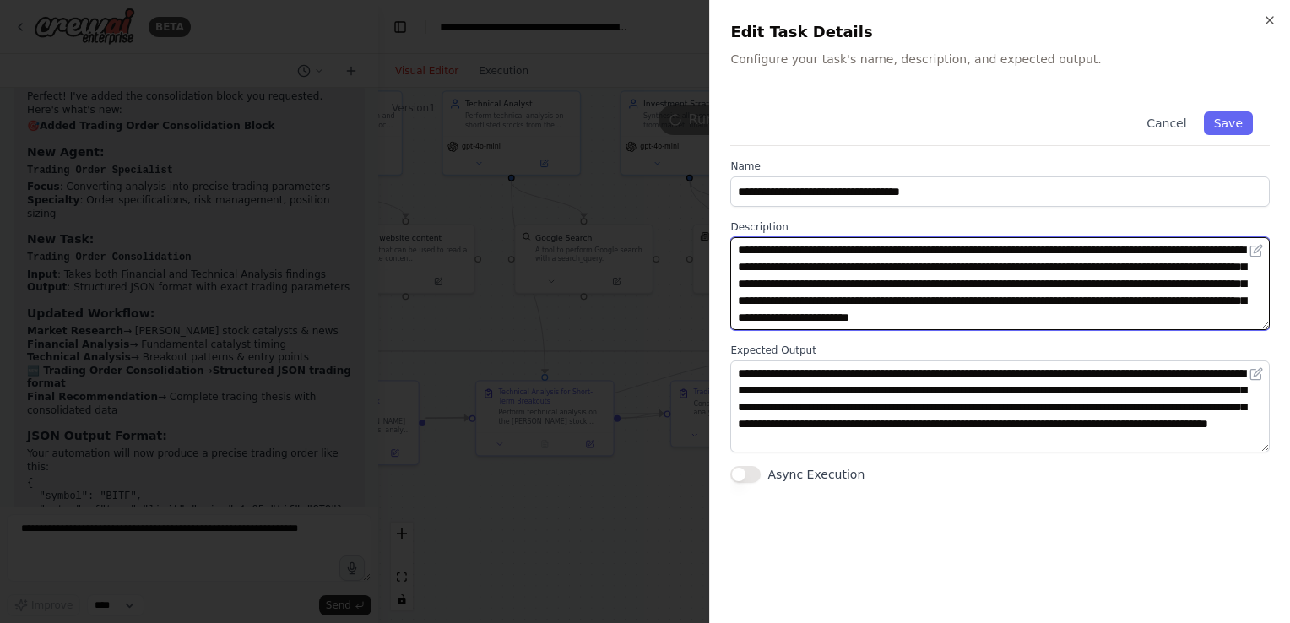
scroll to position [17, 0]
drag, startPoint x: 1267, startPoint y: 448, endPoint x: 1267, endPoint y: 485, distance: 37.2
click at [1267, 485] on textarea "**********" at bounding box center [1000, 425] width 540 height 129
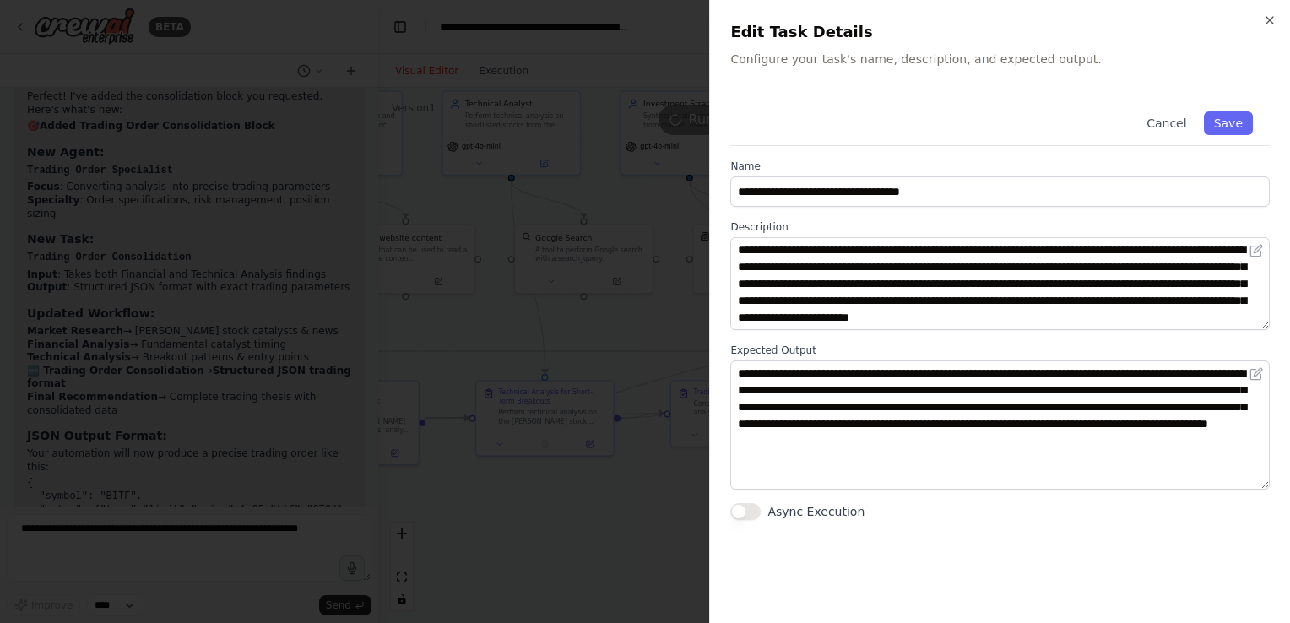
click at [605, 507] on div at bounding box center [645, 311] width 1290 height 623
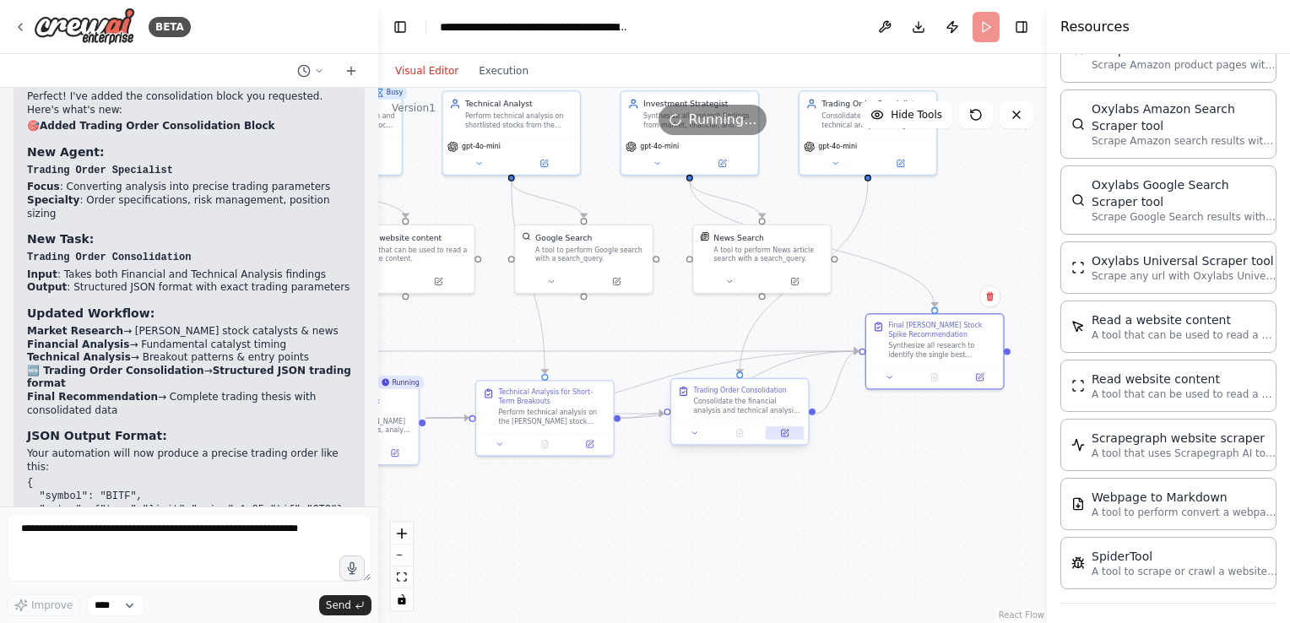
click at [790, 434] on button at bounding box center [785, 433] width 38 height 14
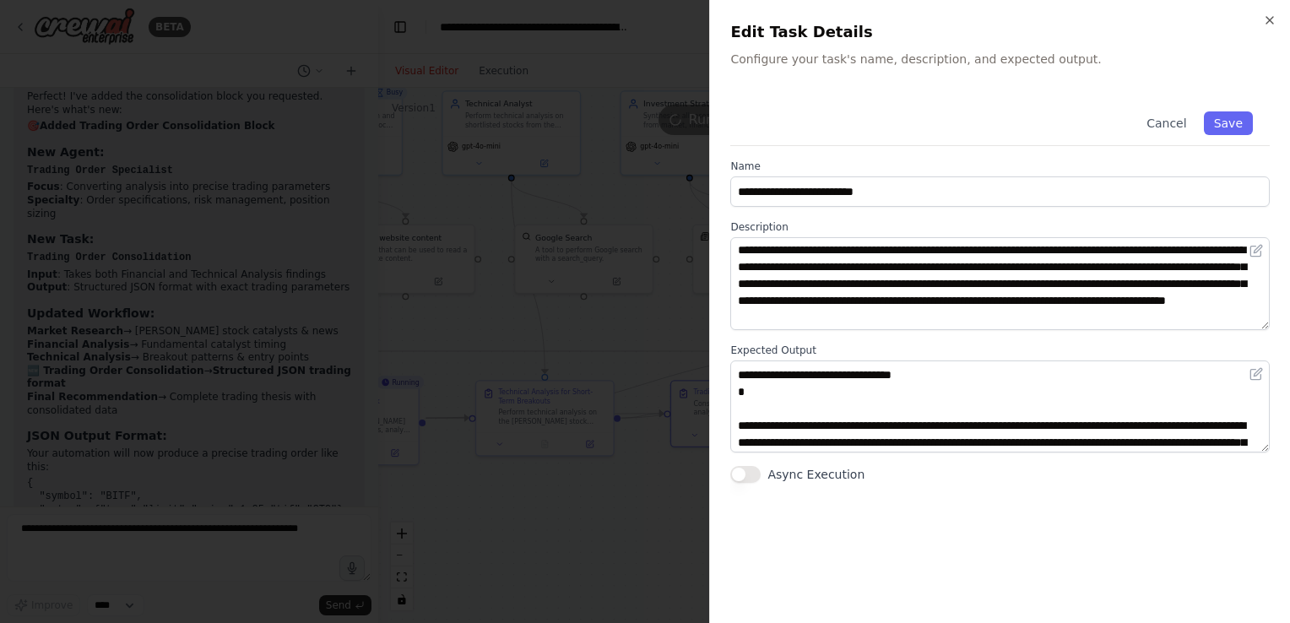
scroll to position [152, 0]
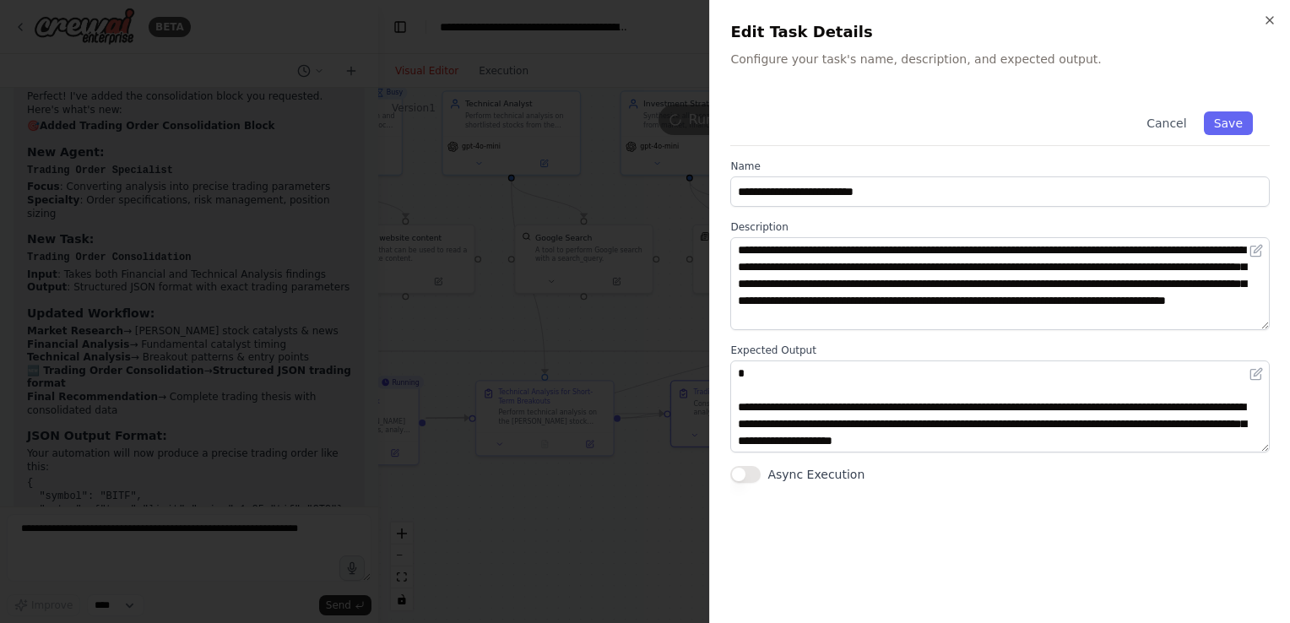
click at [682, 480] on div at bounding box center [645, 311] width 1290 height 623
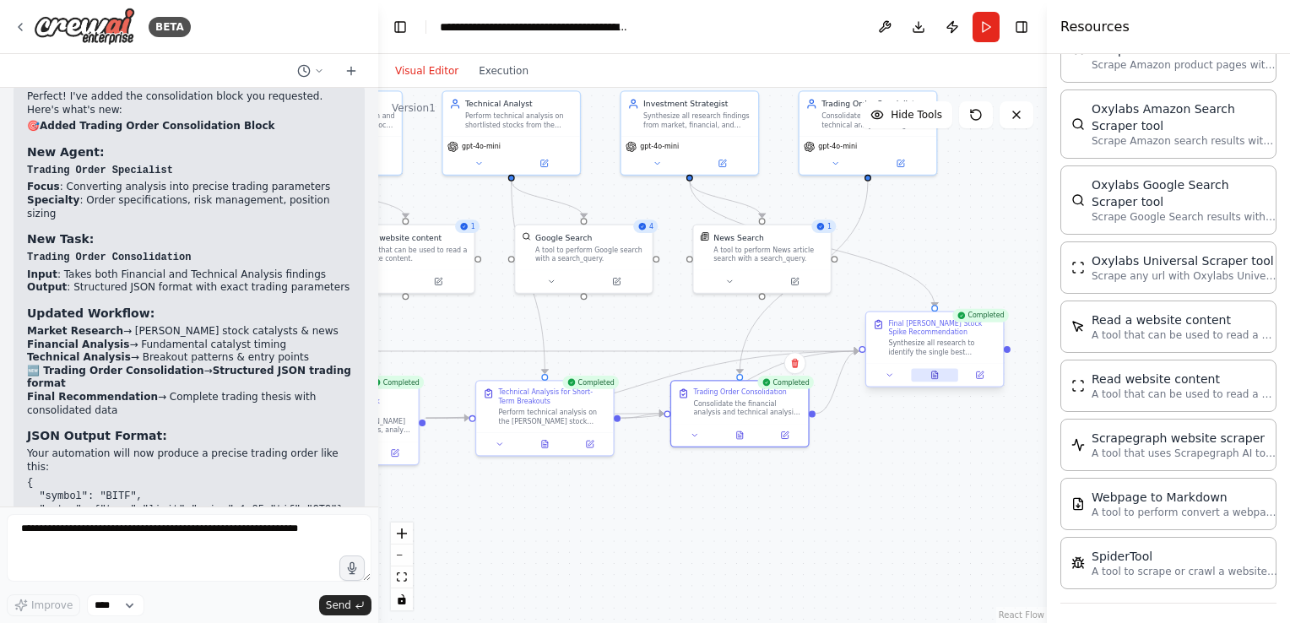
click at [932, 372] on icon at bounding box center [935, 376] width 6 height 8
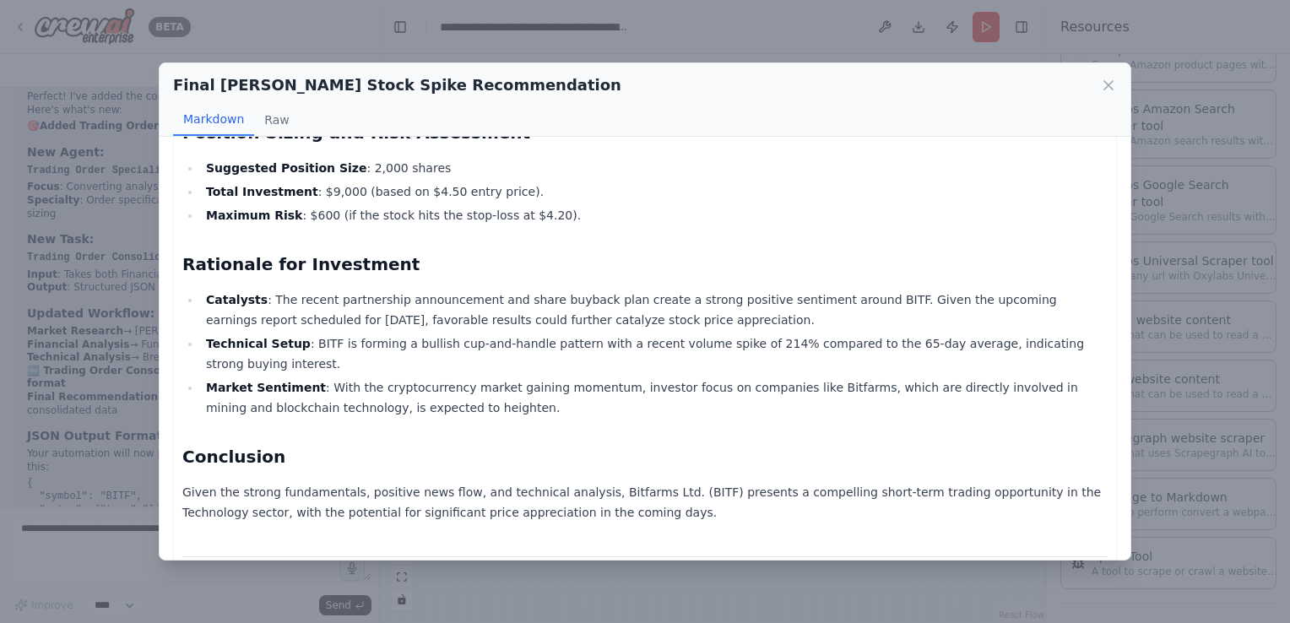
scroll to position [725, 0]
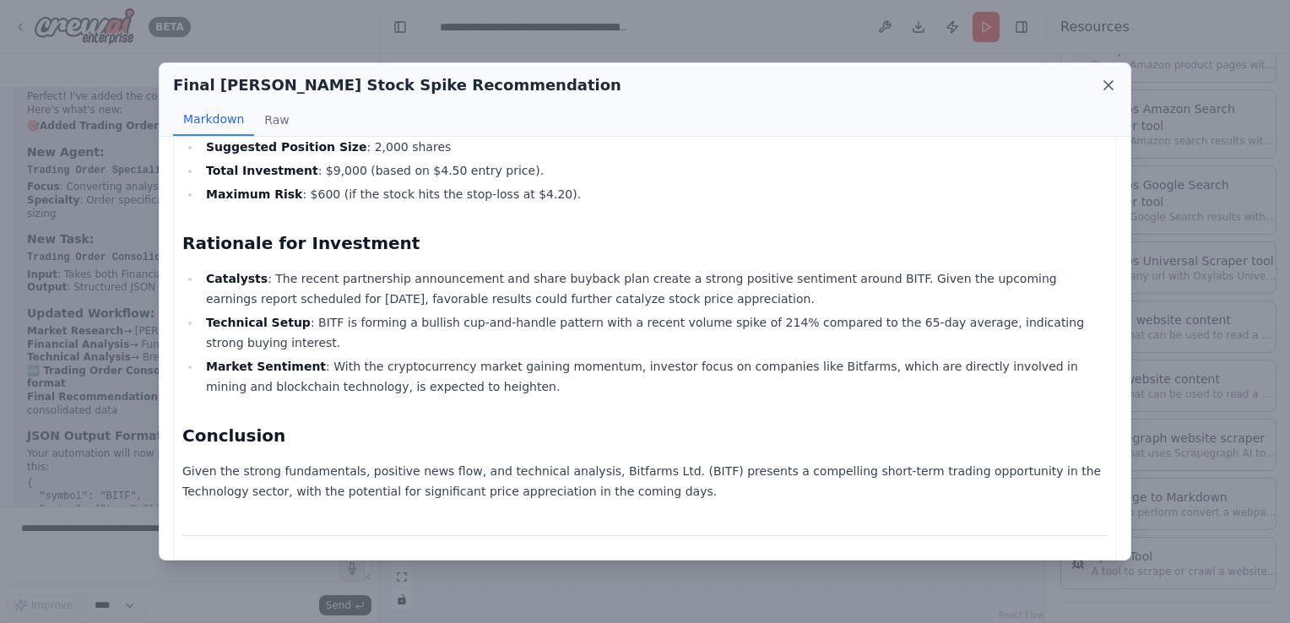
click at [1100, 93] on div "Final Penny Stock Spike Recommendation" at bounding box center [645, 85] width 944 height 24
click at [1105, 86] on icon at bounding box center [1108, 85] width 17 height 17
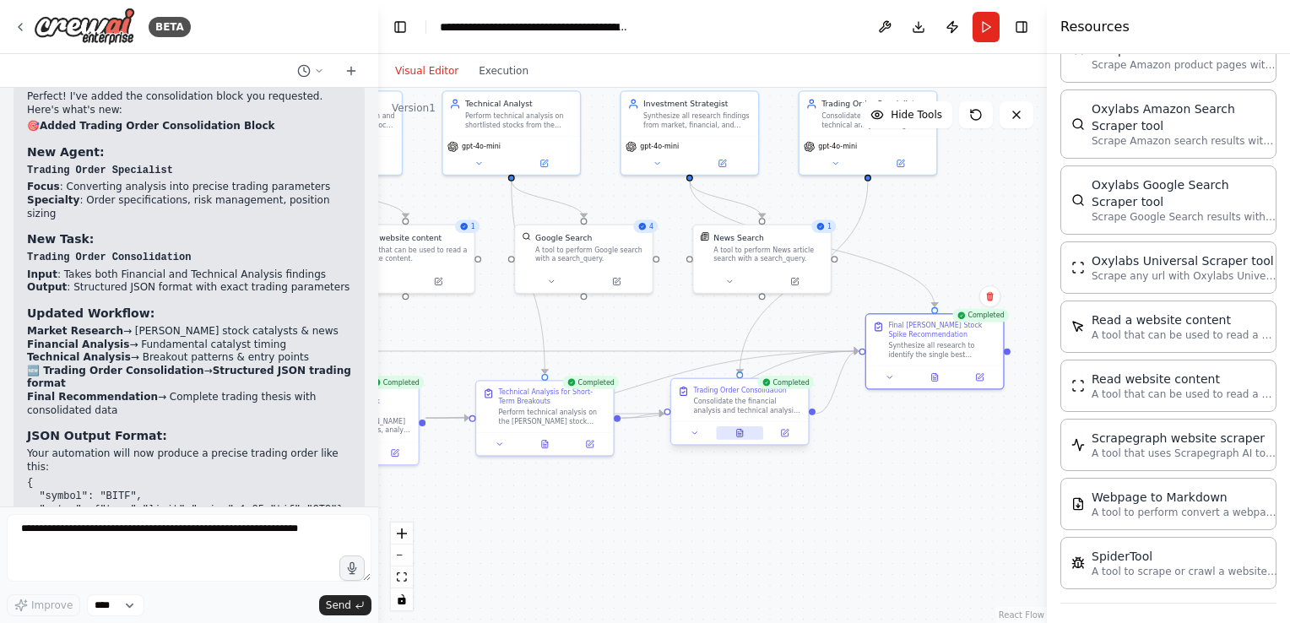
click at [736, 437] on button at bounding box center [739, 433] width 47 height 14
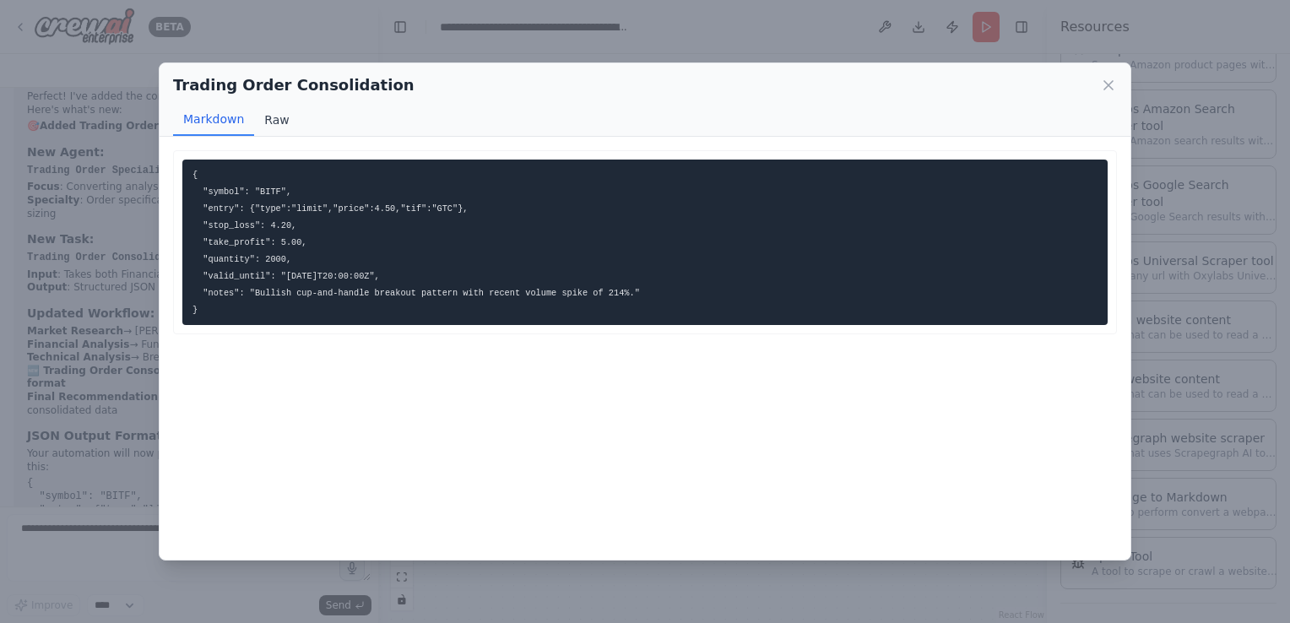
click at [277, 119] on button "Raw" at bounding box center [276, 120] width 45 height 32
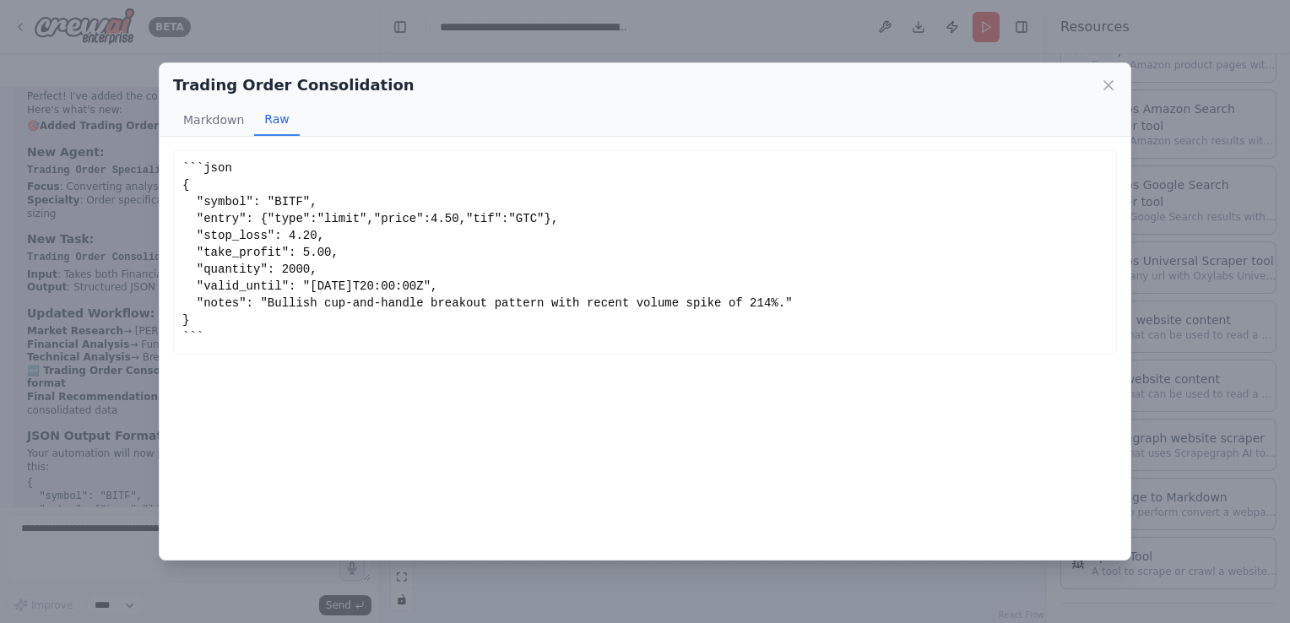
click at [219, 135] on div "Trading Order Consolidation Markdown Raw" at bounding box center [645, 99] width 971 height 73
click at [224, 109] on button "Markdown" at bounding box center [213, 120] width 81 height 32
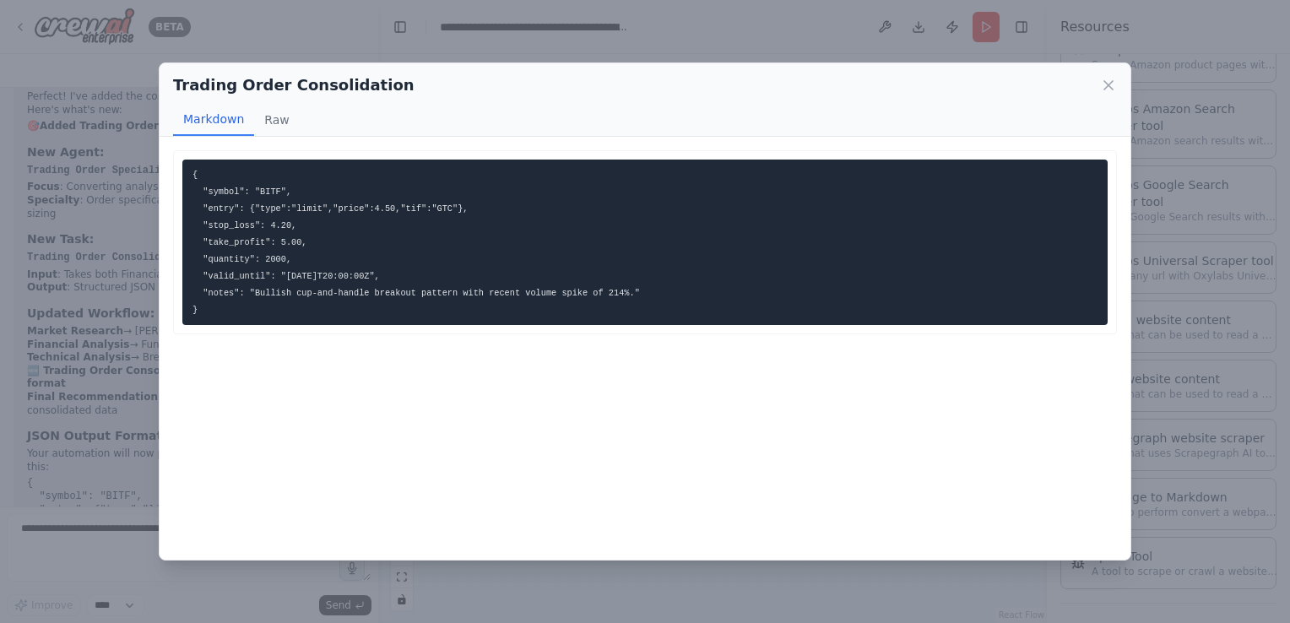
drag, startPoint x: 209, startPoint y: 309, endPoint x: 179, endPoint y: 165, distance: 146.6
click at [179, 165] on div "{ "symbol": "BITF", "entry": {"type":"limit","price":4.50,"tif":"GTC"}, "stop_l…" at bounding box center [645, 242] width 944 height 184
copy code "{ "symbol": "BITF", "entry": {"type":"limit","price":4.50,"tif":"GTC"}, "stop_l…"
click at [1107, 78] on icon at bounding box center [1108, 85] width 17 height 17
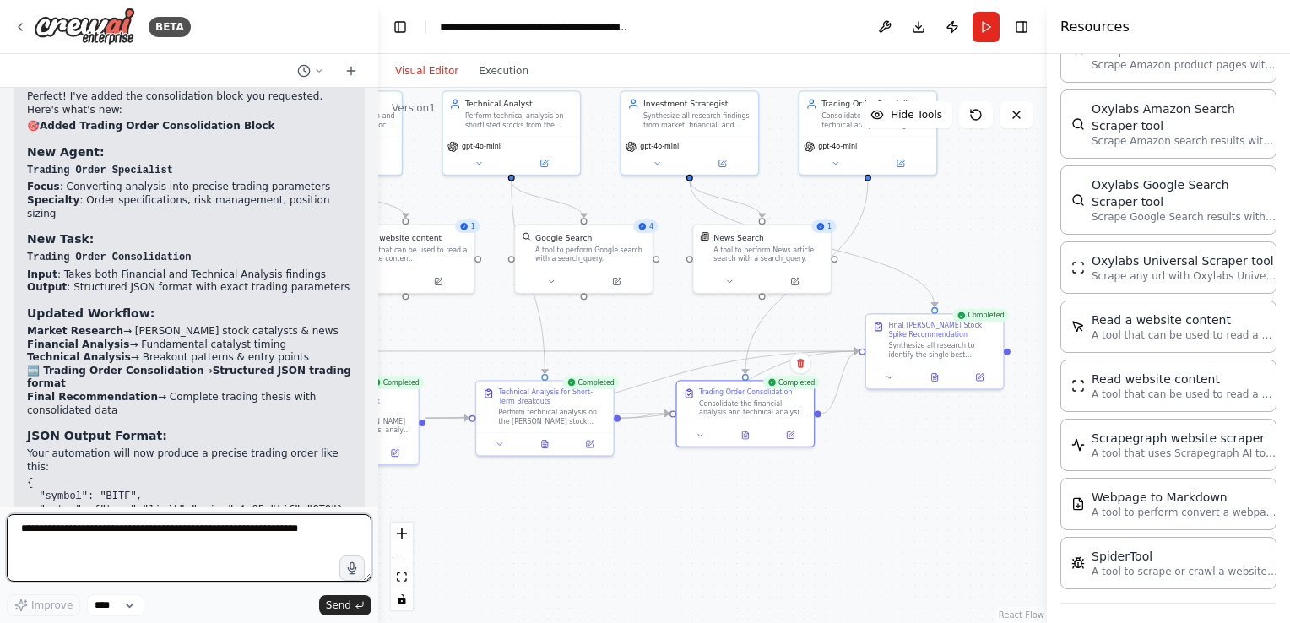
click at [108, 542] on textarea at bounding box center [189, 548] width 365 height 68
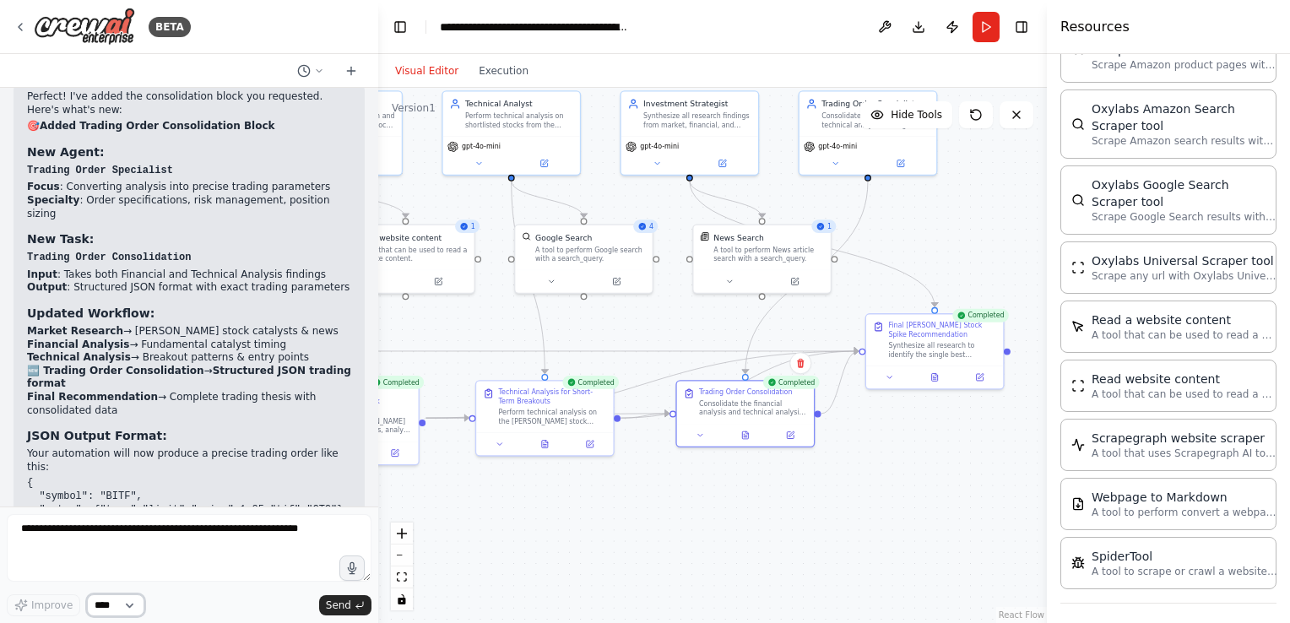
click at [95, 602] on select "****" at bounding box center [115, 605] width 57 height 22
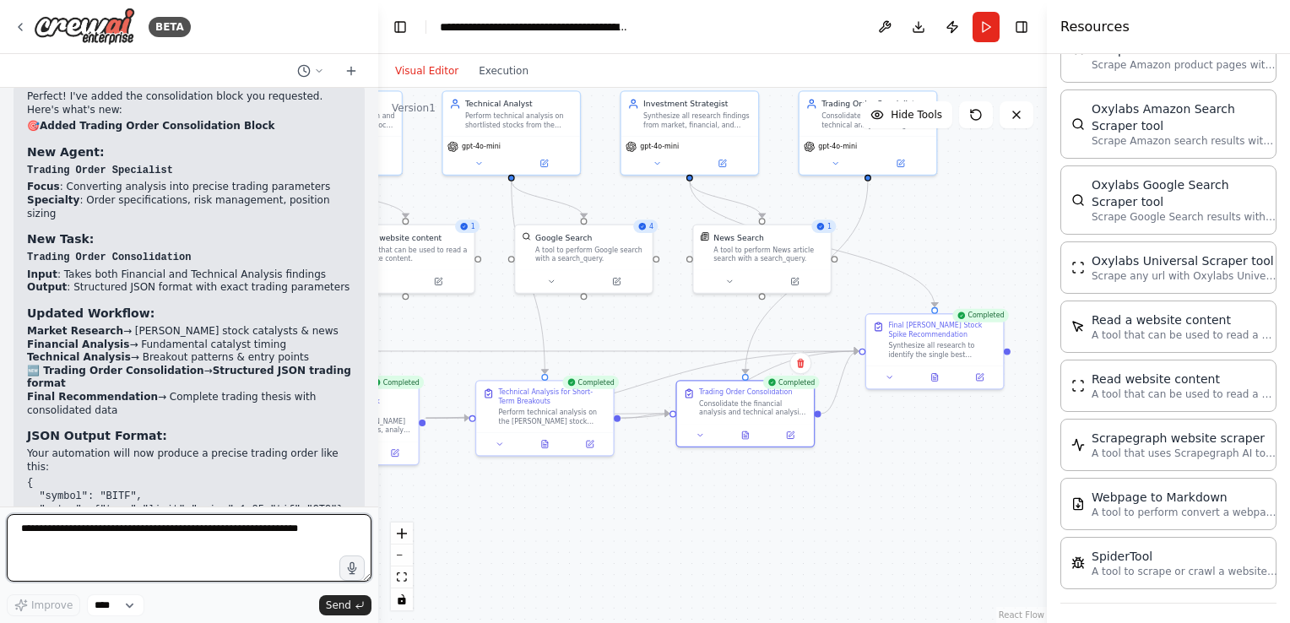
click at [91, 547] on textarea at bounding box center [189, 548] width 365 height 68
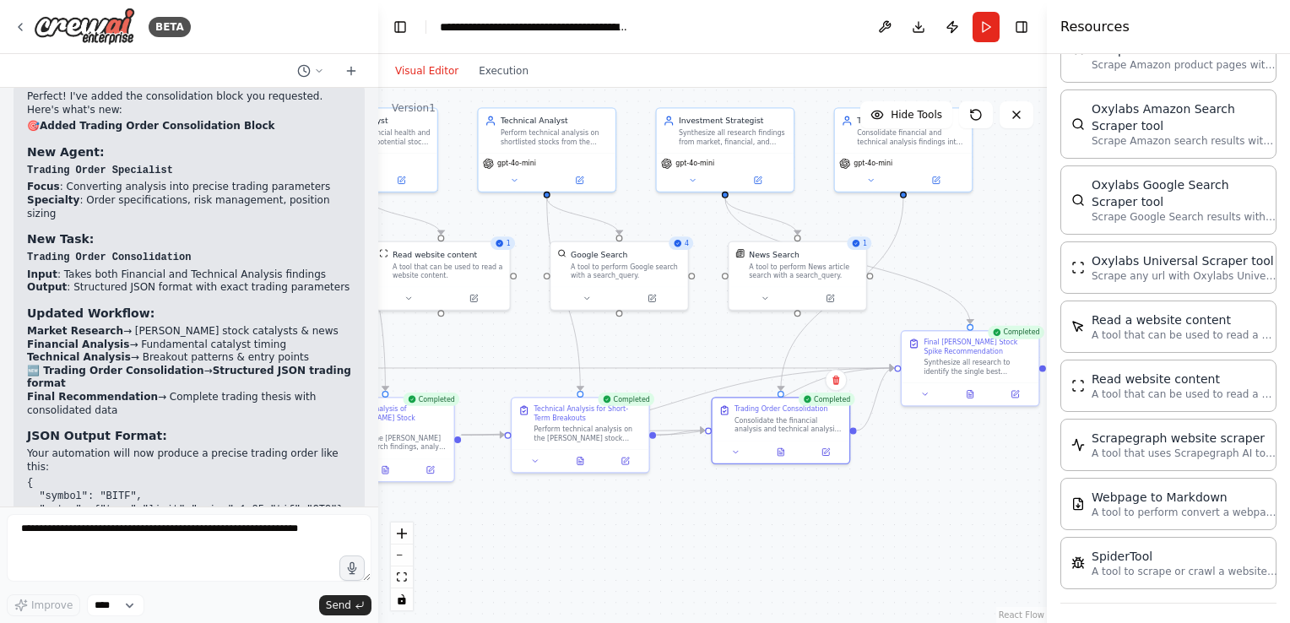
drag, startPoint x: 464, startPoint y: 325, endPoint x: 498, endPoint y: 339, distance: 36.7
click at [498, 341] on div ".deletable-edge-delete-btn { width: 20px; height: 20px; border: 0px solid #ffff…" at bounding box center [712, 355] width 669 height 535
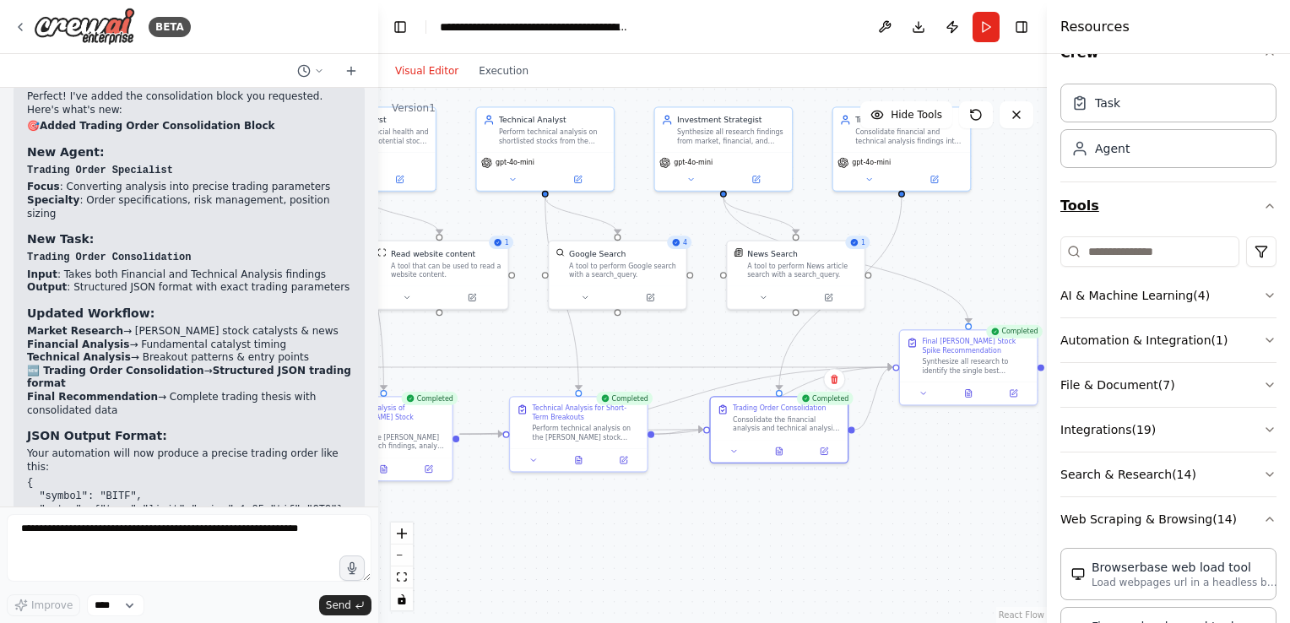
scroll to position [0, 0]
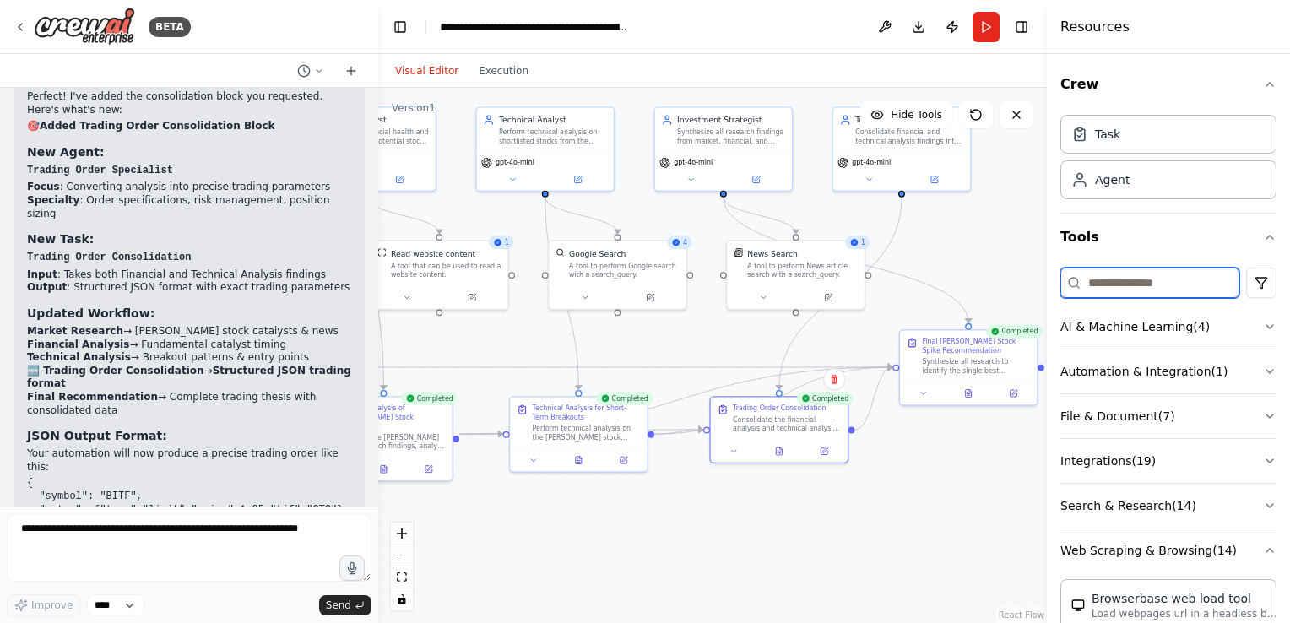
click at [1137, 279] on input at bounding box center [1150, 283] width 179 height 30
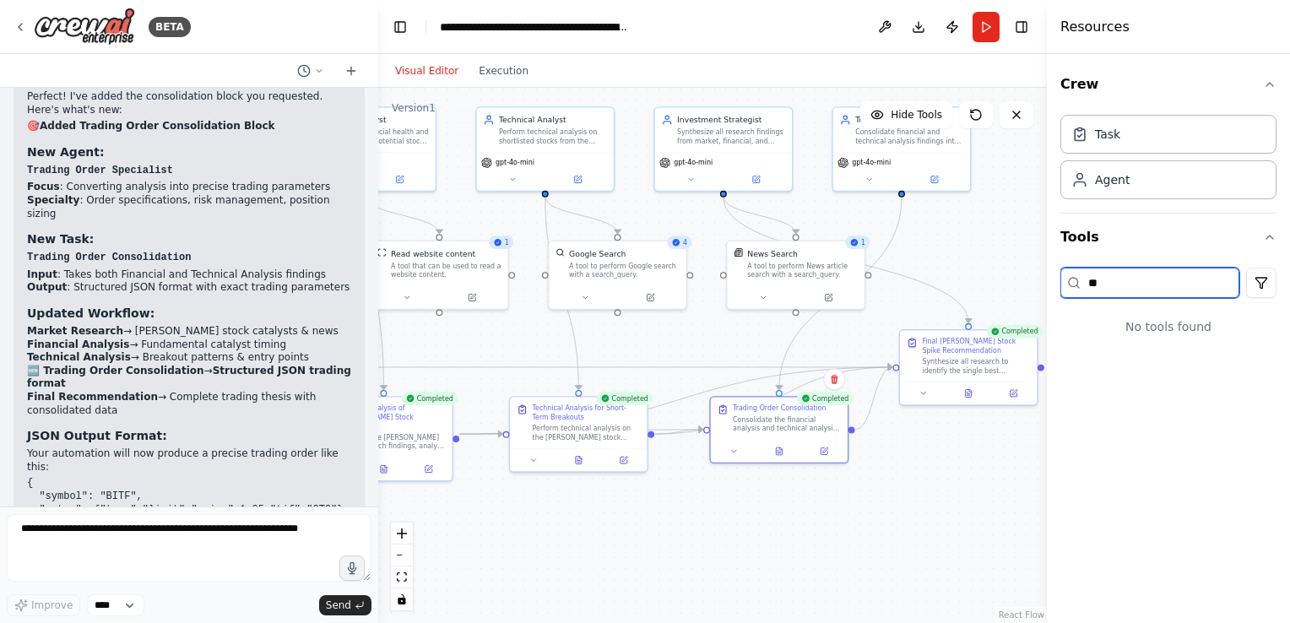
type input "*"
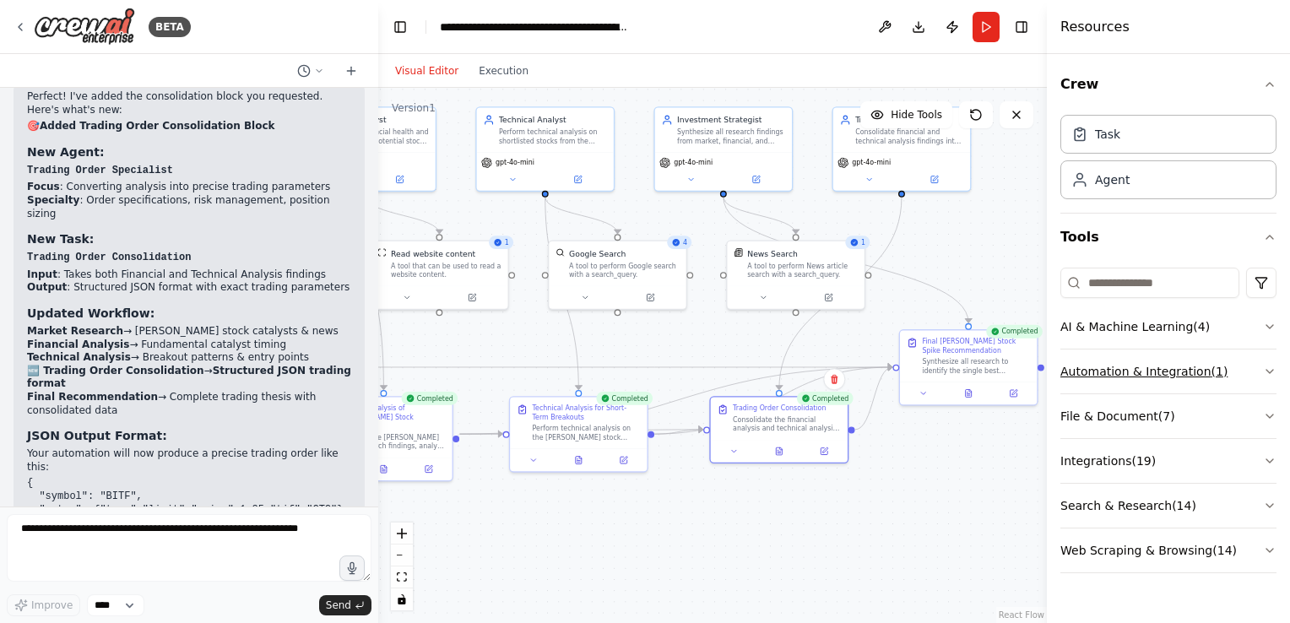
click at [1230, 369] on button "Automation & Integration ( 1 )" at bounding box center [1169, 372] width 216 height 44
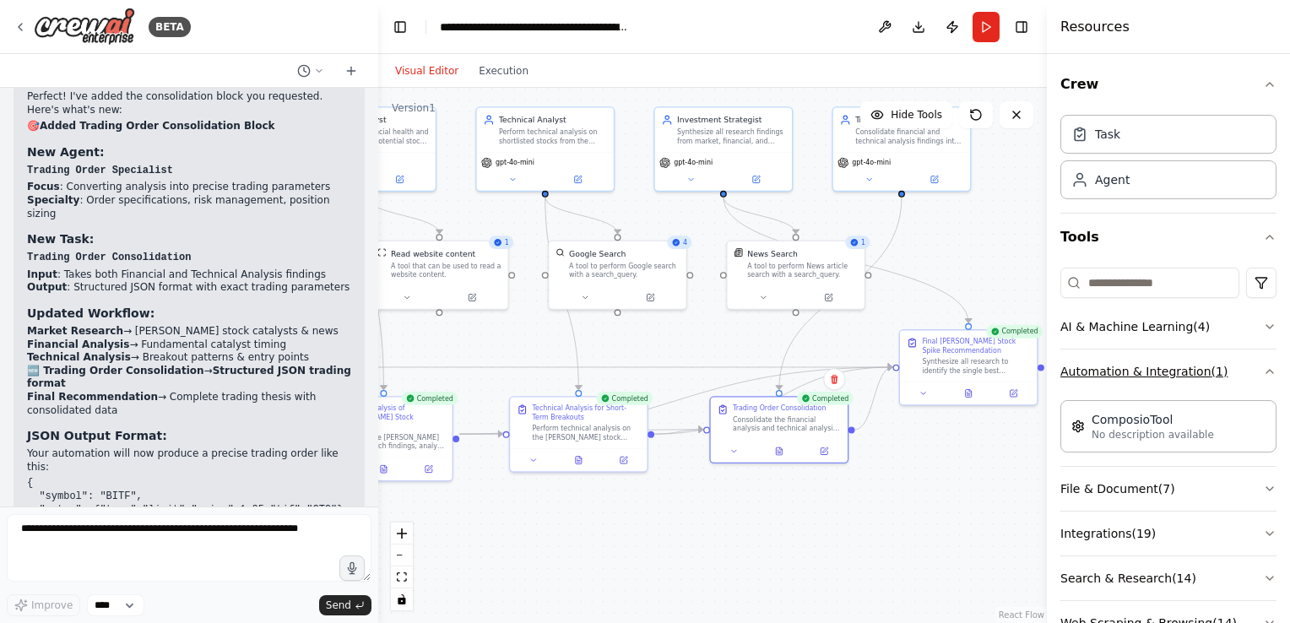
click at [1230, 369] on button "Automation & Integration ( 1 )" at bounding box center [1169, 372] width 216 height 44
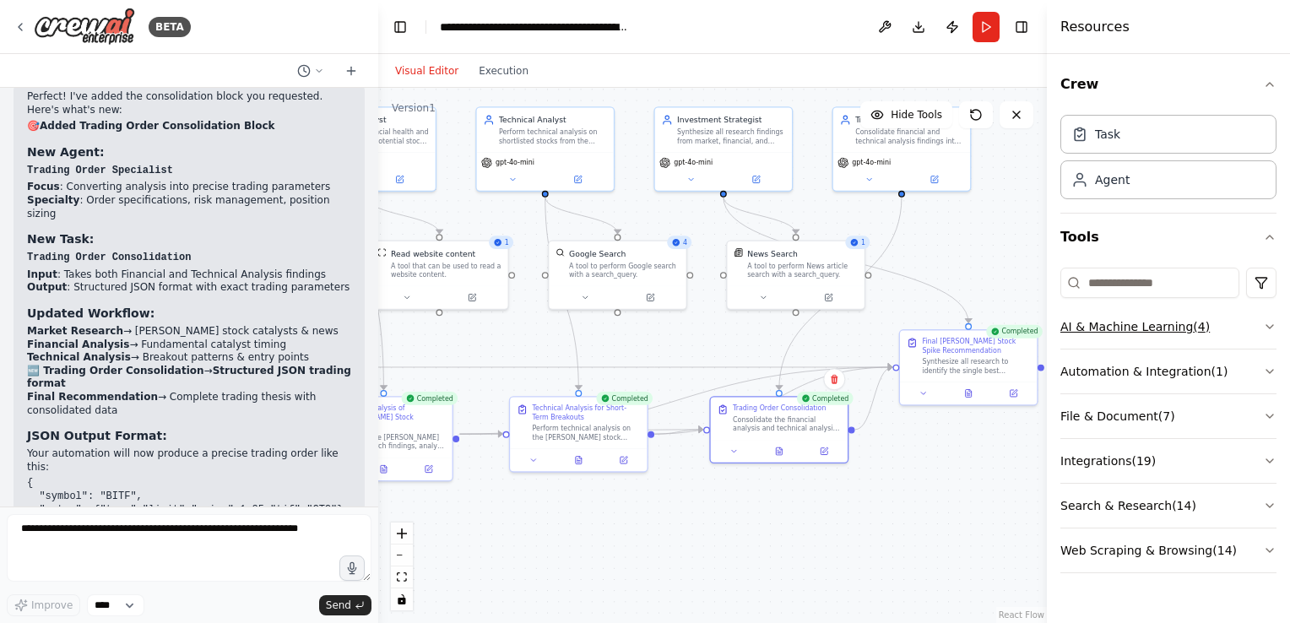
click at [1233, 329] on button "AI & Machine Learning ( 4 )" at bounding box center [1169, 327] width 216 height 44
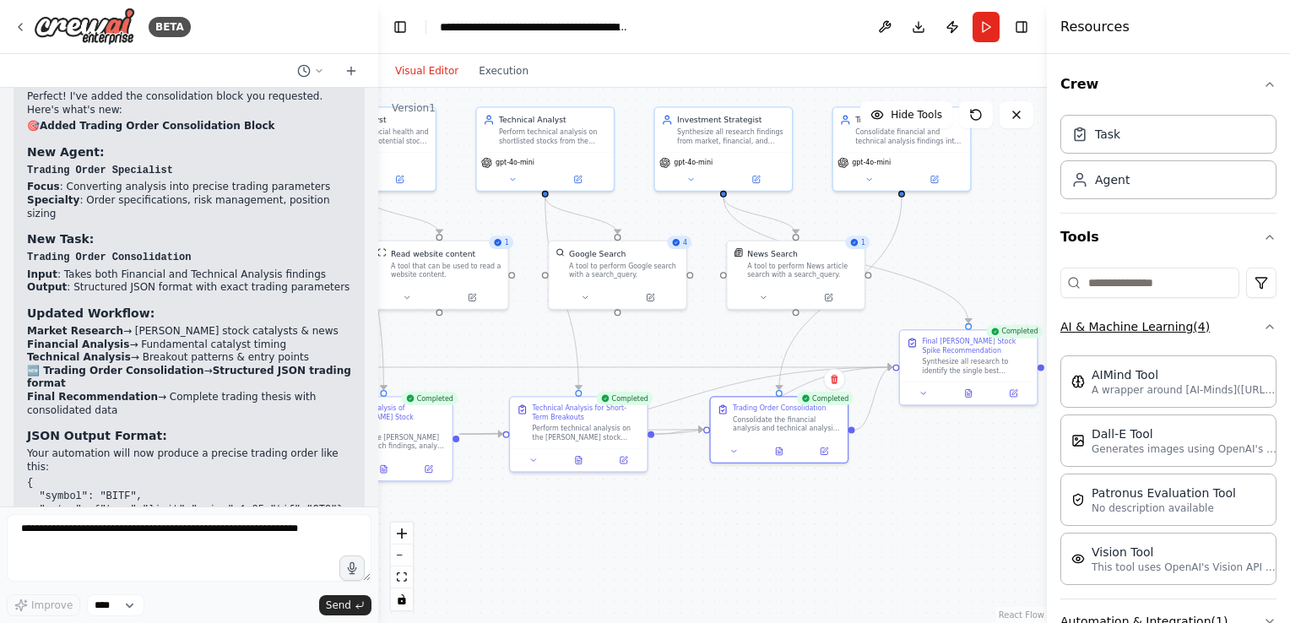
click at [1229, 326] on button "AI & Machine Learning ( 4 )" at bounding box center [1169, 327] width 216 height 44
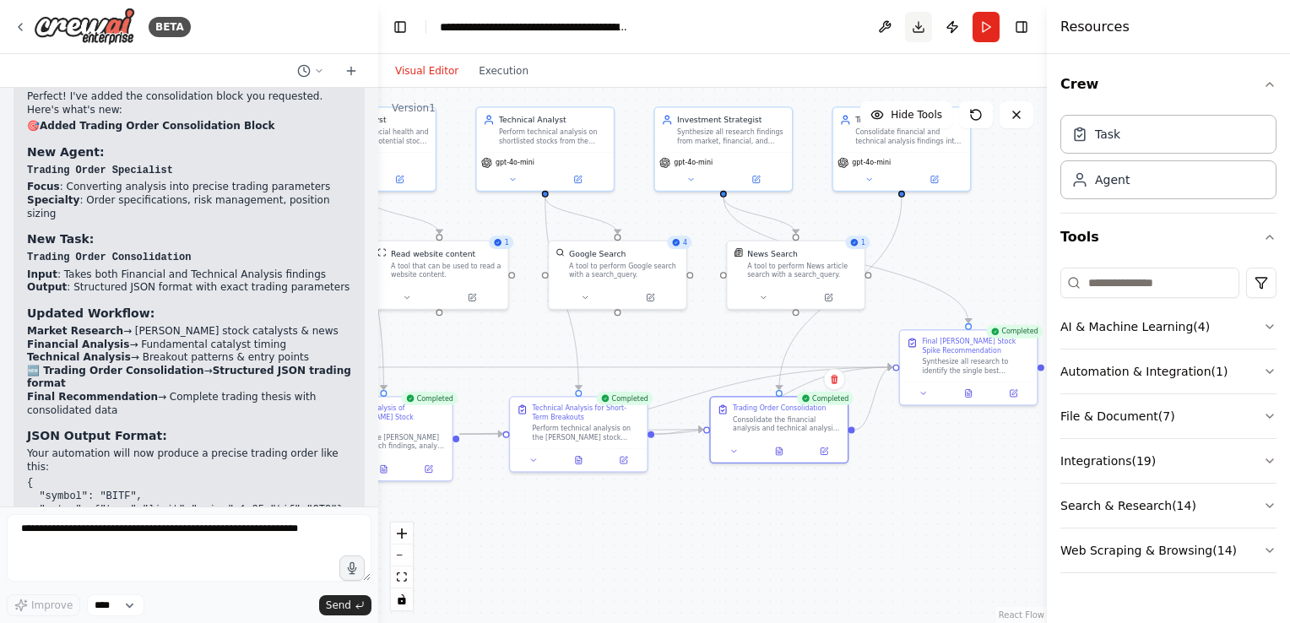
click at [922, 27] on button "Download" at bounding box center [918, 27] width 27 height 30
click at [776, 83] on div "Visual Editor Execution" at bounding box center [712, 71] width 669 height 34
